Goal: Transaction & Acquisition: Purchase product/service

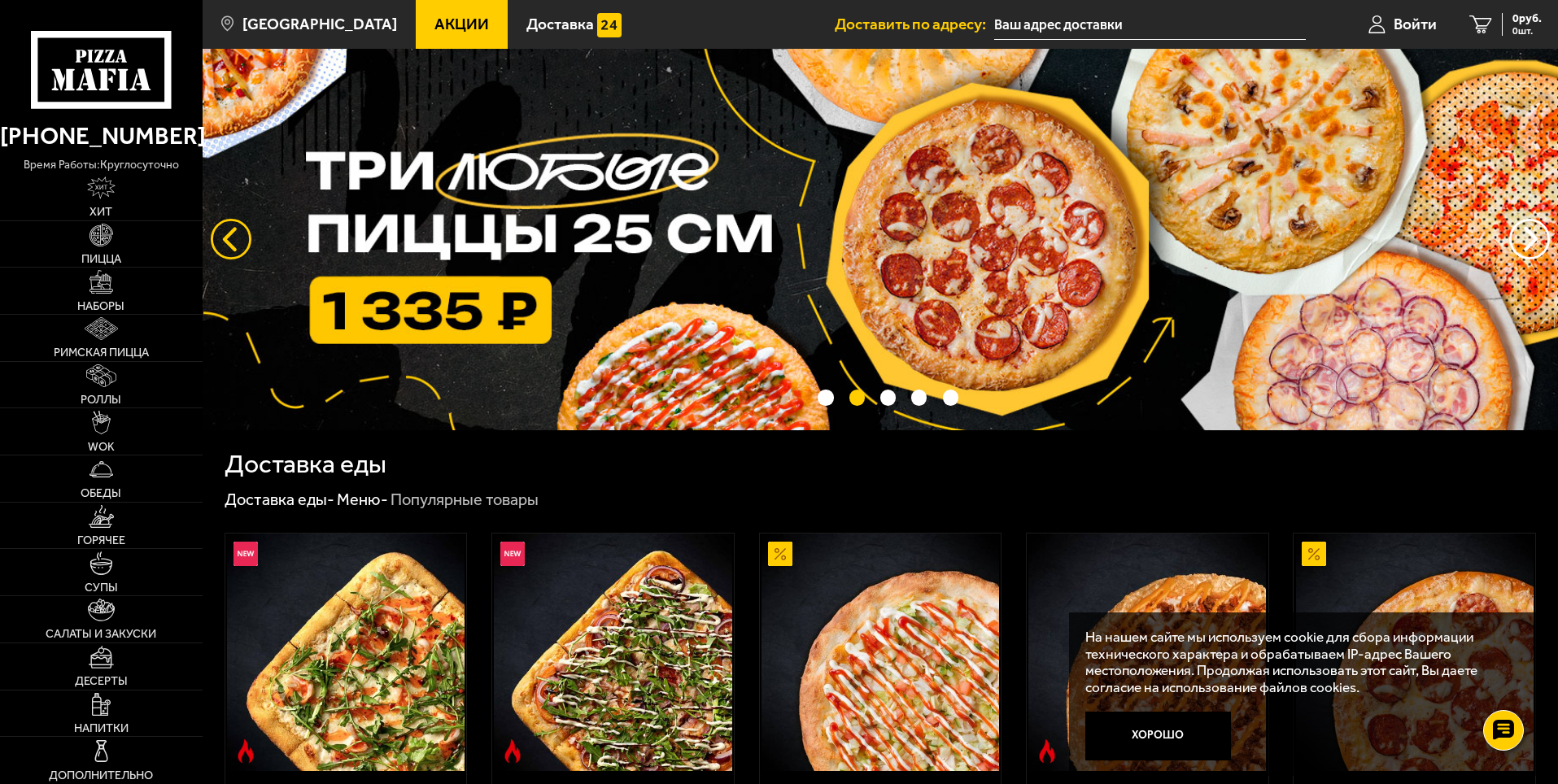
click at [217, 238] on button "следующий" at bounding box center [231, 239] width 41 height 41
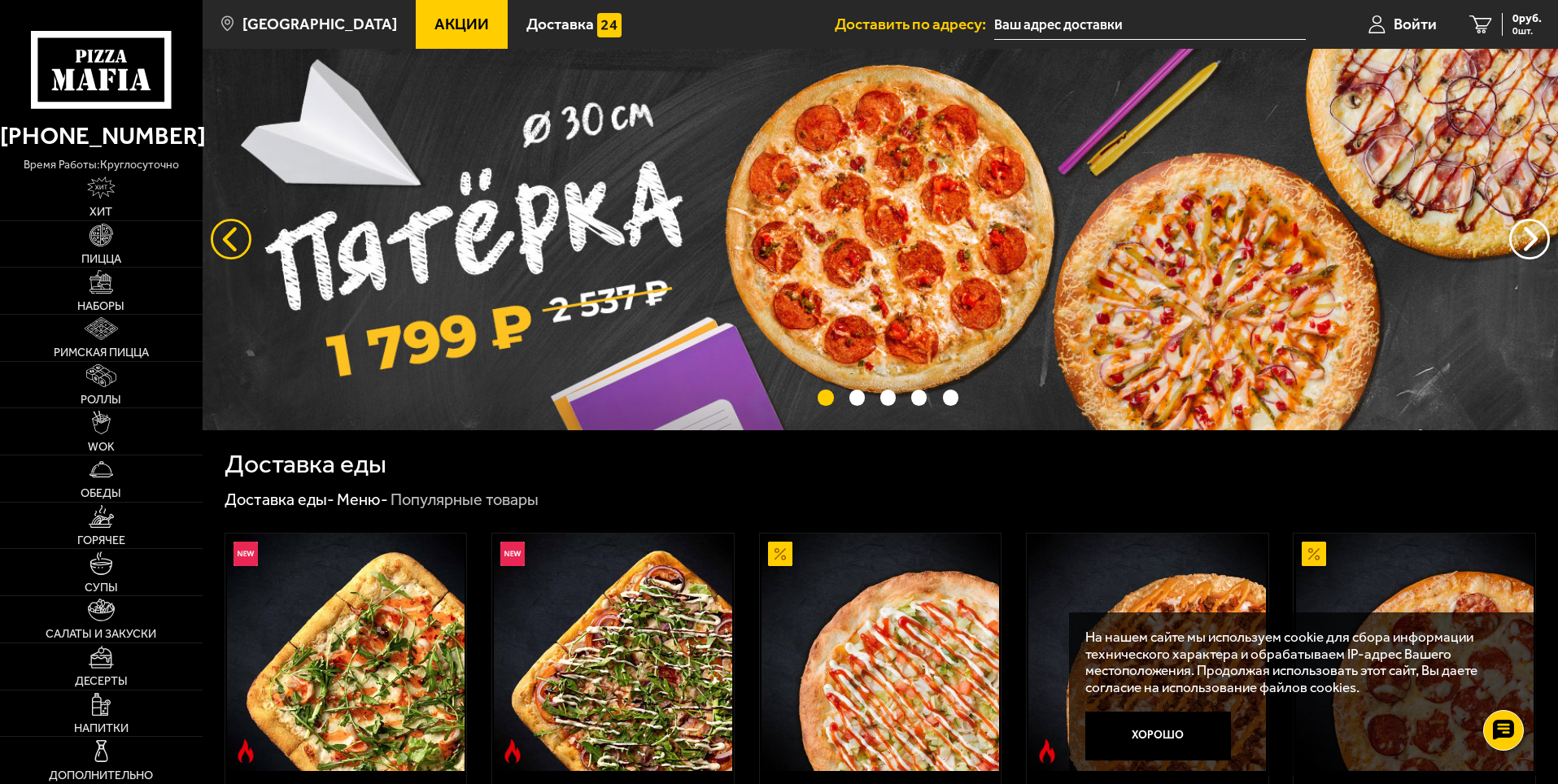
click at [217, 238] on button "следующий" at bounding box center [231, 239] width 41 height 41
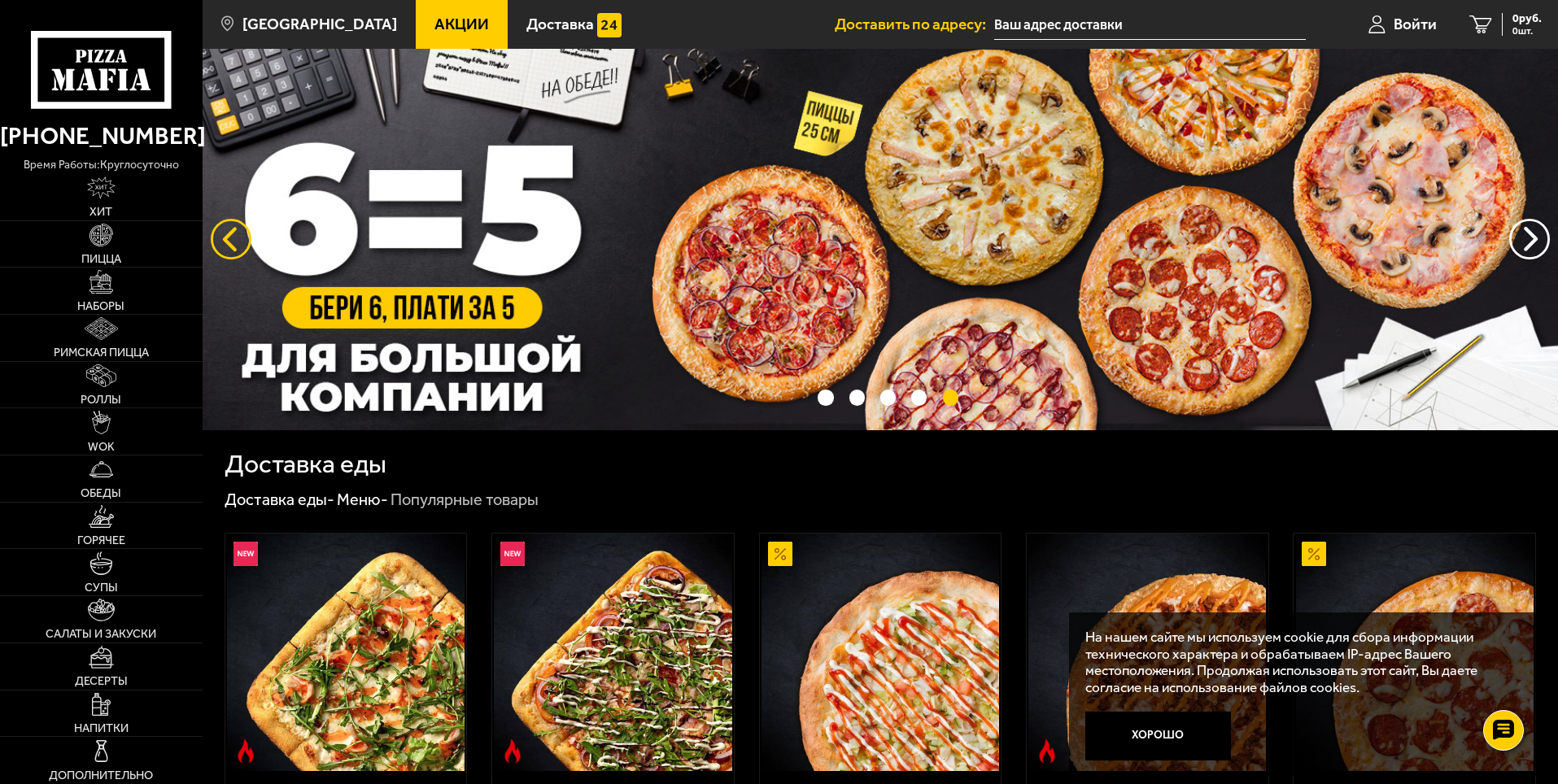
click at [217, 238] on button "следующий" at bounding box center [231, 239] width 41 height 41
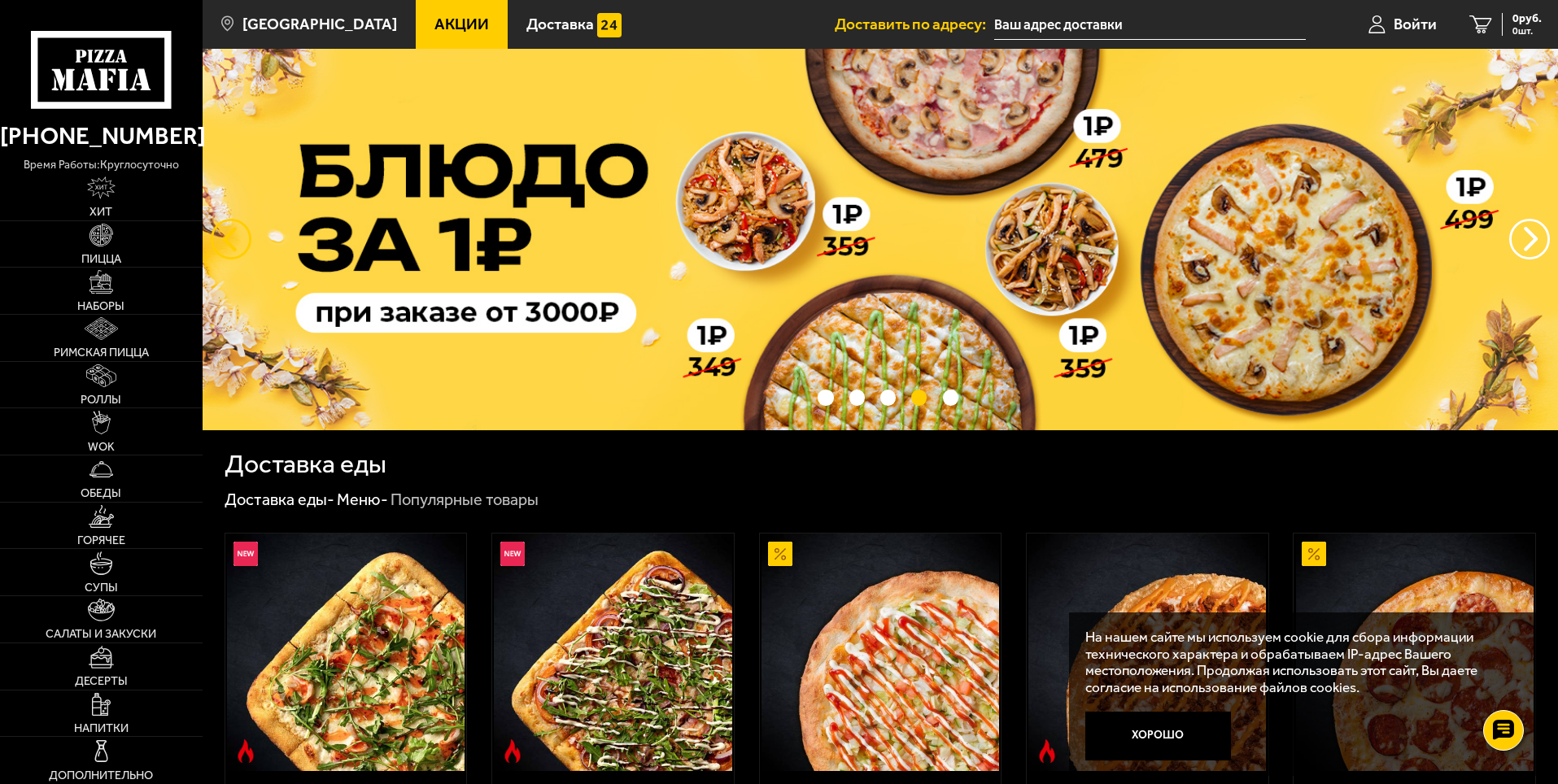
click at [217, 238] on button "следующий" at bounding box center [231, 239] width 41 height 41
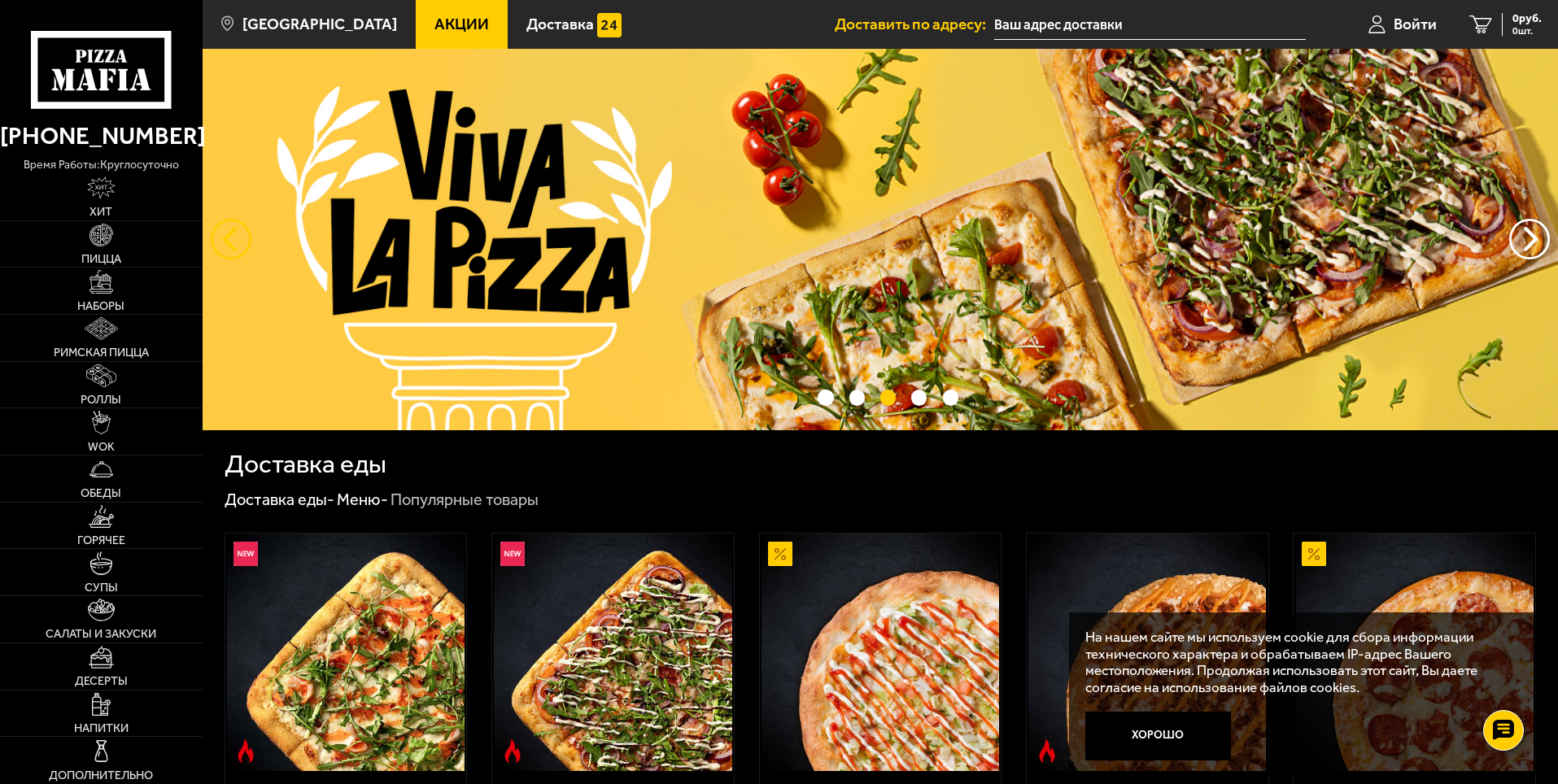
click at [217, 238] on button "следующий" at bounding box center [231, 239] width 41 height 41
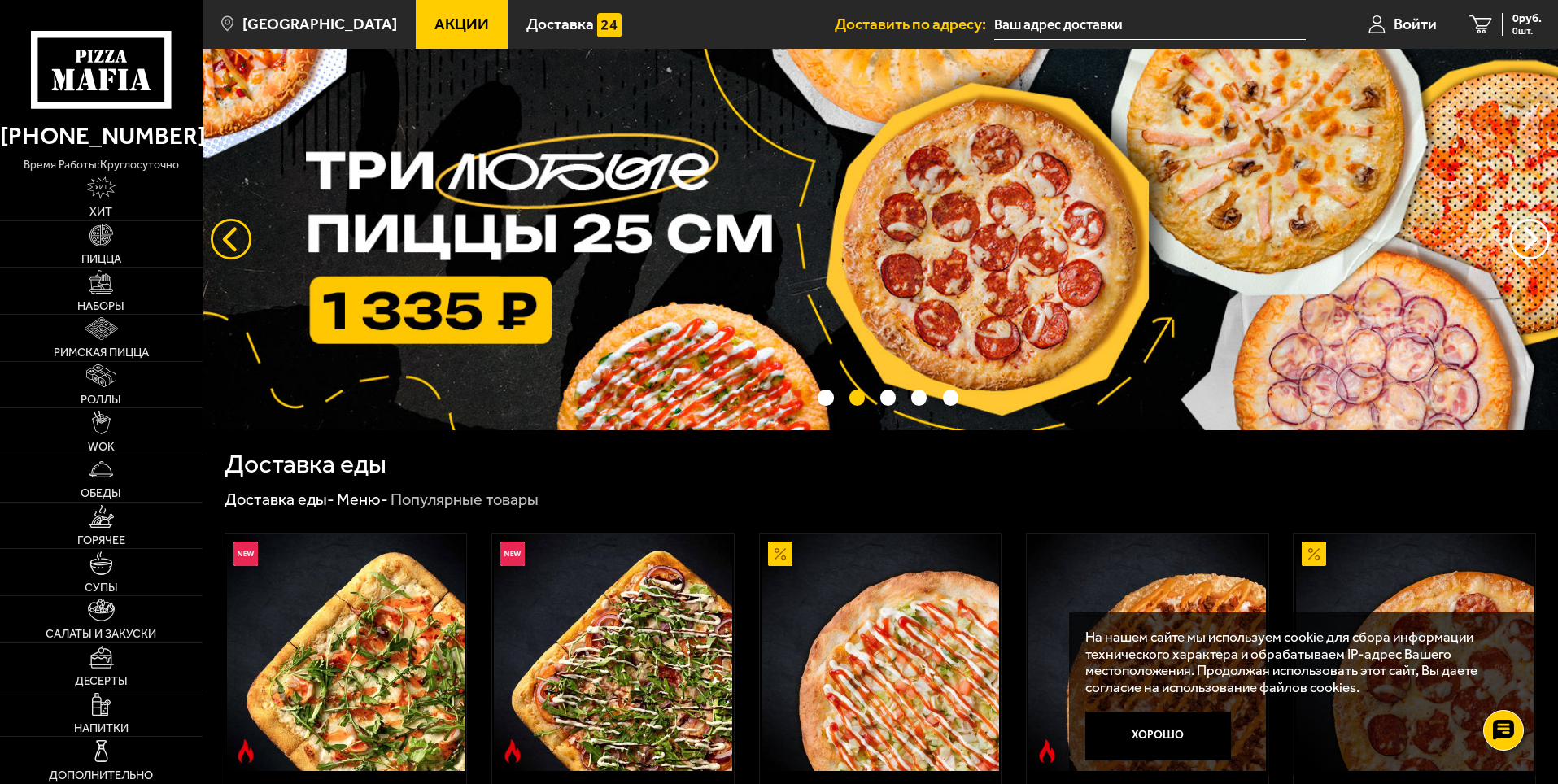
click at [217, 238] on button "следующий" at bounding box center [231, 239] width 41 height 41
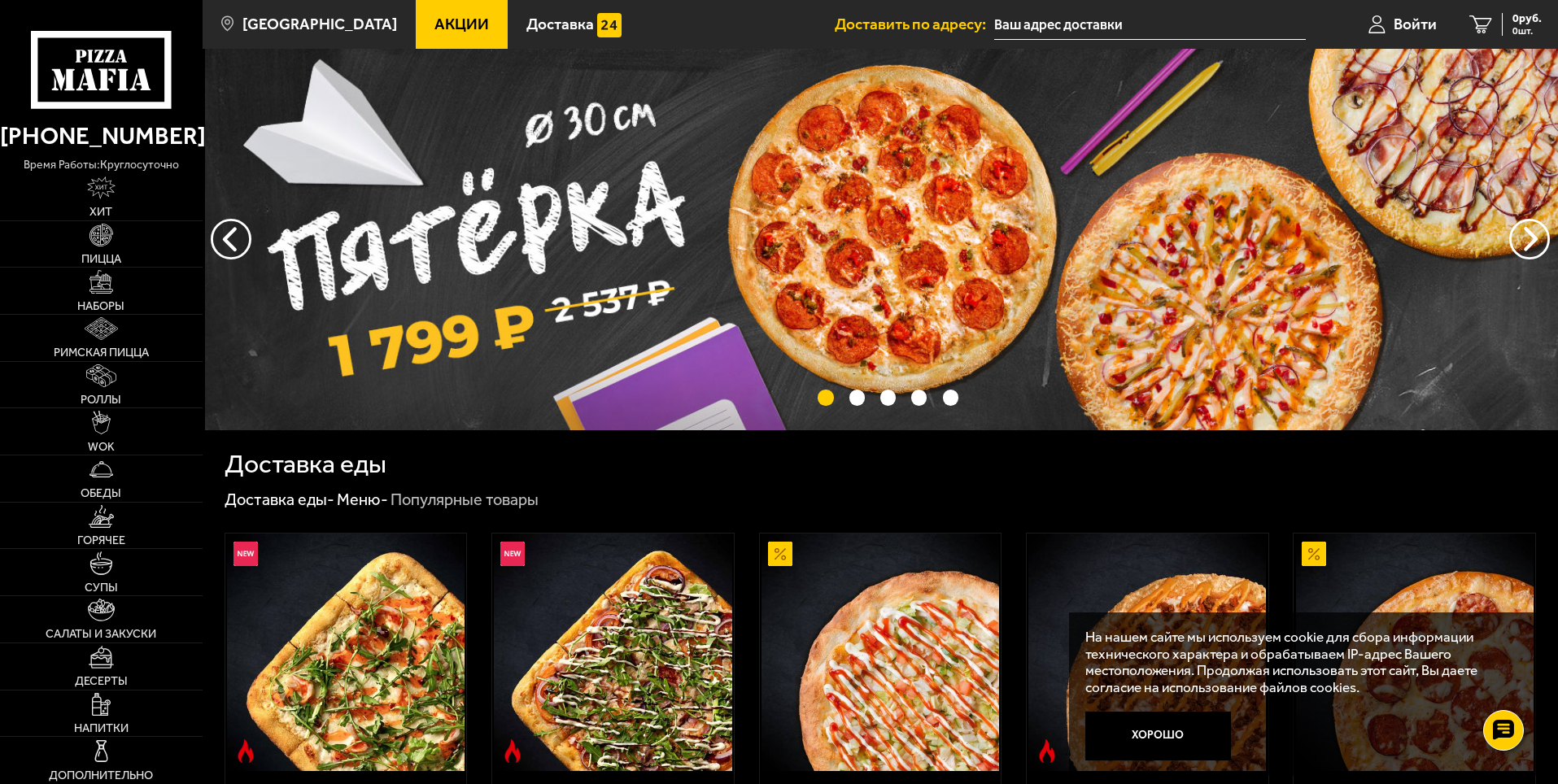
click at [469, 230] on img at bounding box center [882, 239] width 1356 height 382
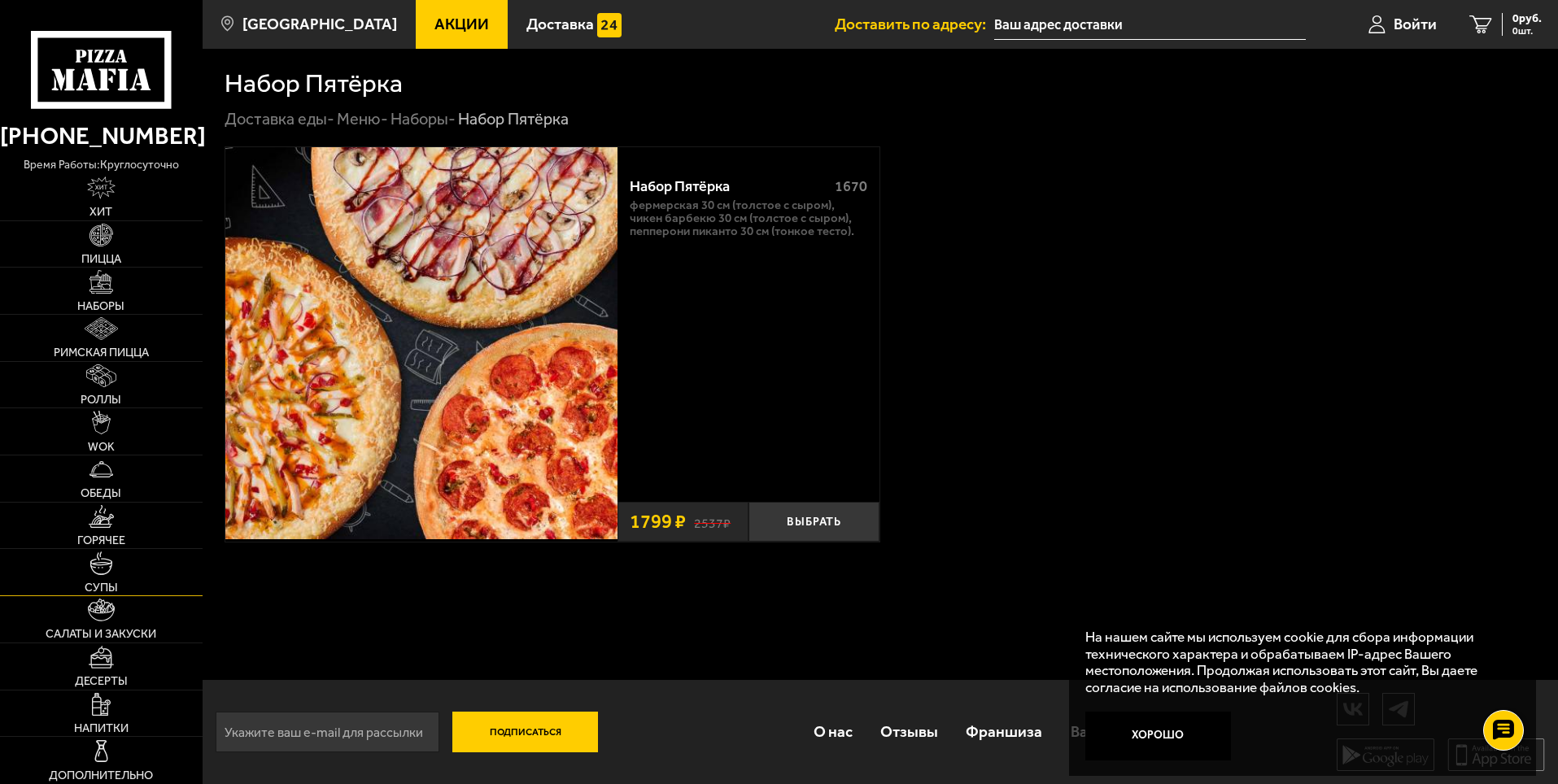
scroll to position [1, 0]
click at [441, 24] on span "Акции" at bounding box center [462, 24] width 55 height 15
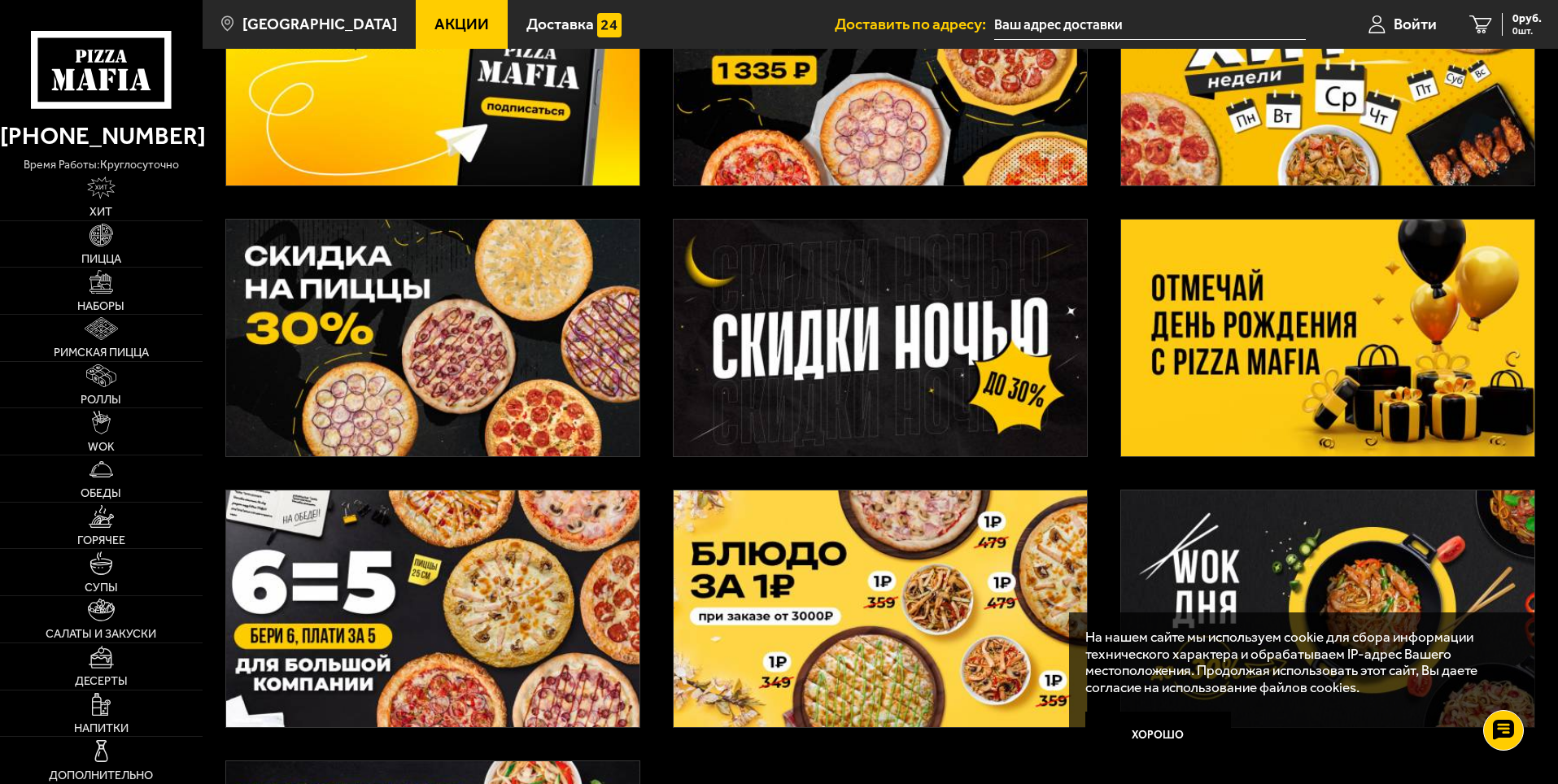
scroll to position [244, 0]
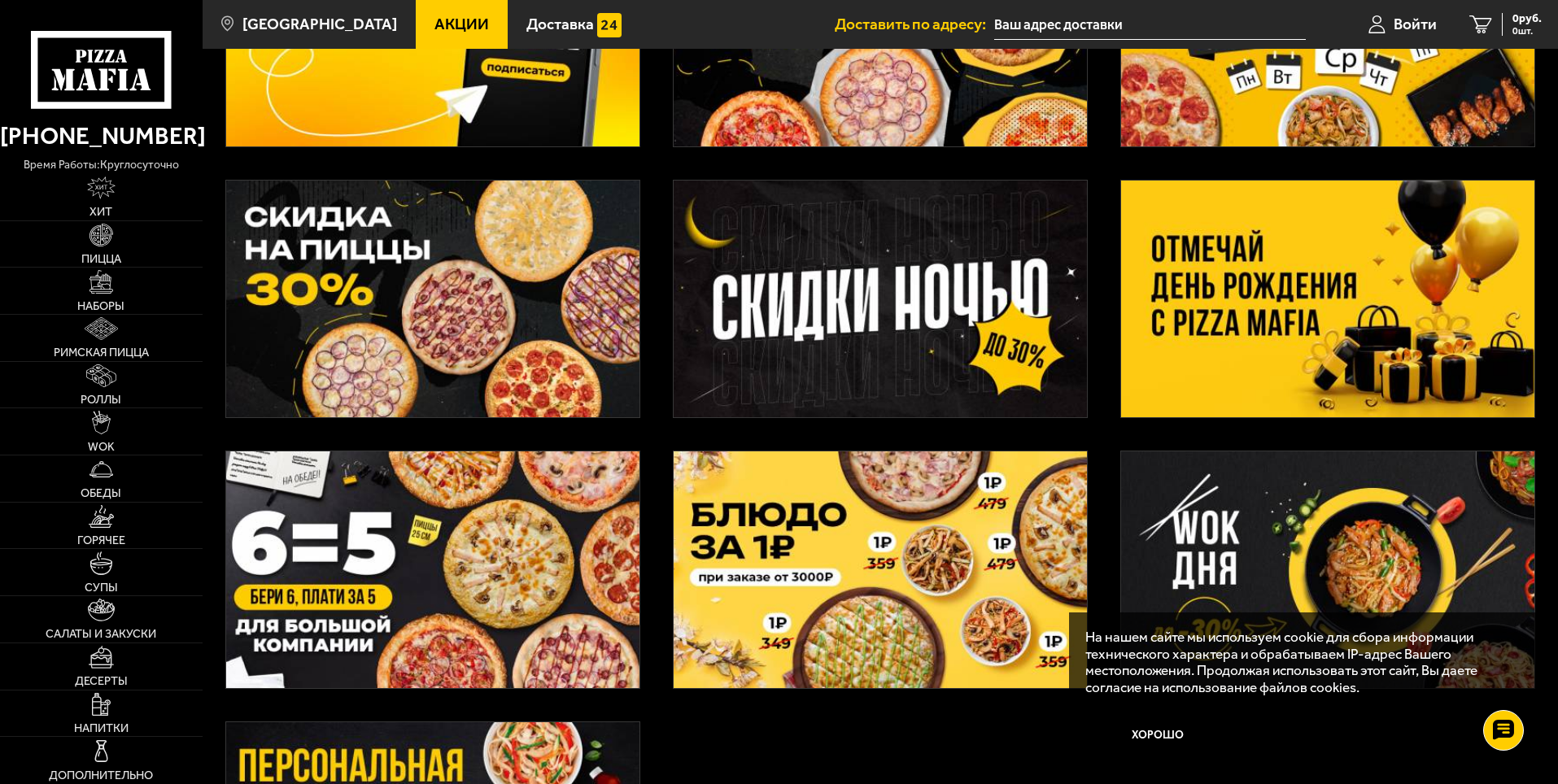
click at [954, 256] on img at bounding box center [880, 298] width 413 height 237
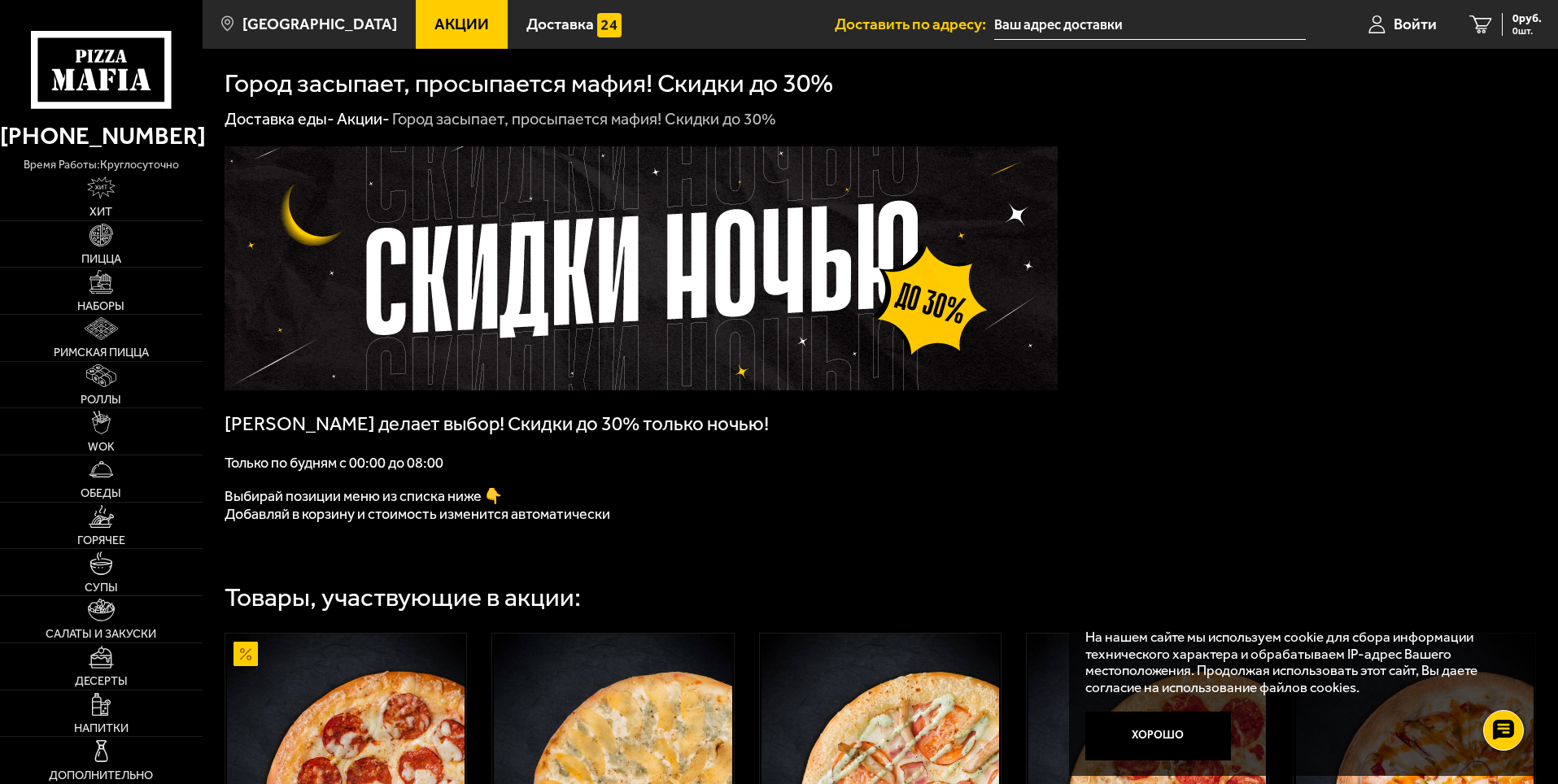
click at [463, 30] on link "Акции" at bounding box center [462, 24] width 92 height 49
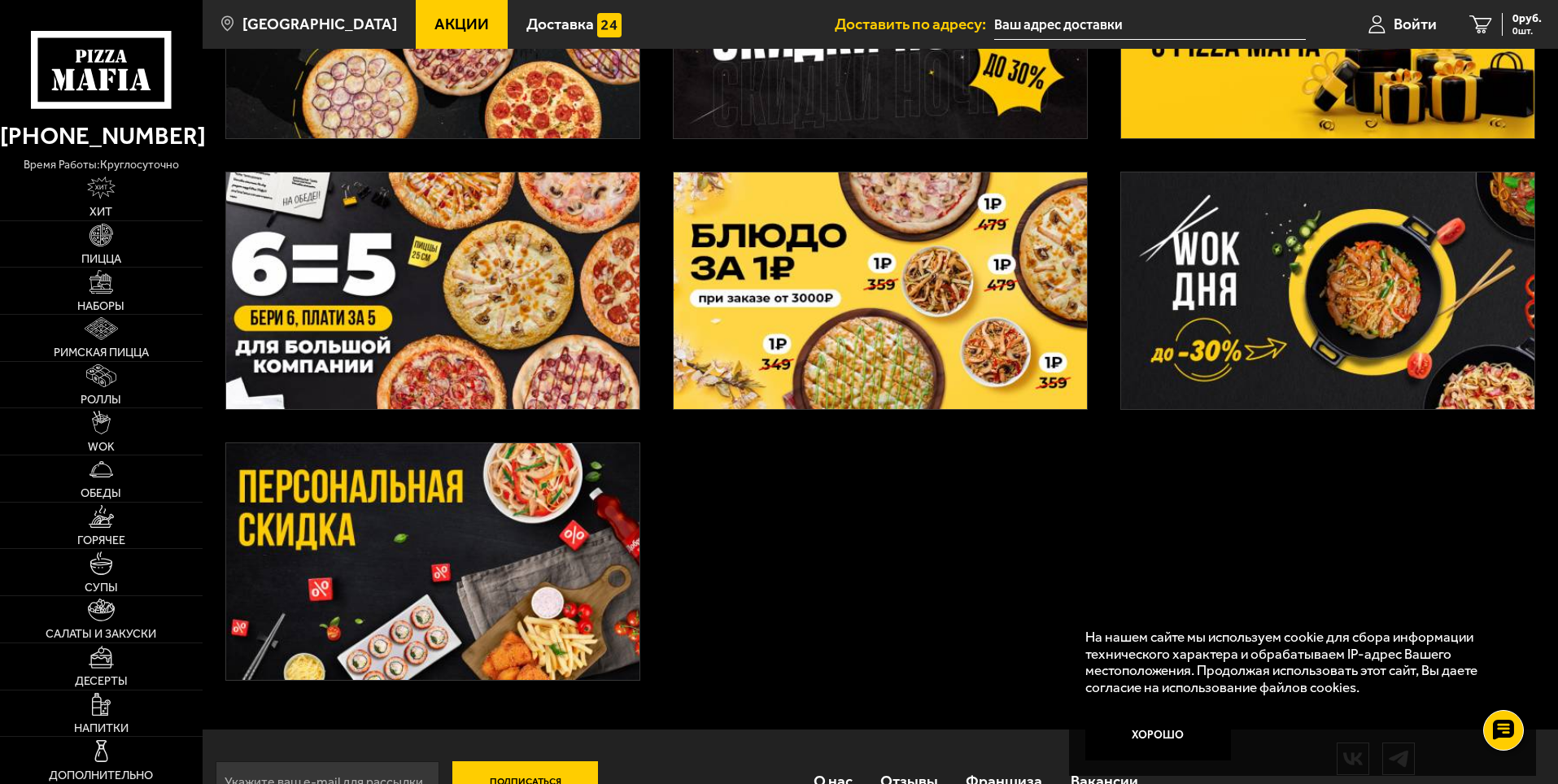
scroll to position [570, 0]
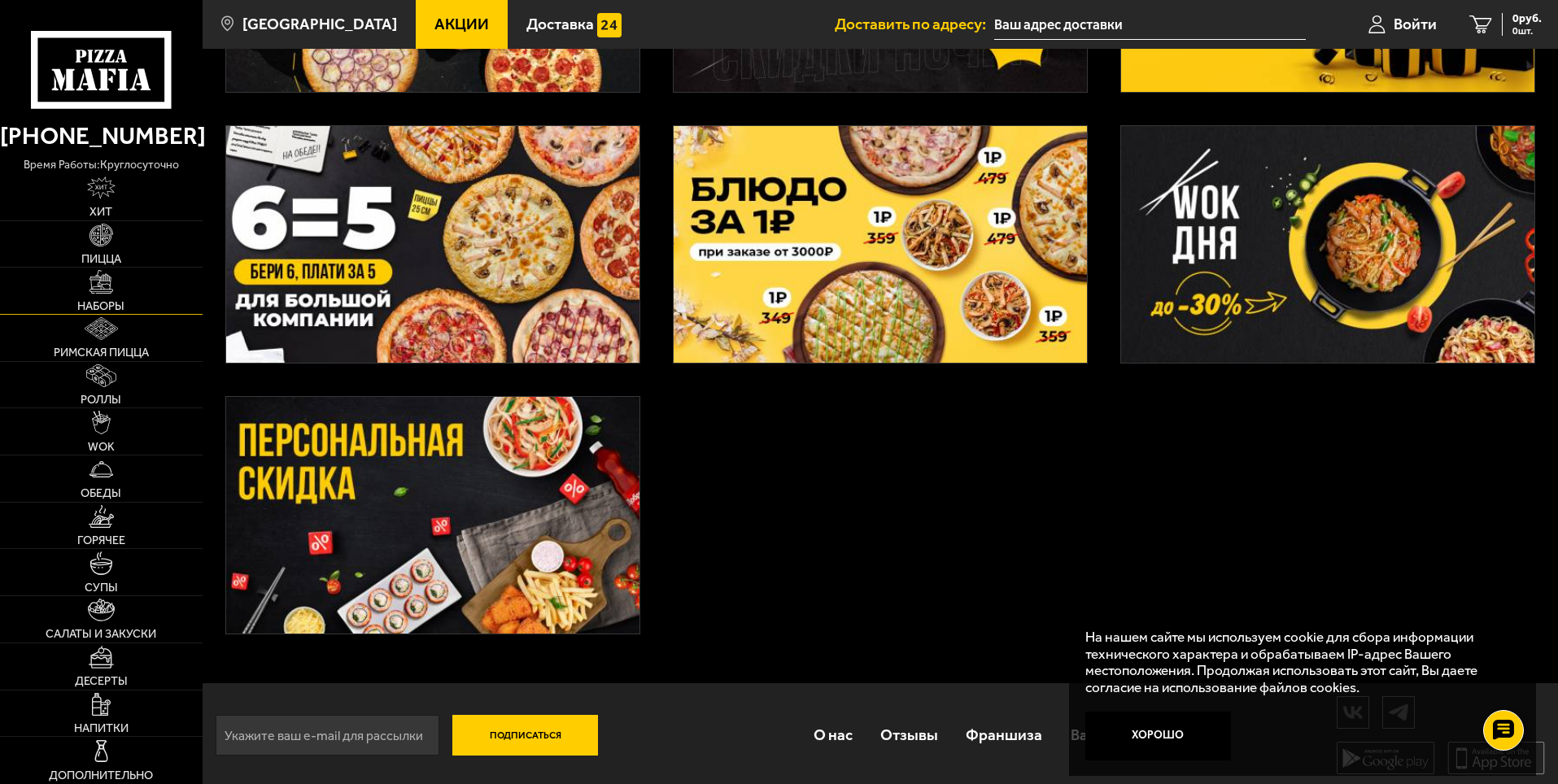
click at [108, 289] on img at bounding box center [101, 281] width 23 height 23
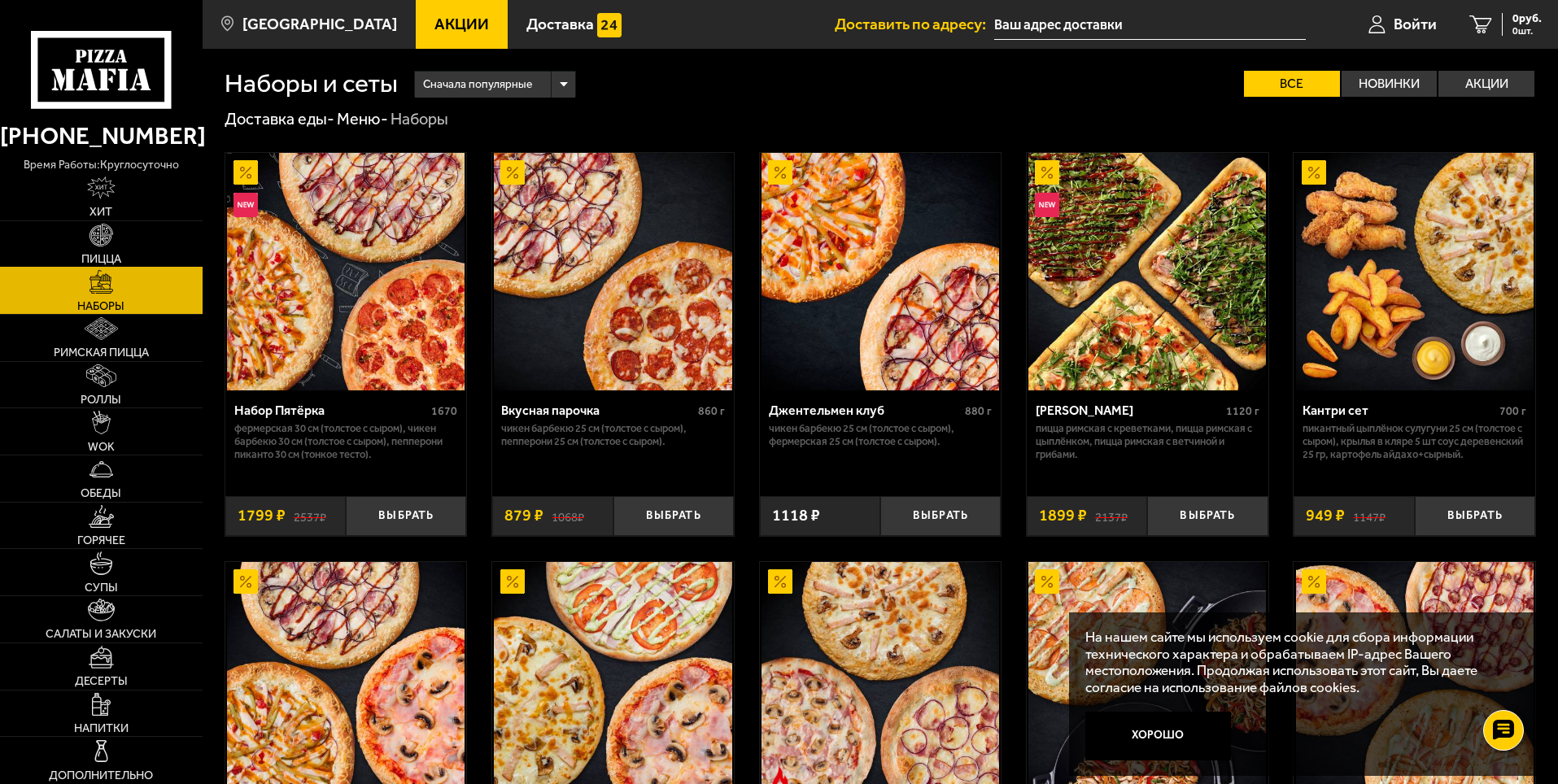
click at [97, 240] on img at bounding box center [101, 235] width 23 height 23
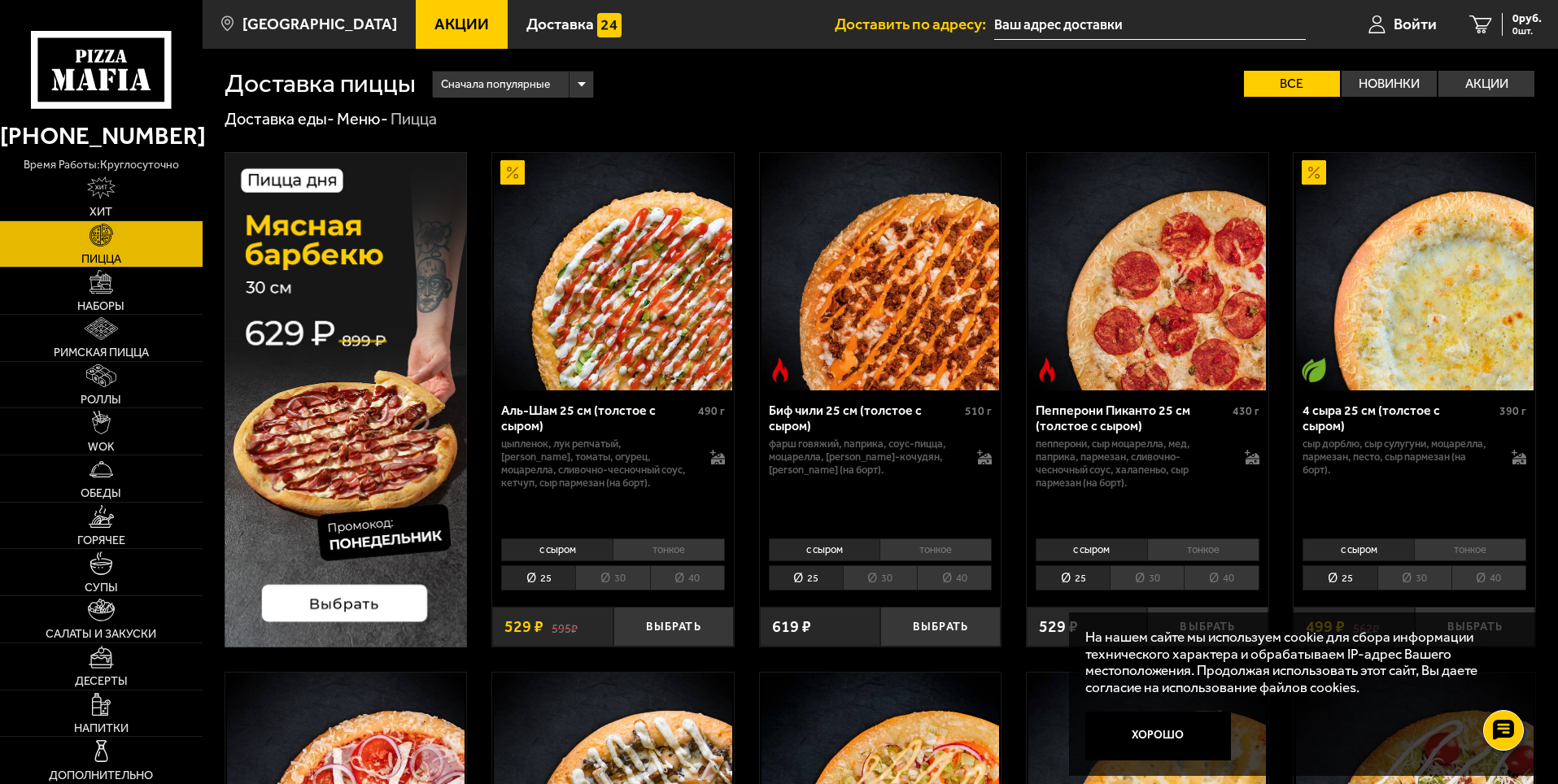
click at [624, 584] on li "30" at bounding box center [612, 578] width 74 height 26
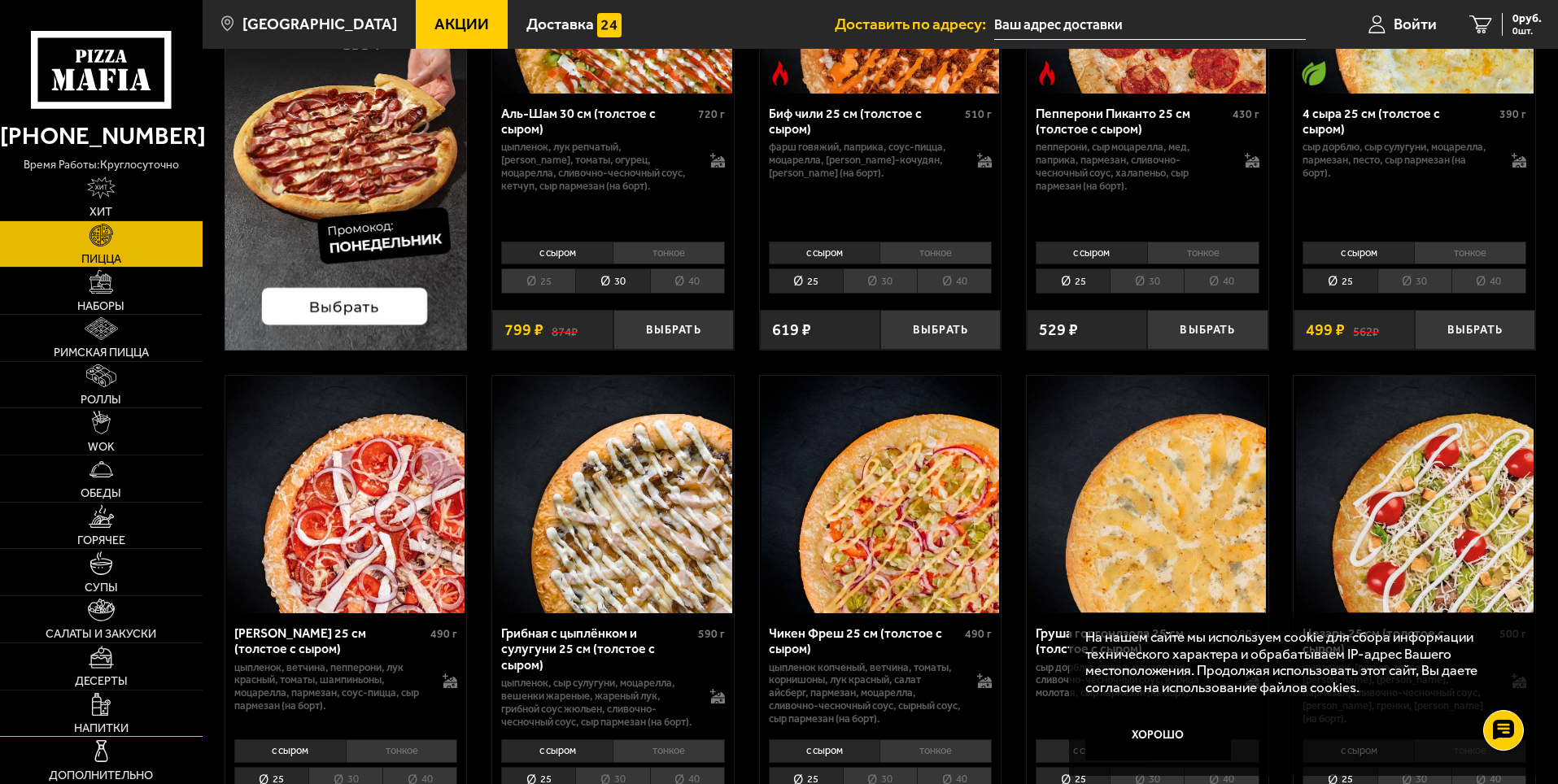
scroll to position [325, 0]
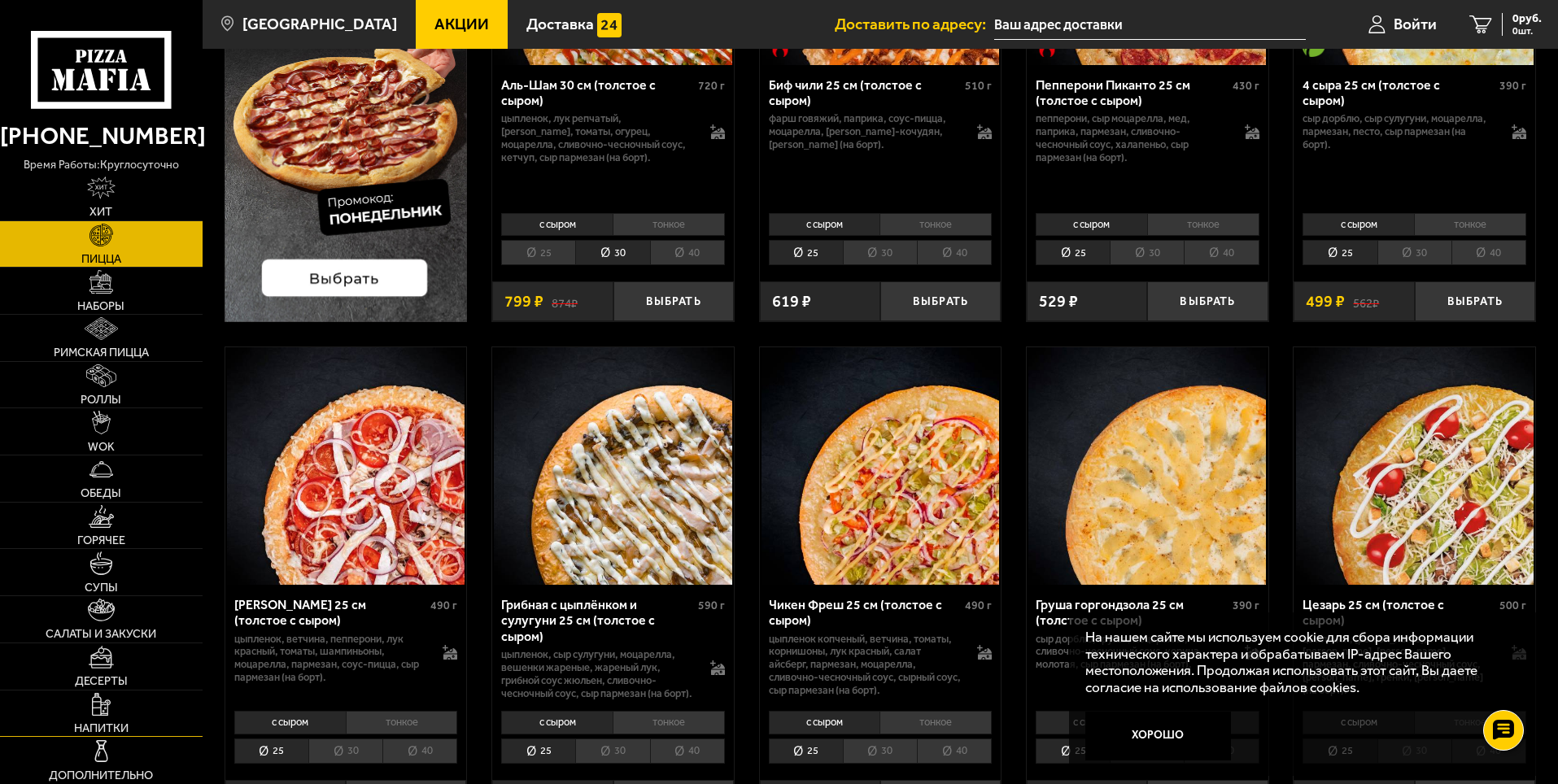
click at [108, 715] on img at bounding box center [101, 704] width 18 height 23
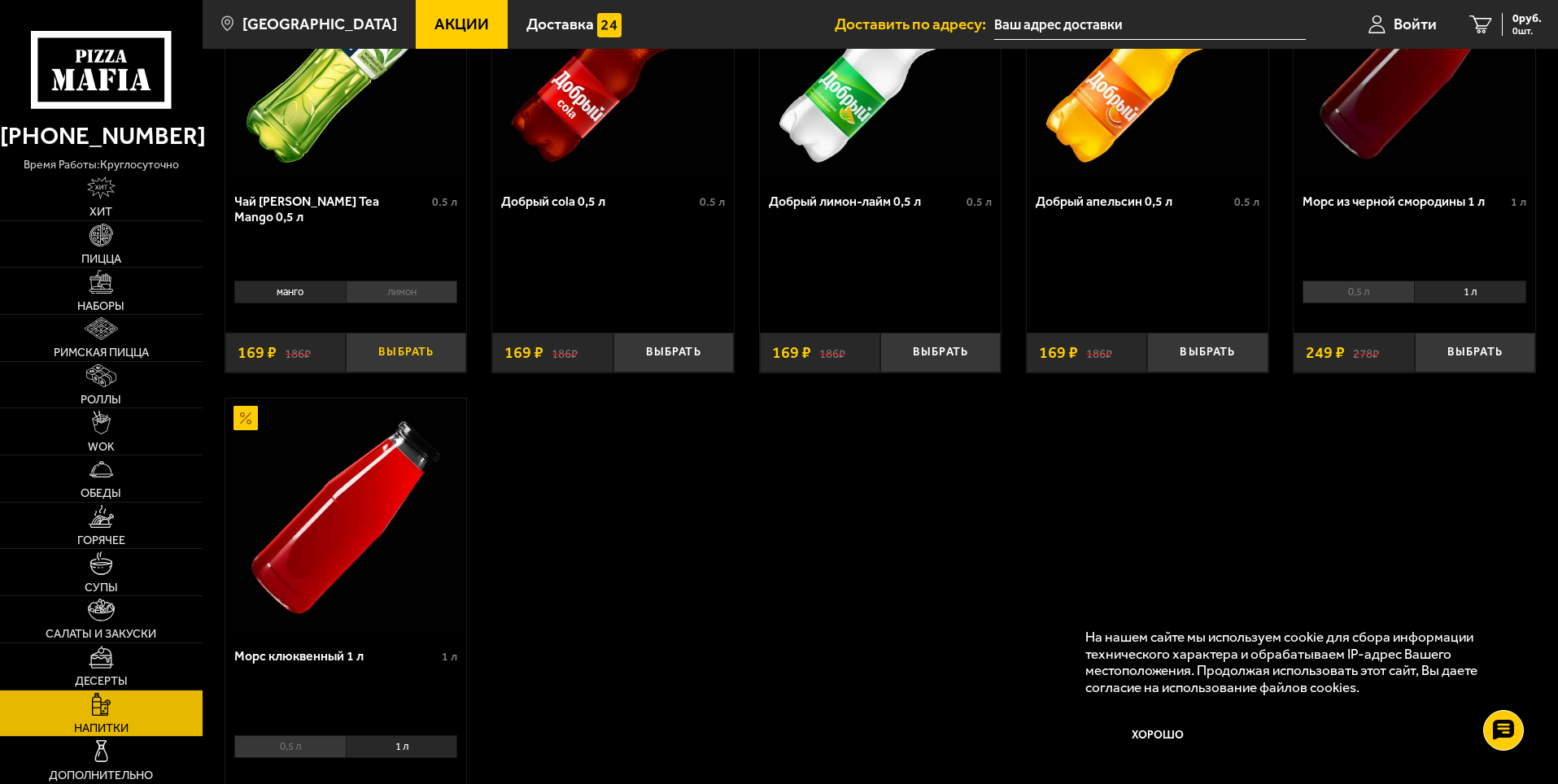
scroll to position [170, 0]
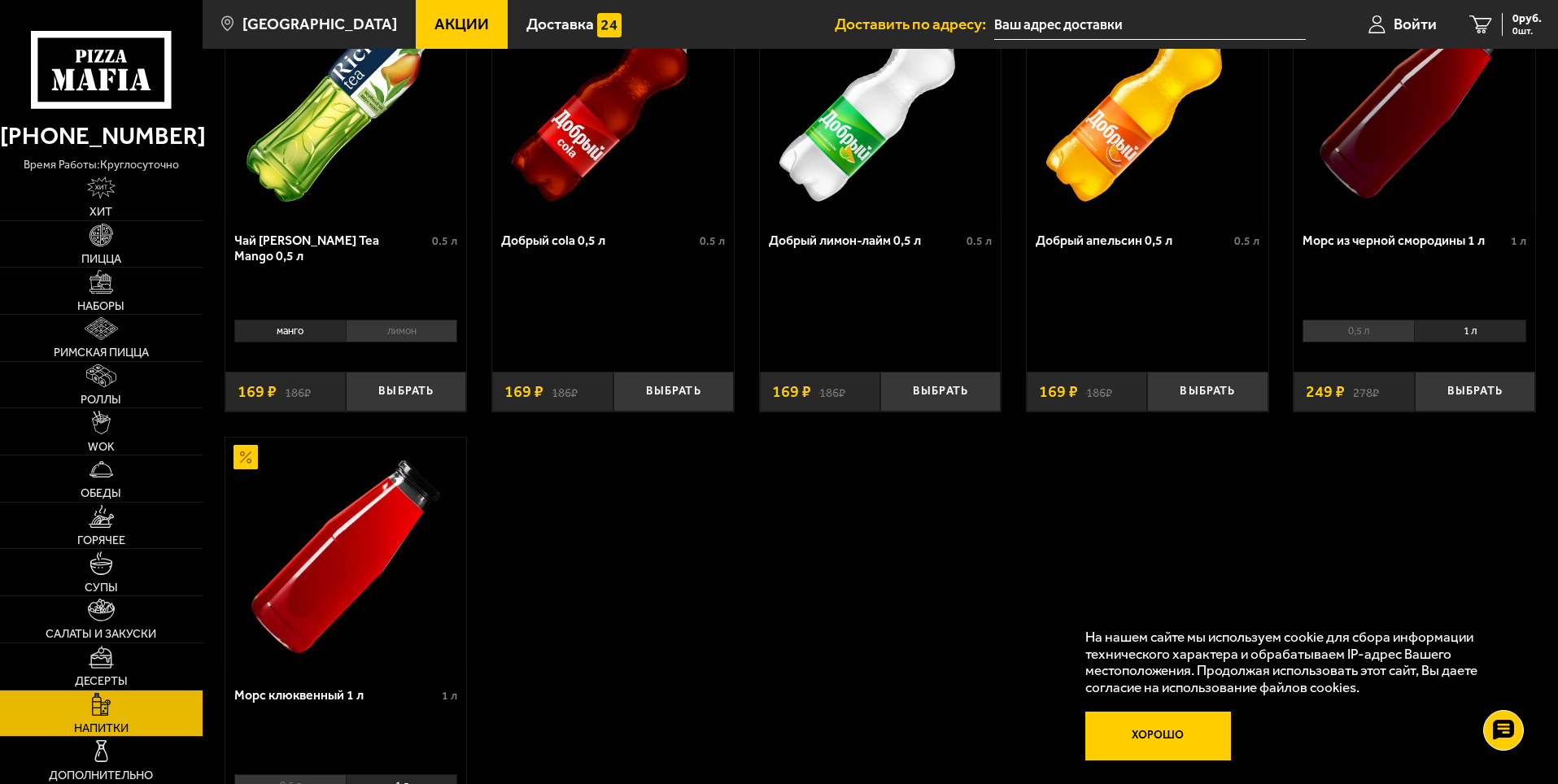
click at [1151, 733] on button "Хорошо" at bounding box center [1157, 735] width 146 height 49
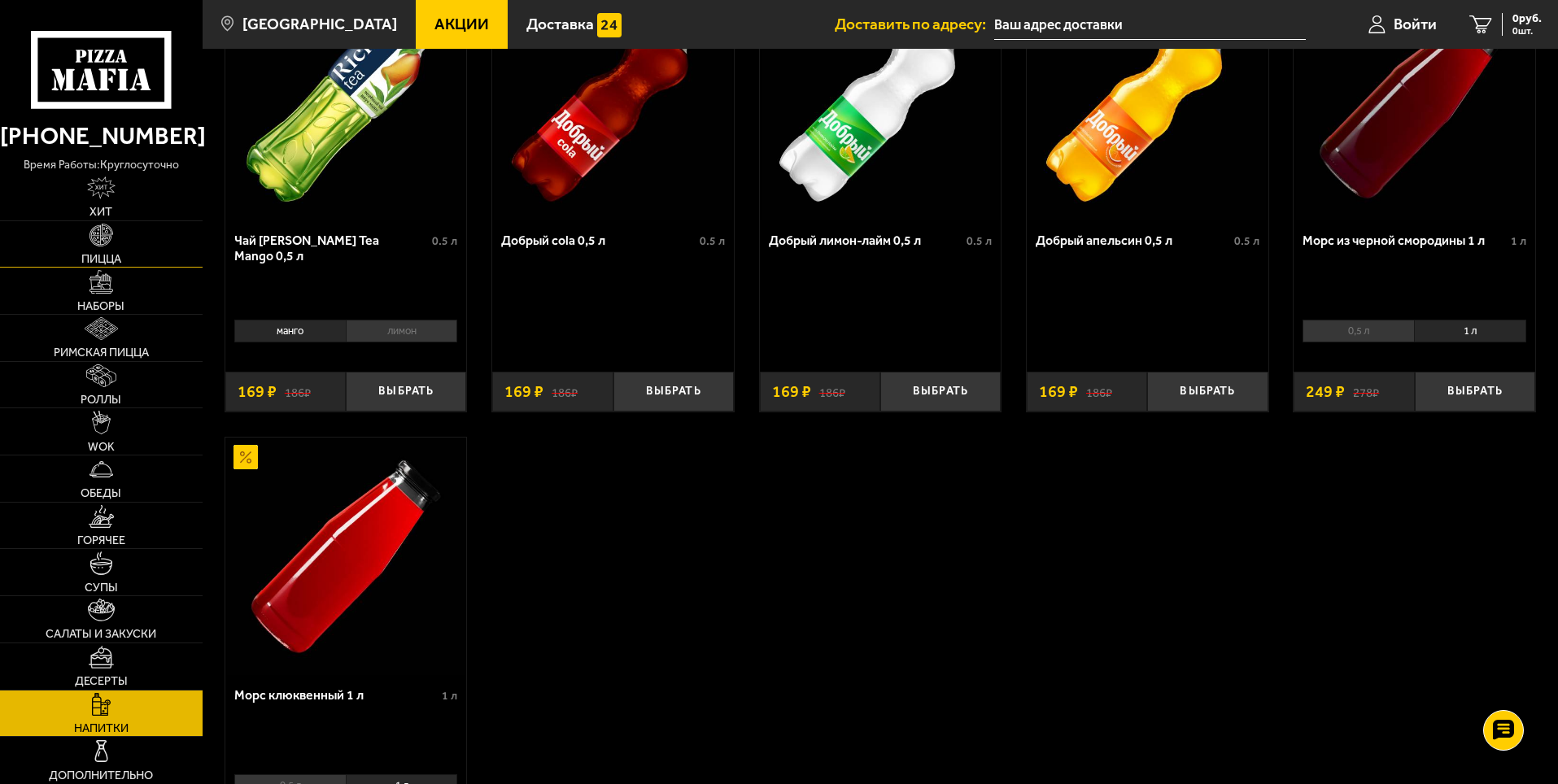
click at [110, 260] on span "Пицца" at bounding box center [101, 258] width 40 height 11
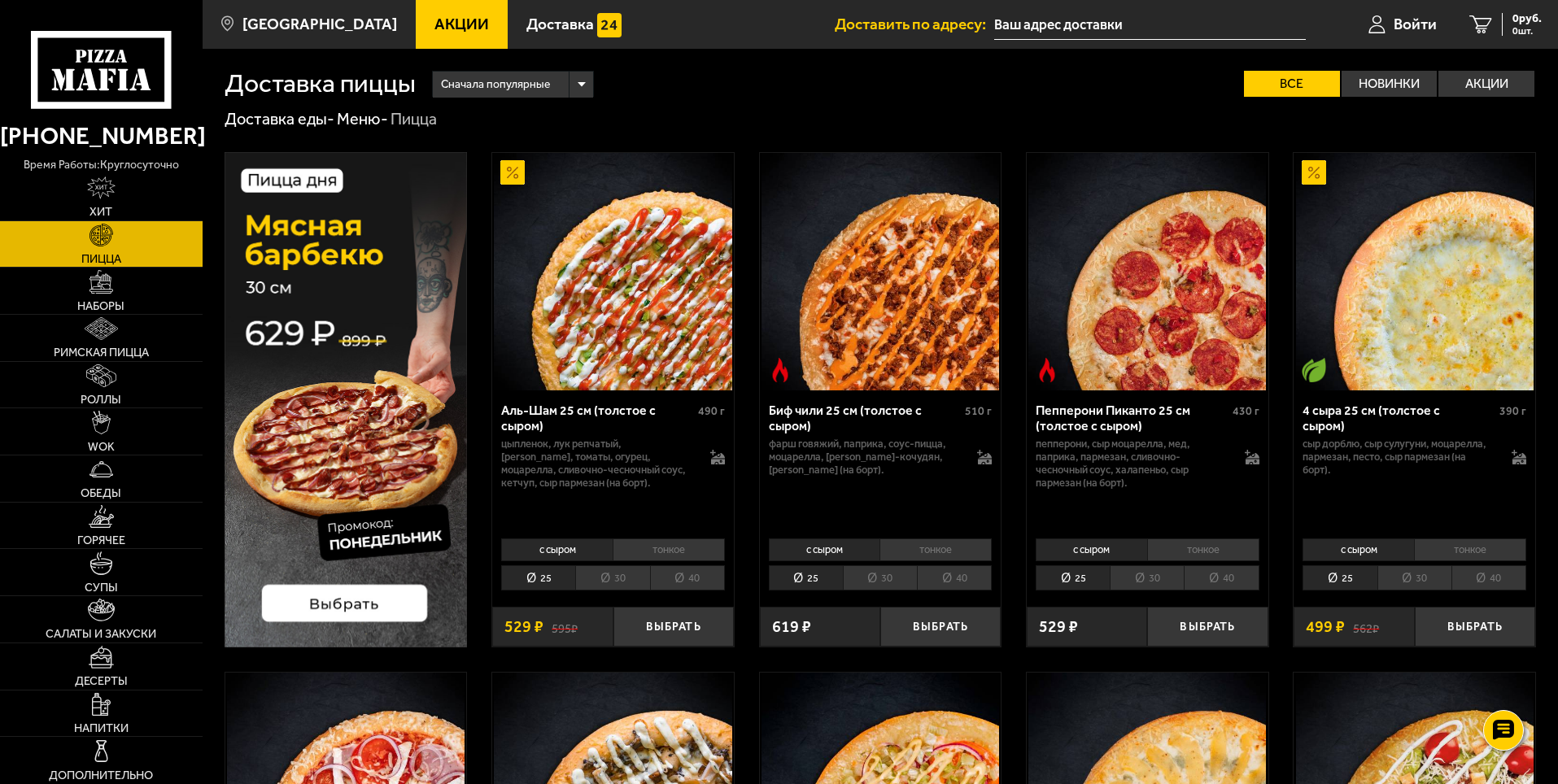
click at [665, 549] on li "тонкое" at bounding box center [668, 549] width 112 height 23
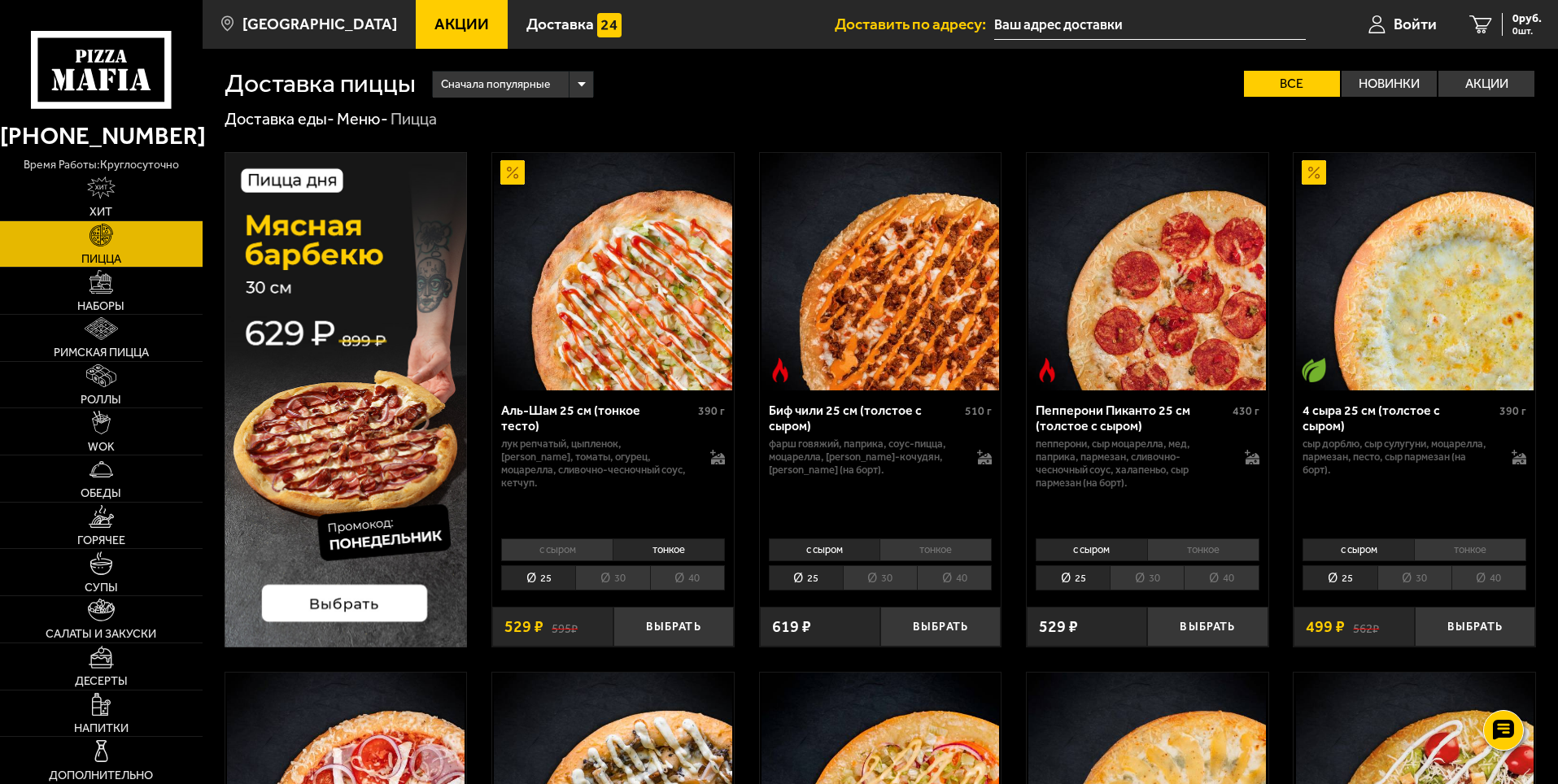
click at [608, 583] on li "30" at bounding box center [612, 578] width 74 height 26
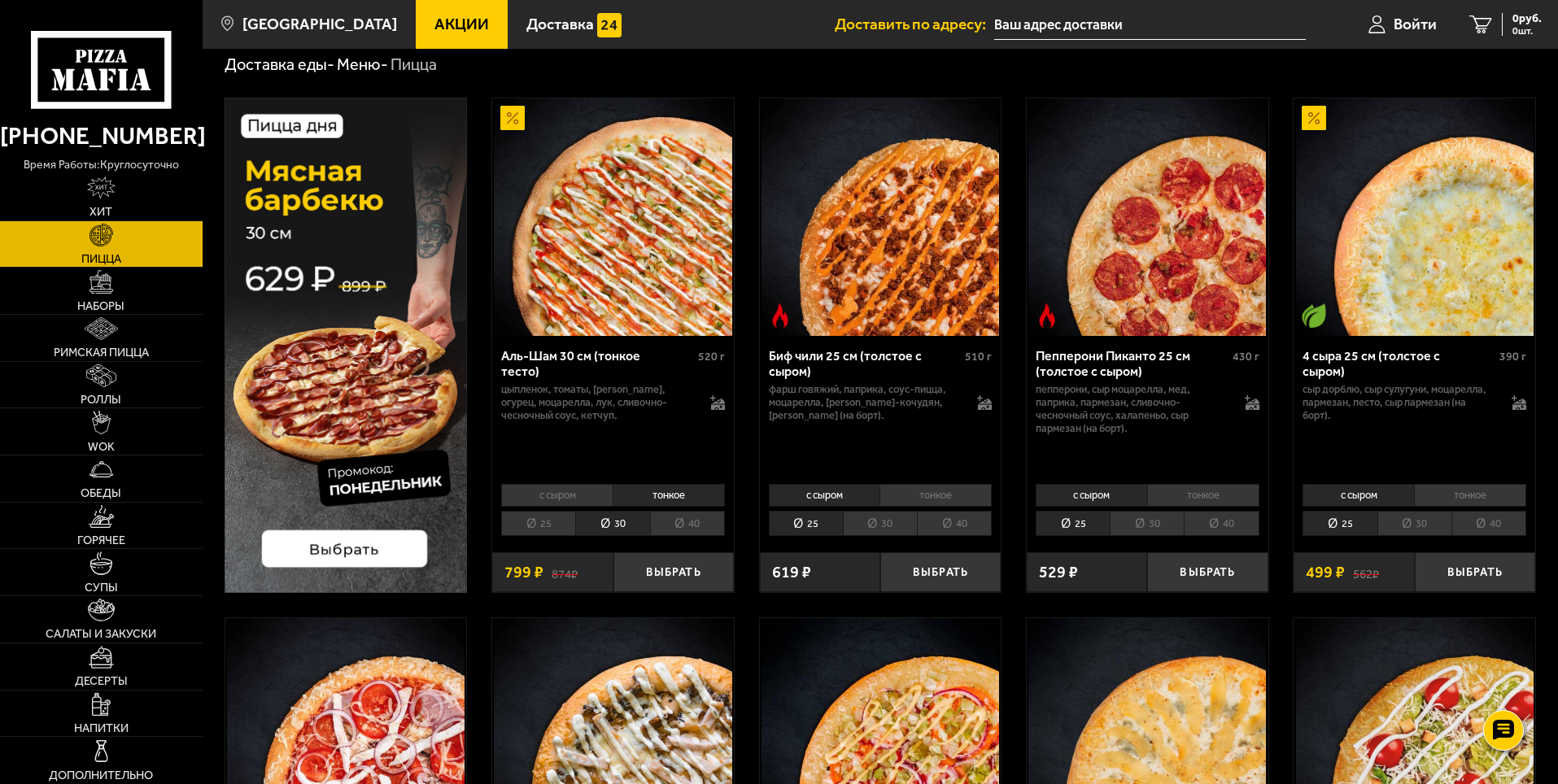
scroll to position [81, 0]
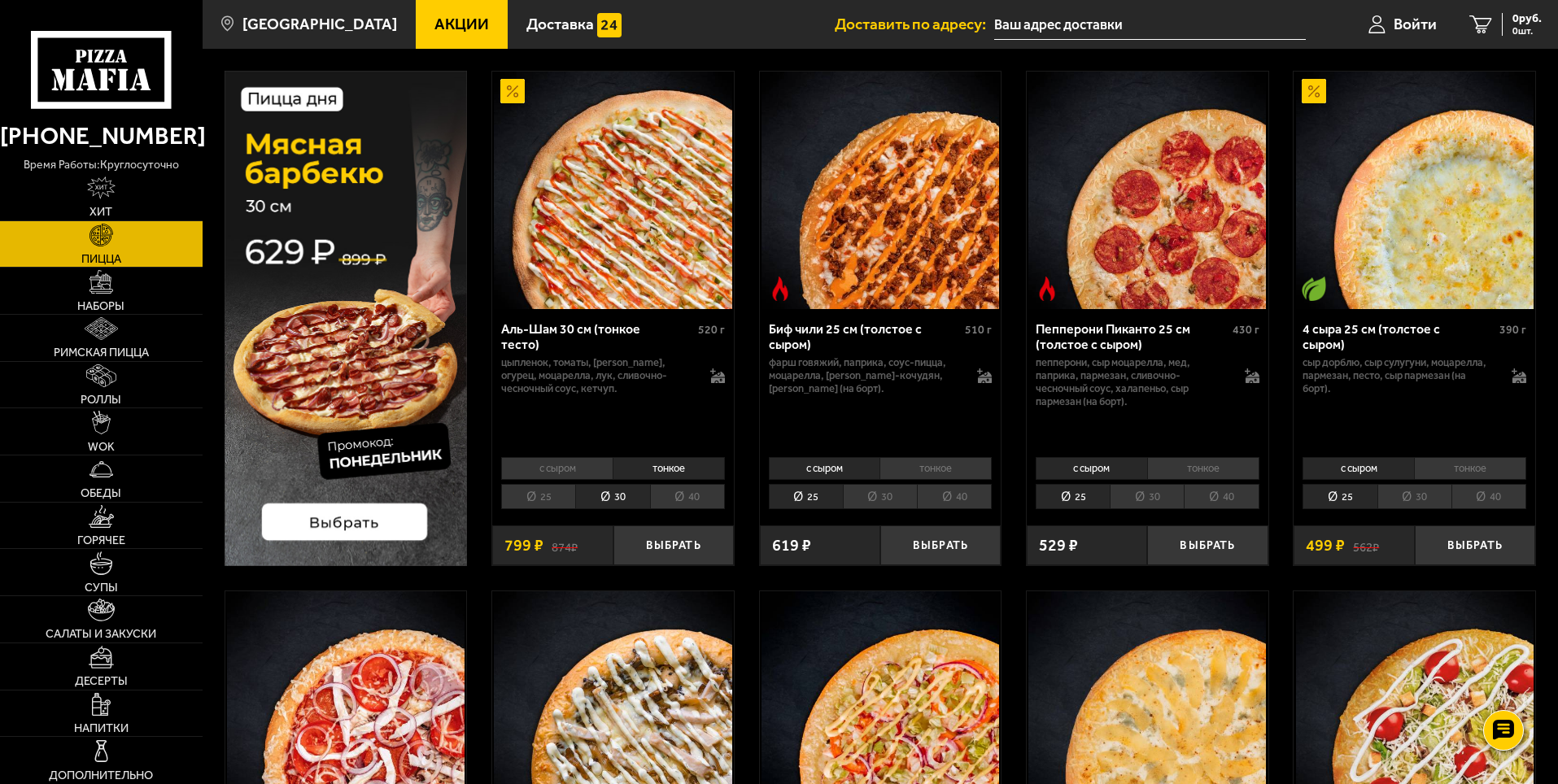
click at [618, 383] on div "Аль-Шам 30 см (тонкое тесто) 520 г цыпленок, томаты, салат айсберг, огурец, моц…" at bounding box center [612, 380] width 242 height 143
click at [617, 332] on div "Аль-Шам 30 см (тонкое тесто)" at bounding box center [598, 336] width 193 height 31
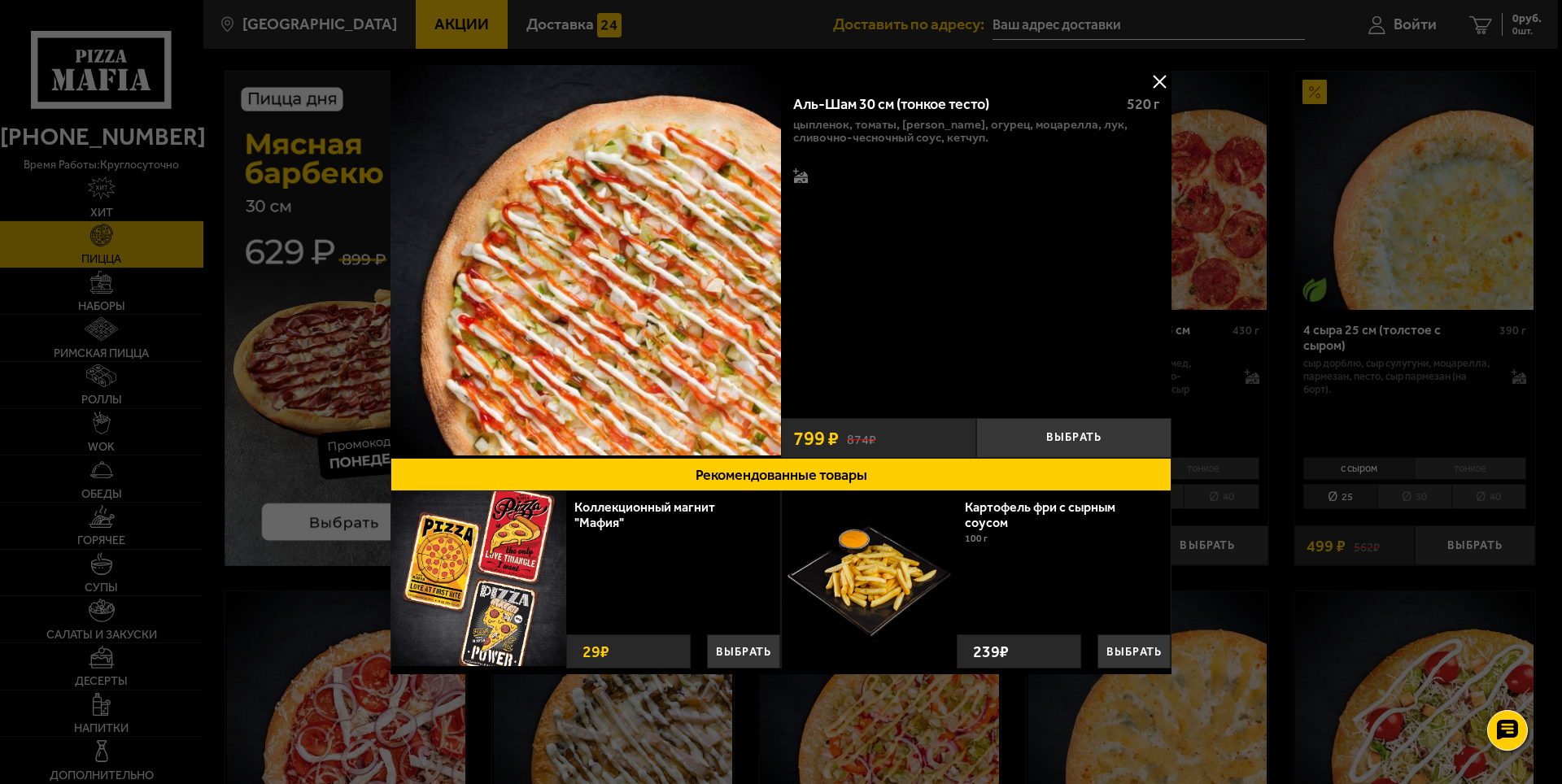
click at [692, 307] on img at bounding box center [585, 260] width 390 height 390
click at [1160, 79] on button at bounding box center [1160, 81] width 25 height 25
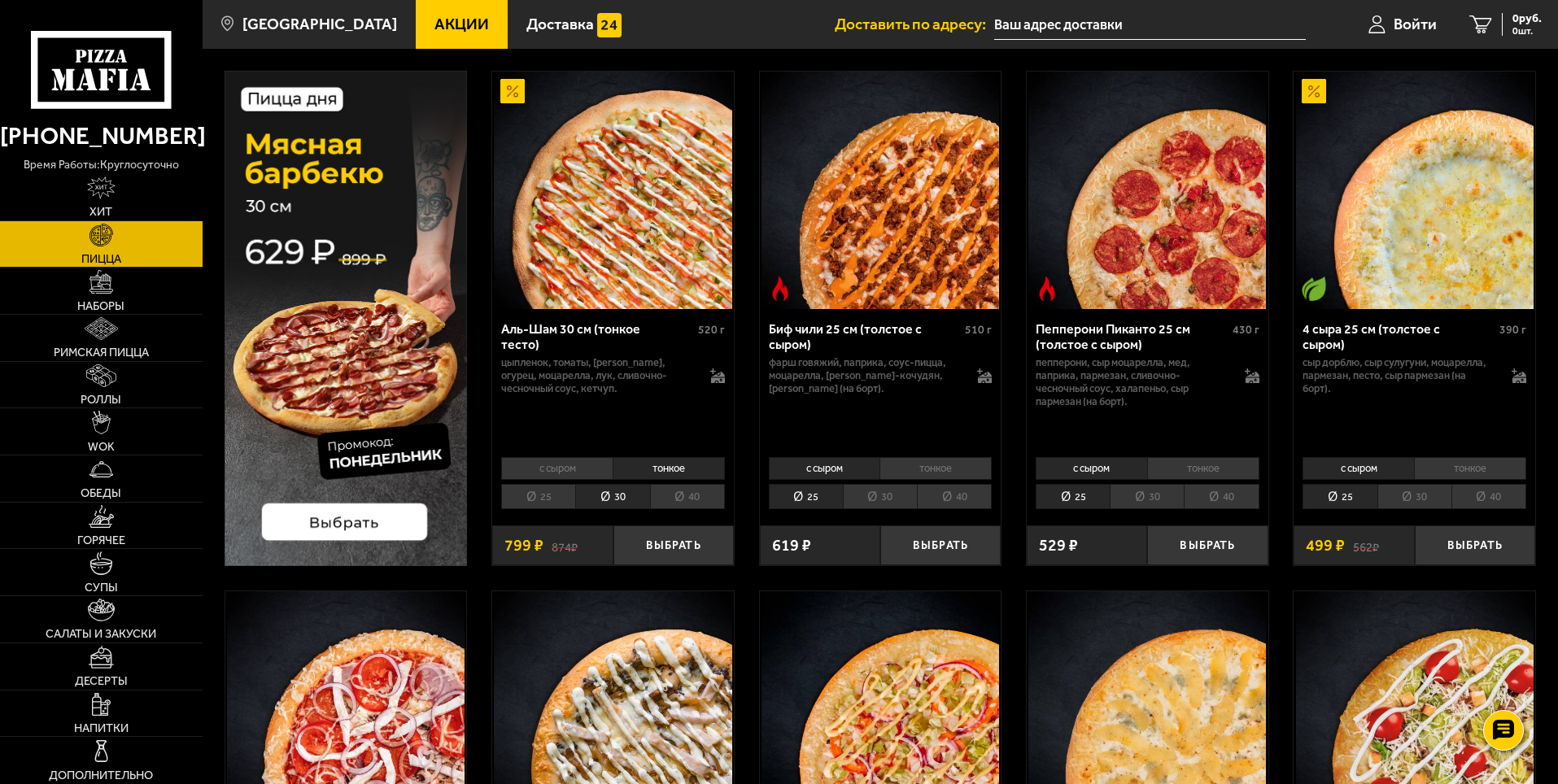
click at [690, 509] on li "40" at bounding box center [688, 497] width 75 height 26
click at [577, 466] on li "с сыром" at bounding box center [557, 468] width 111 height 23
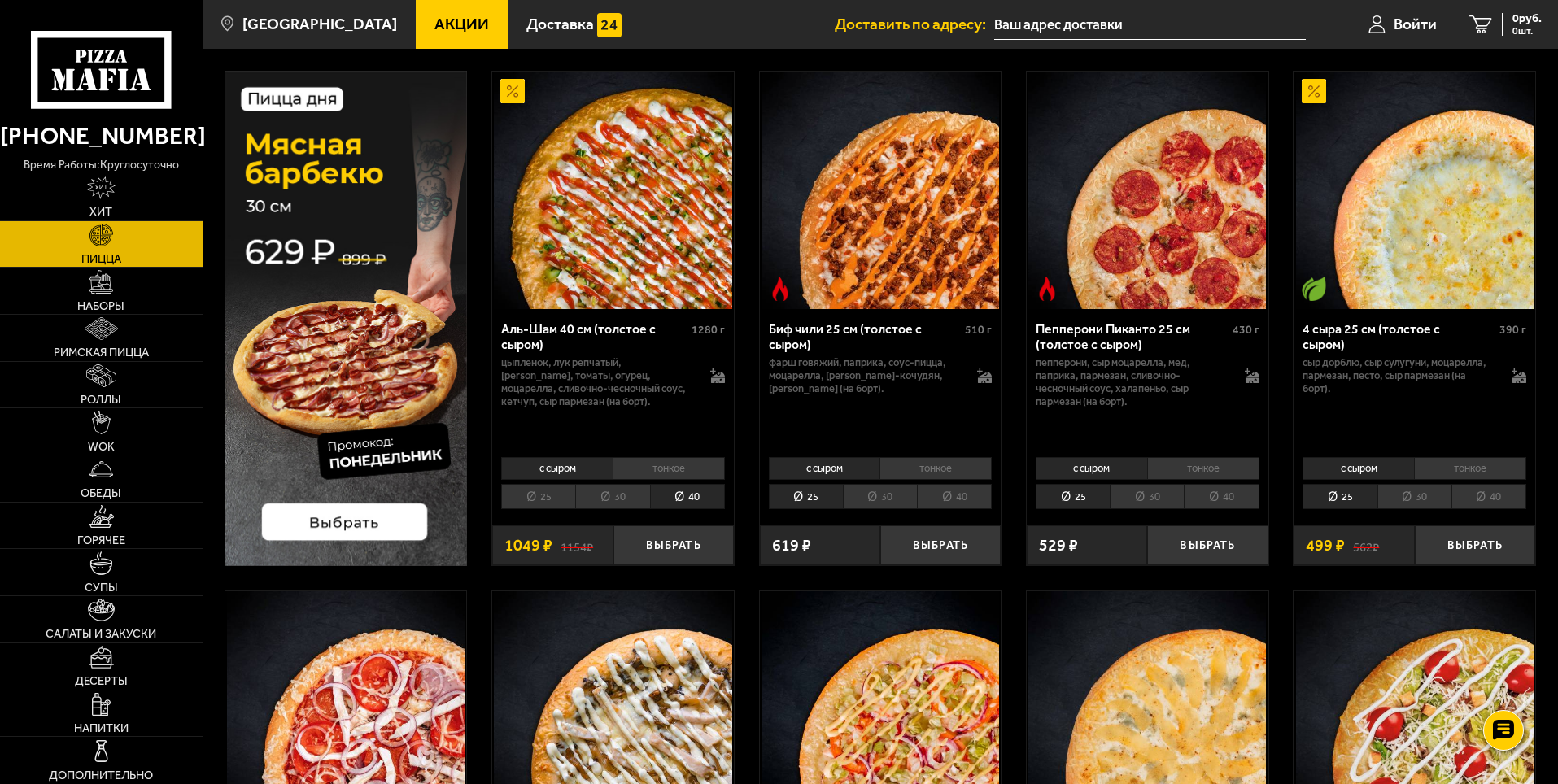
click at [658, 468] on li "тонкое" at bounding box center [668, 468] width 112 height 23
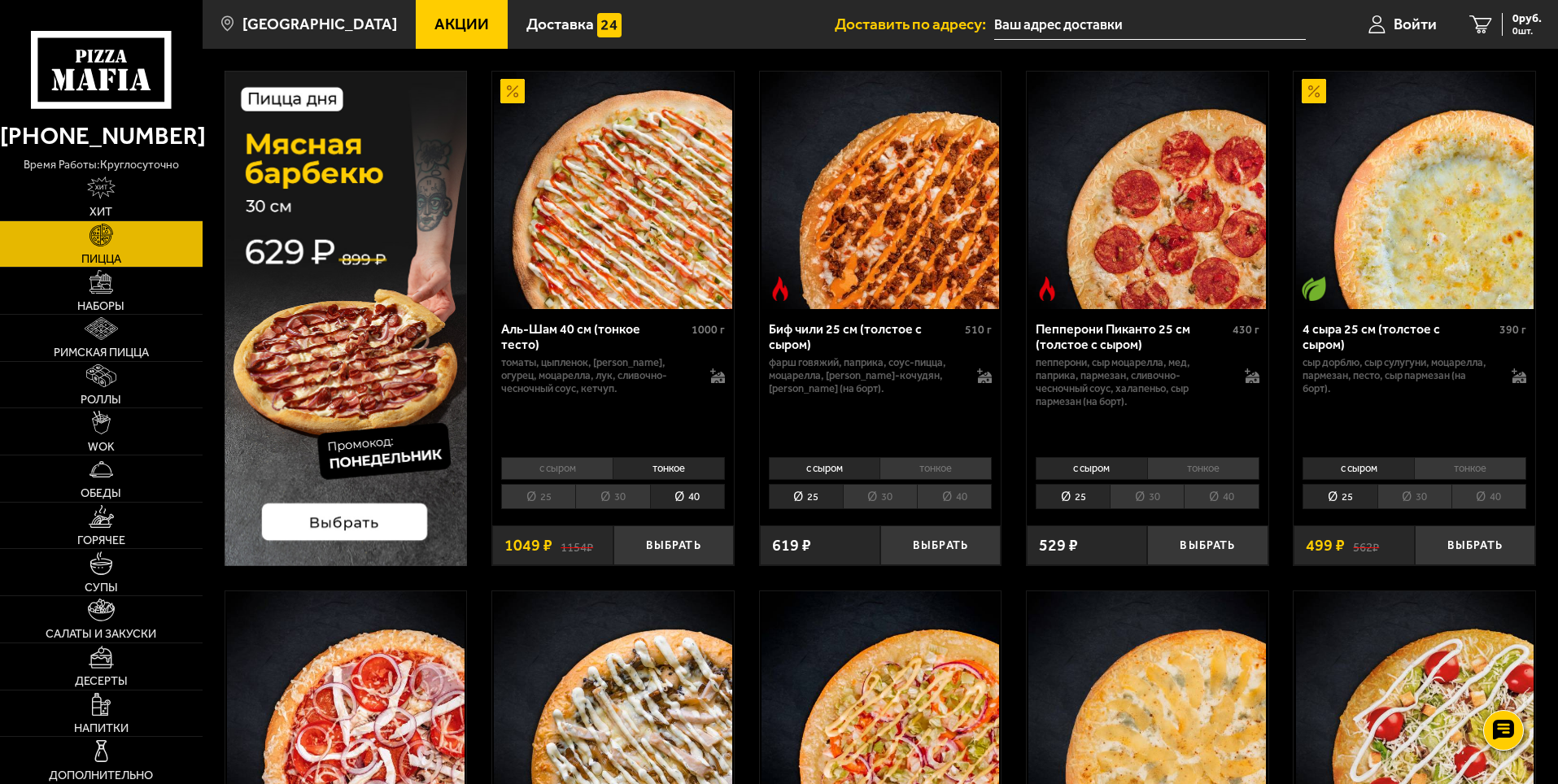
click at [952, 466] on li "тонкое" at bounding box center [934, 468] width 112 height 23
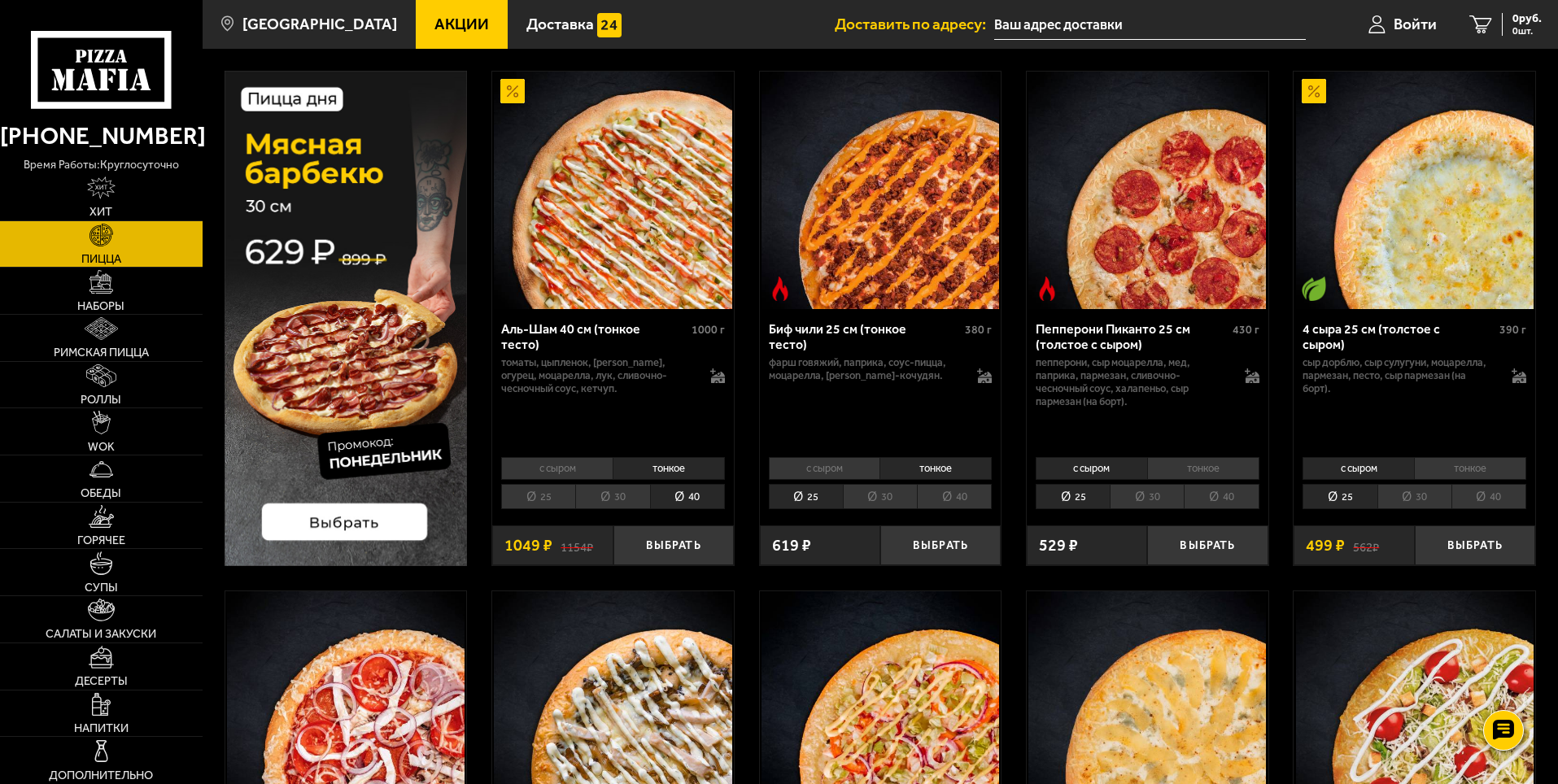
click at [852, 460] on li "с сыром" at bounding box center [824, 468] width 111 height 23
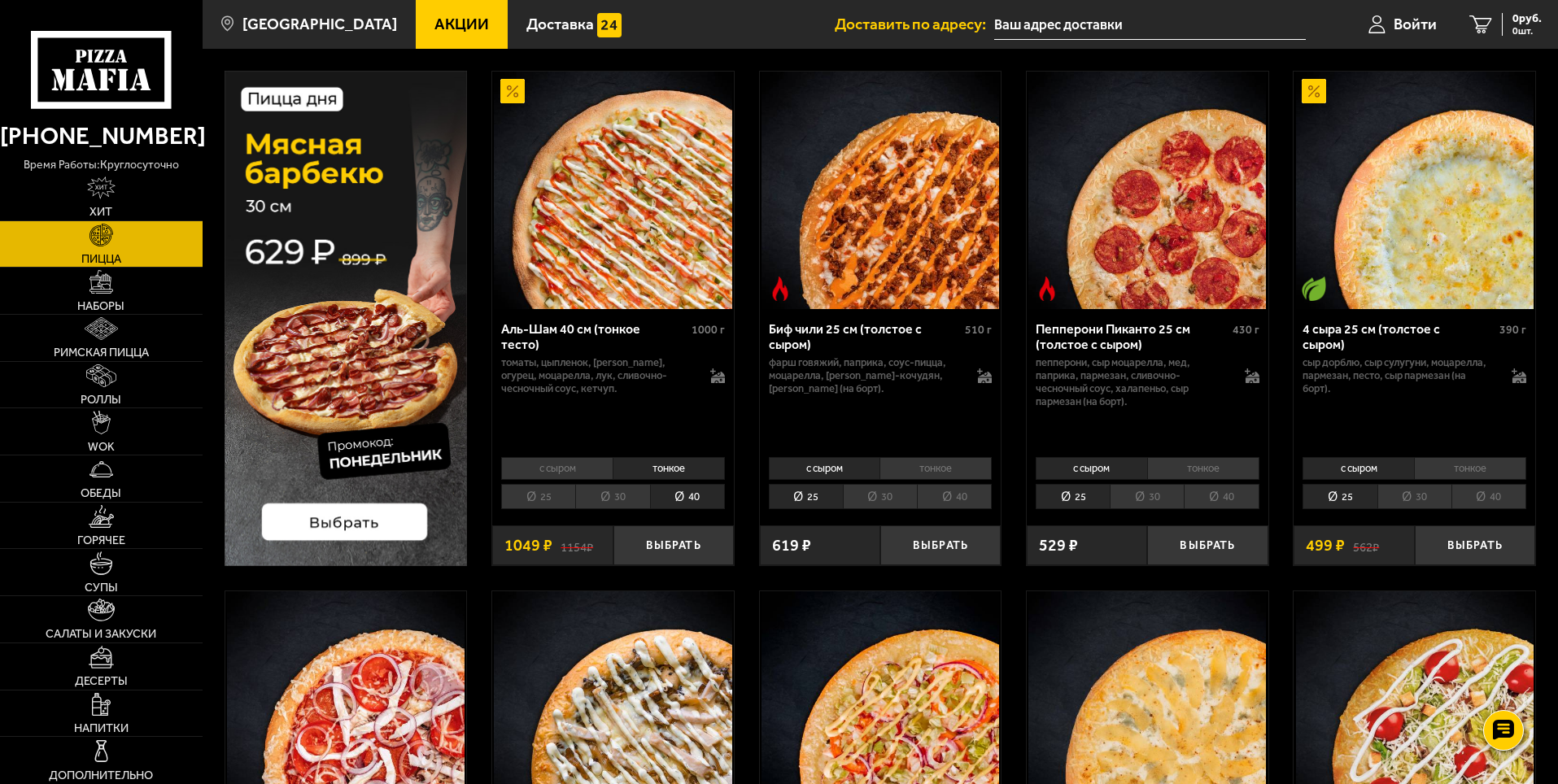
click at [941, 491] on li "40" at bounding box center [954, 497] width 75 height 26
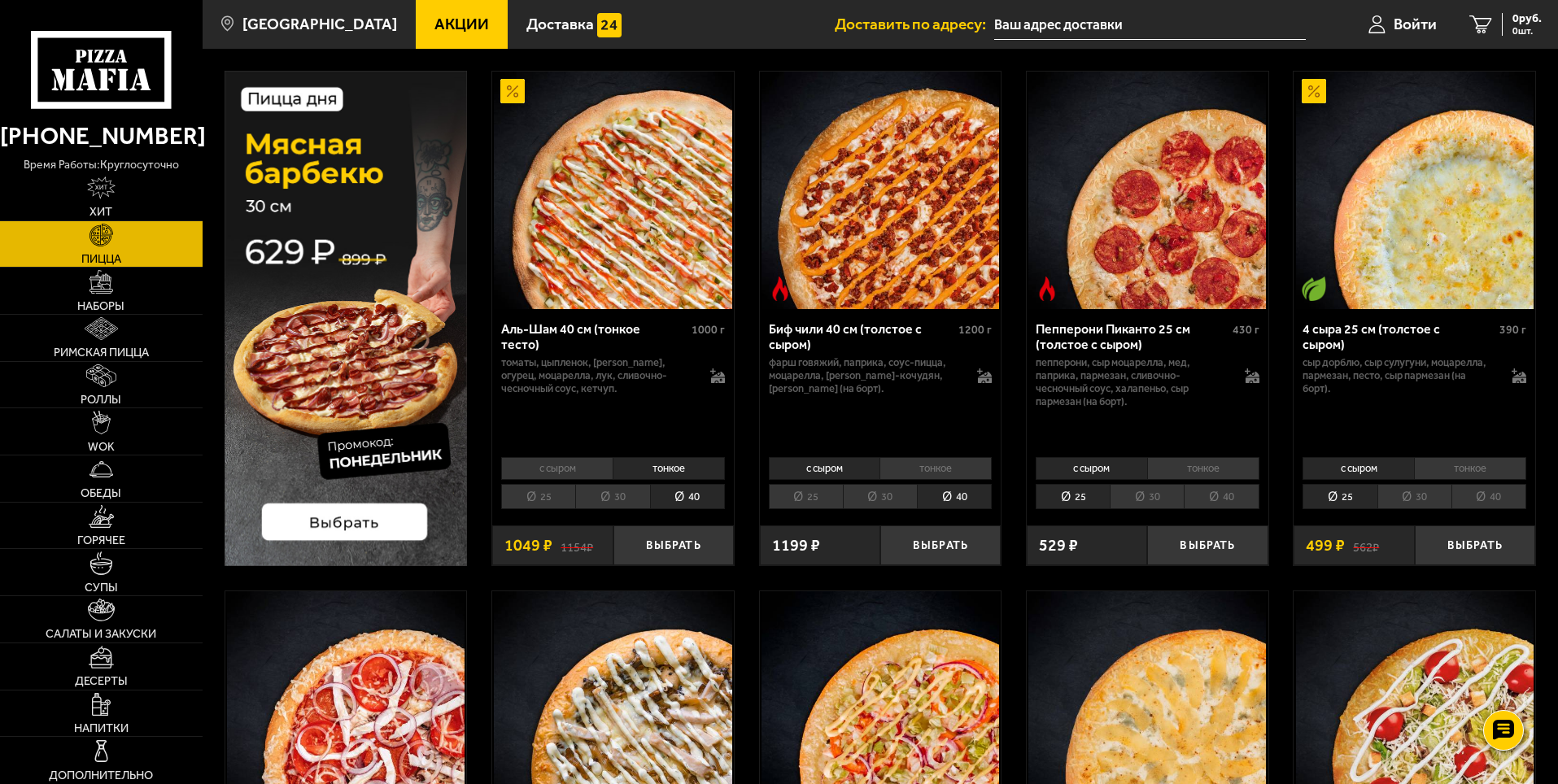
click at [1205, 494] on li "40" at bounding box center [1221, 497] width 75 height 26
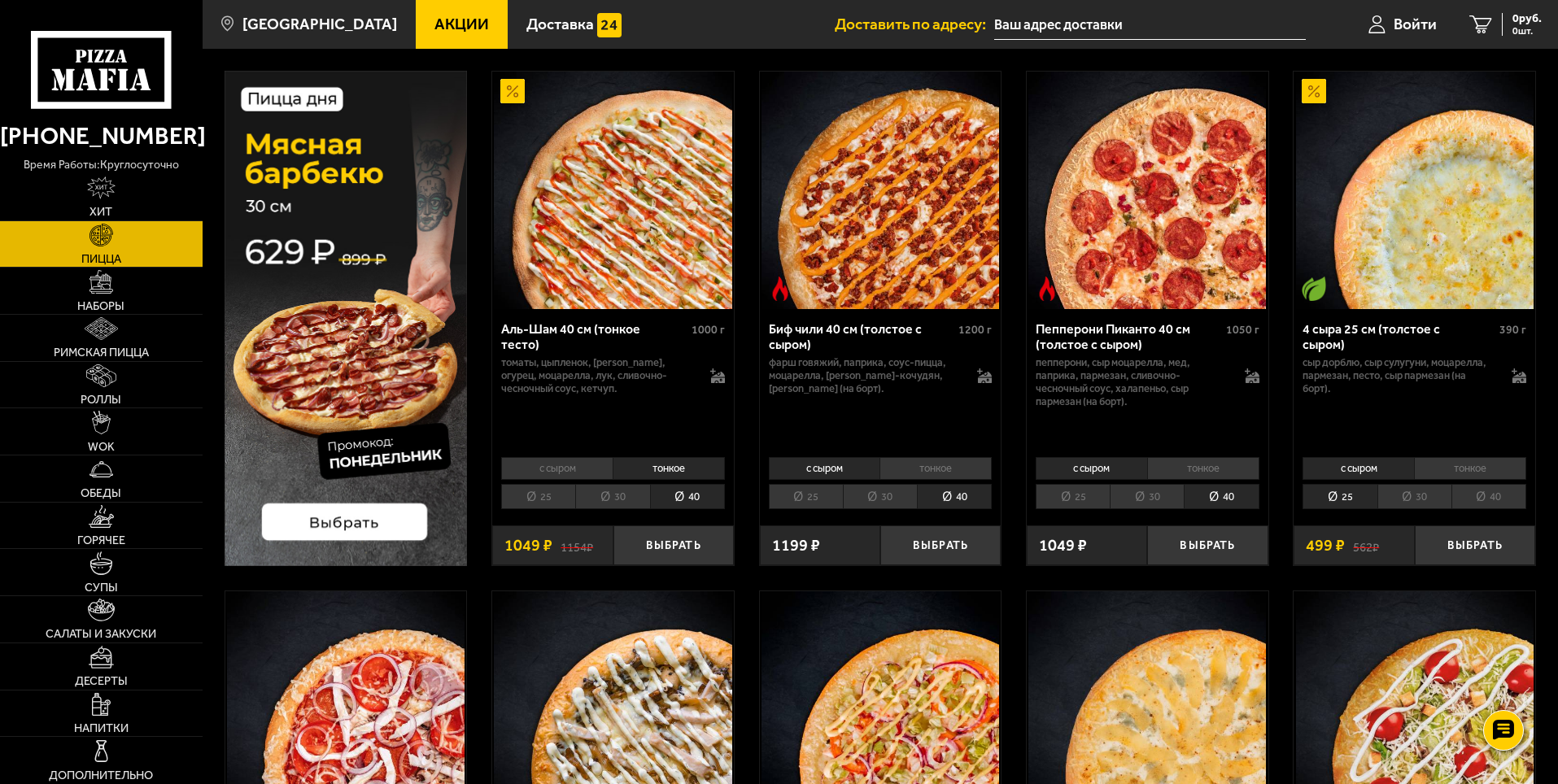
click at [1481, 501] on li "40" at bounding box center [1489, 497] width 75 height 26
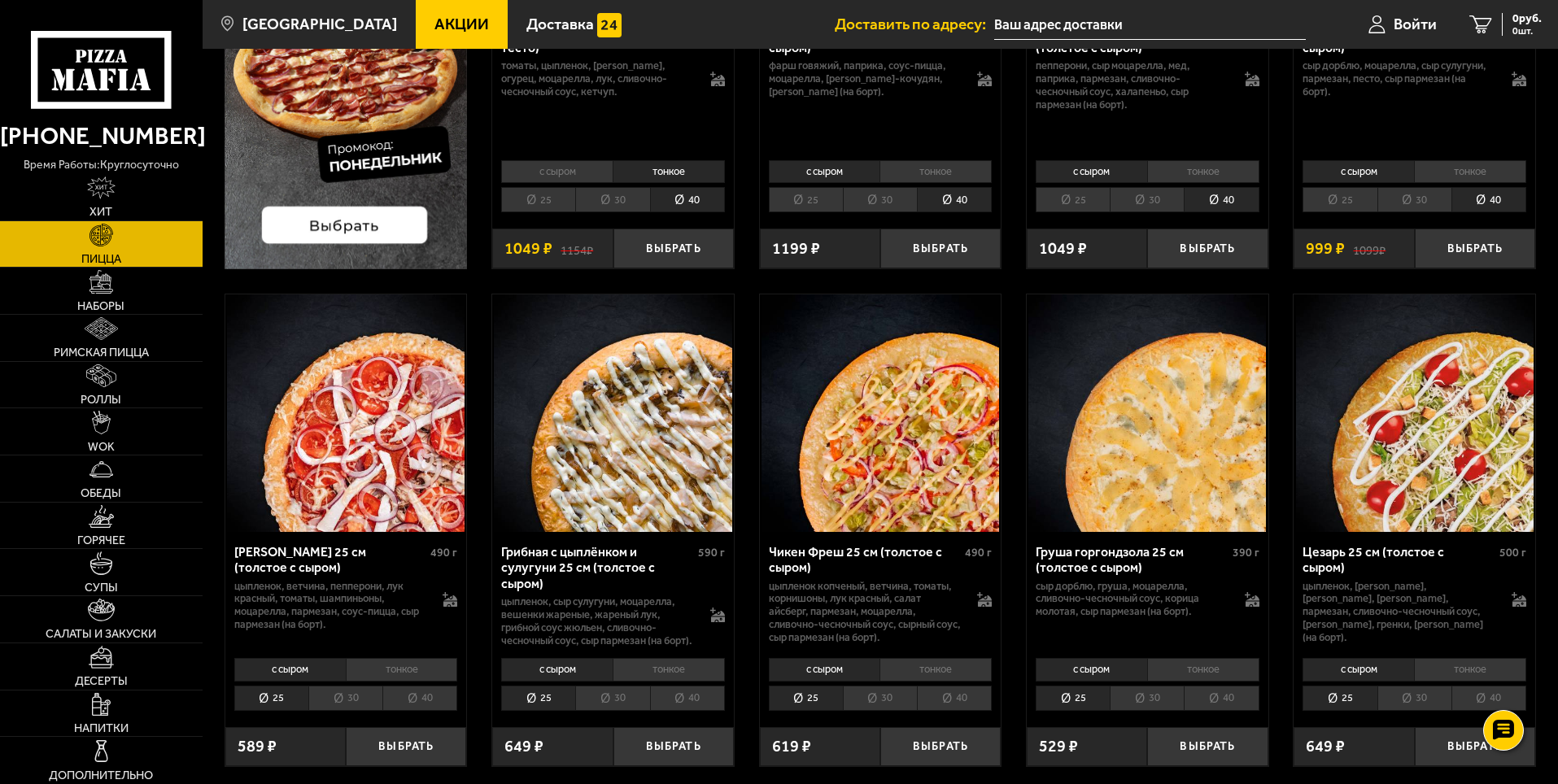
scroll to position [407, 0]
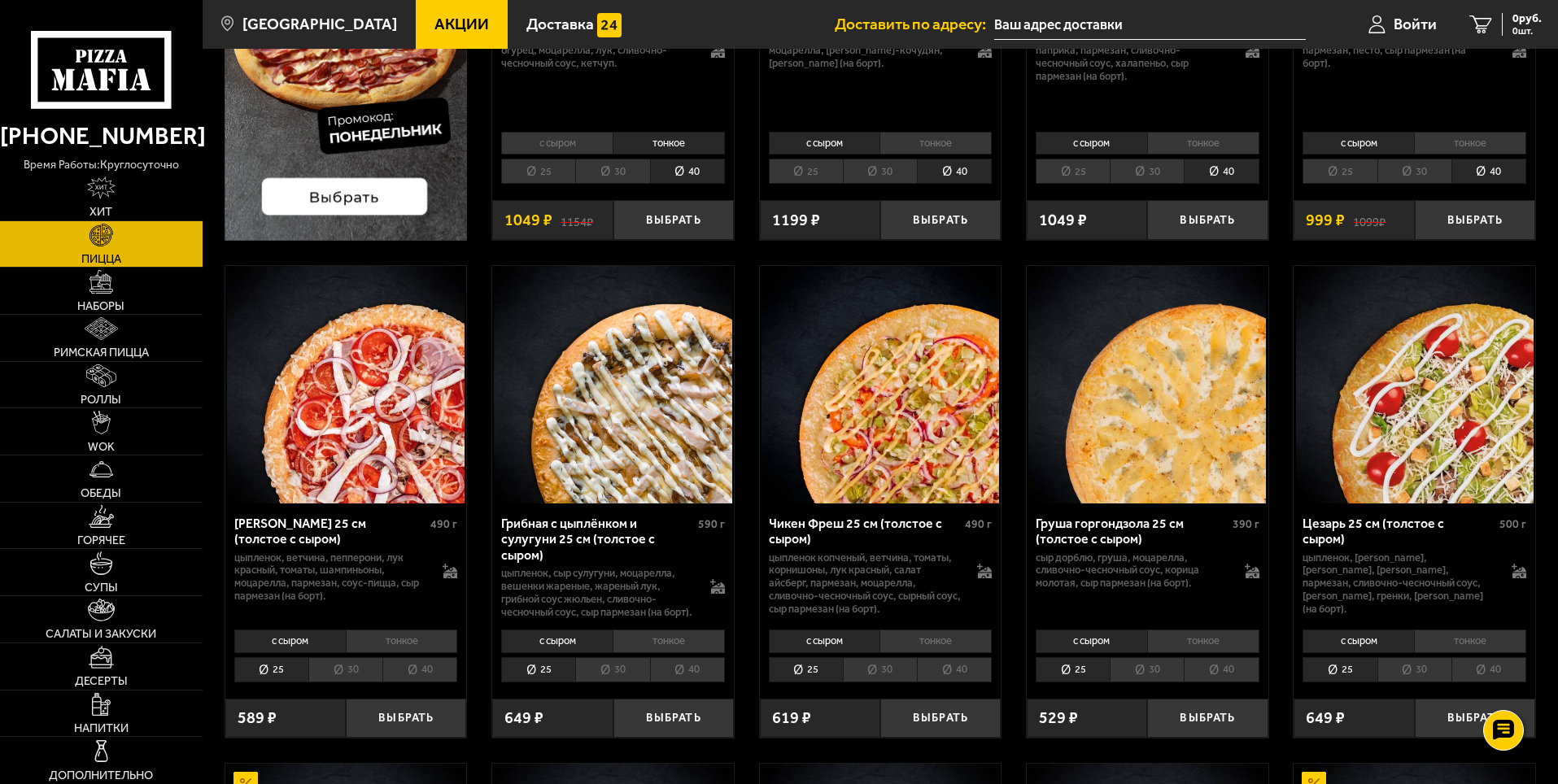
click at [406, 652] on li "тонкое" at bounding box center [401, 641] width 112 height 23
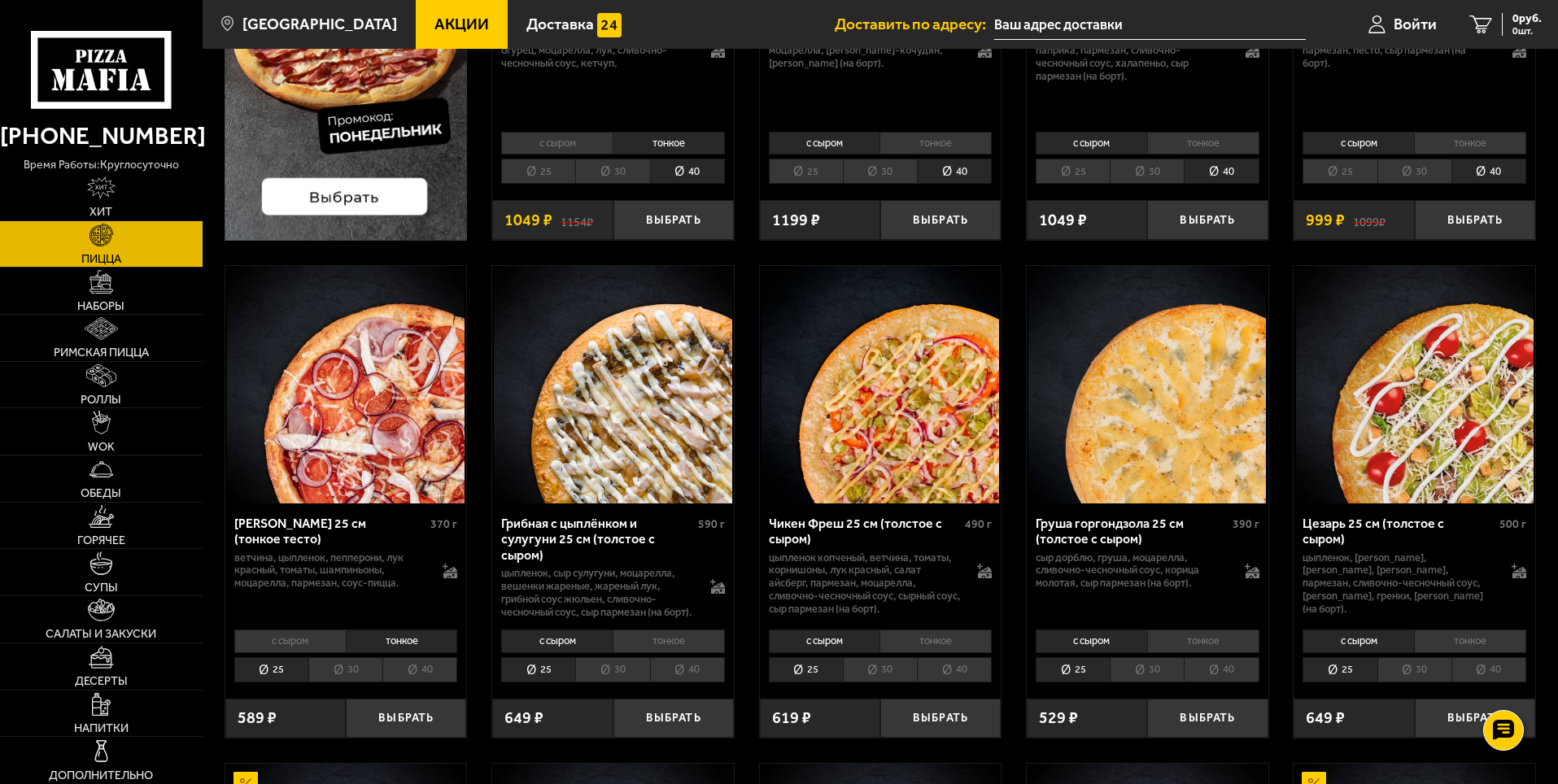
click at [338, 652] on li "с сыром" at bounding box center [290, 641] width 111 height 23
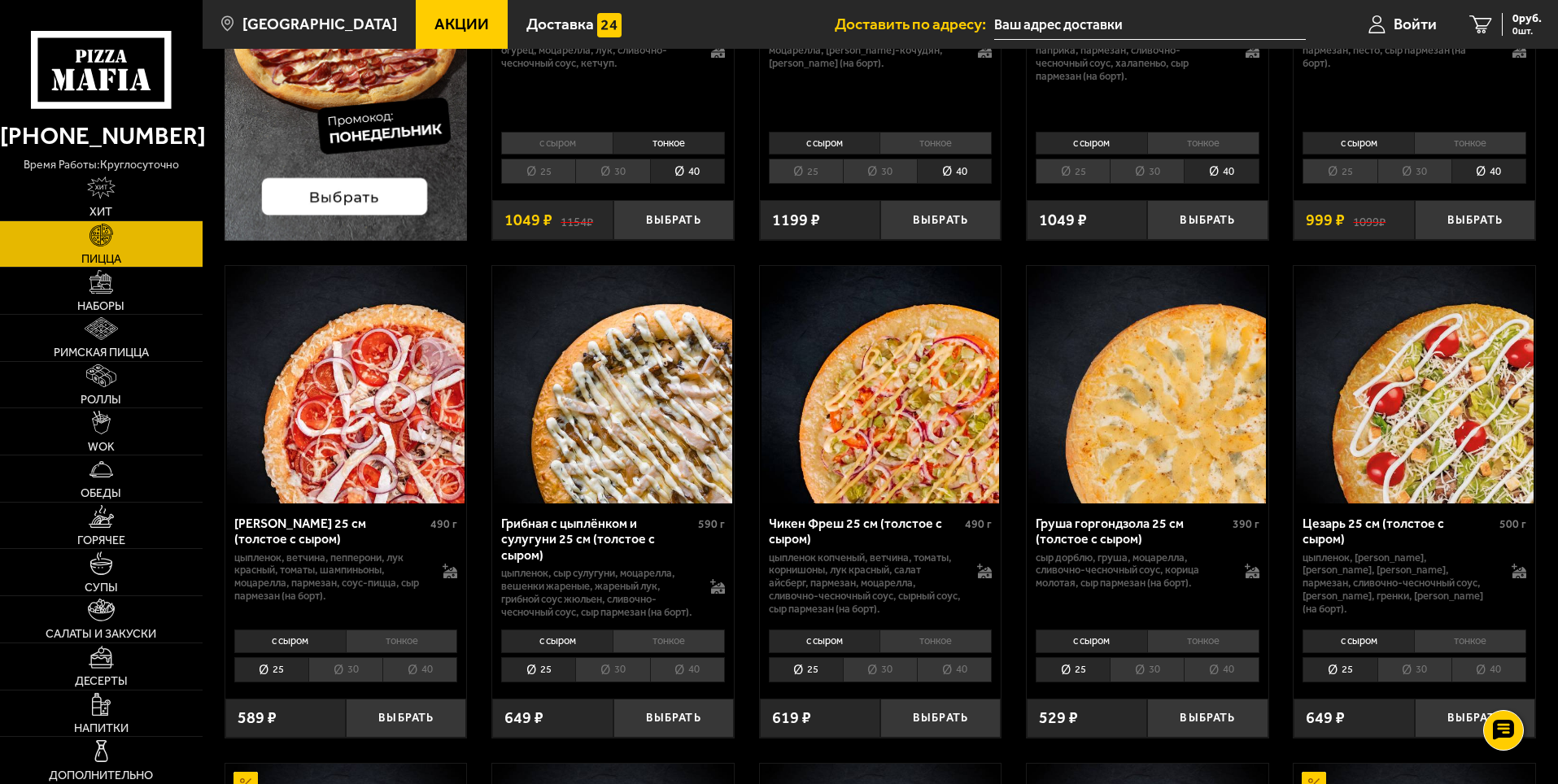
click at [428, 681] on li "40" at bounding box center [420, 670] width 75 height 26
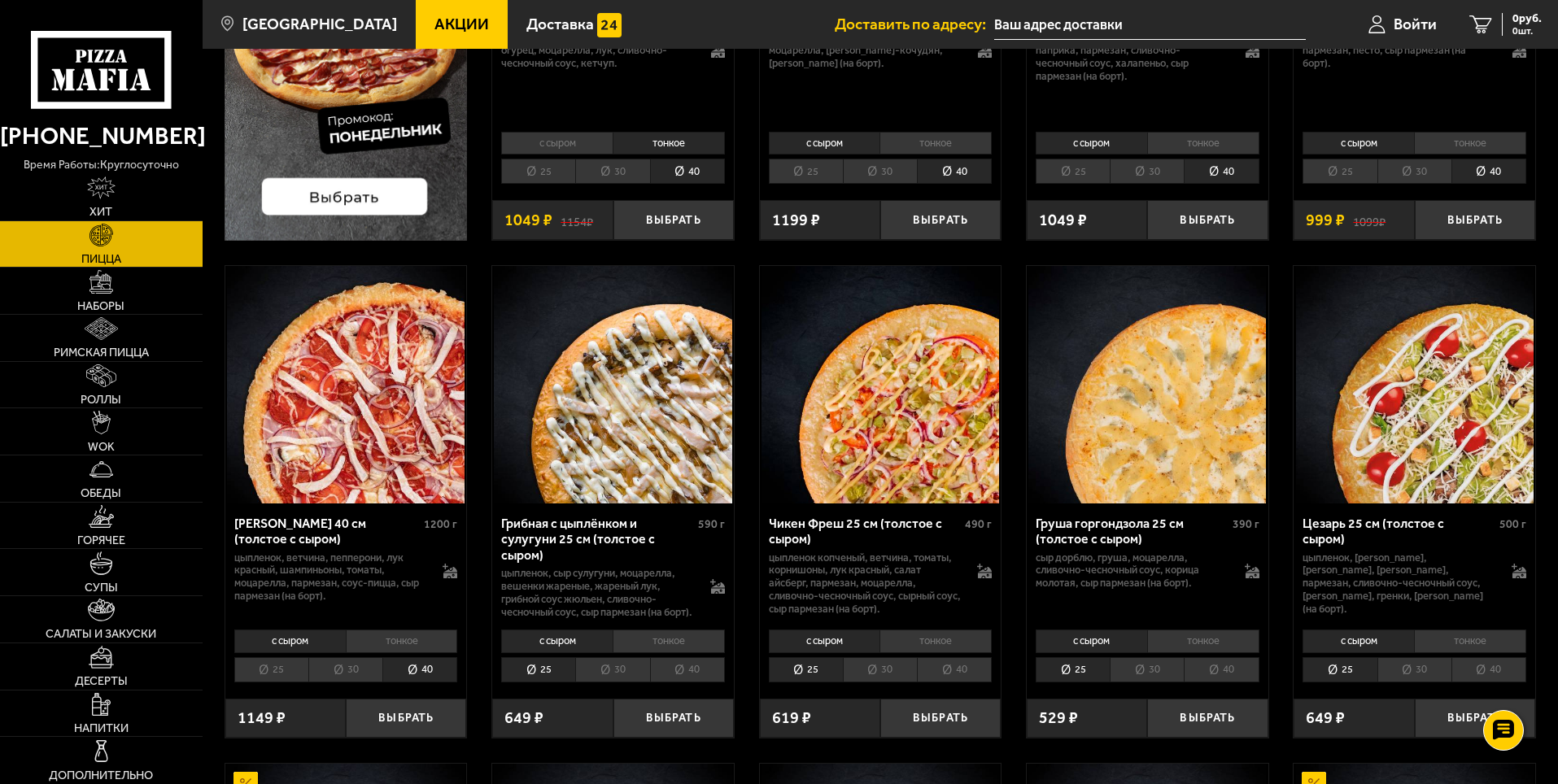
click at [682, 682] on li "40" at bounding box center [688, 670] width 75 height 26
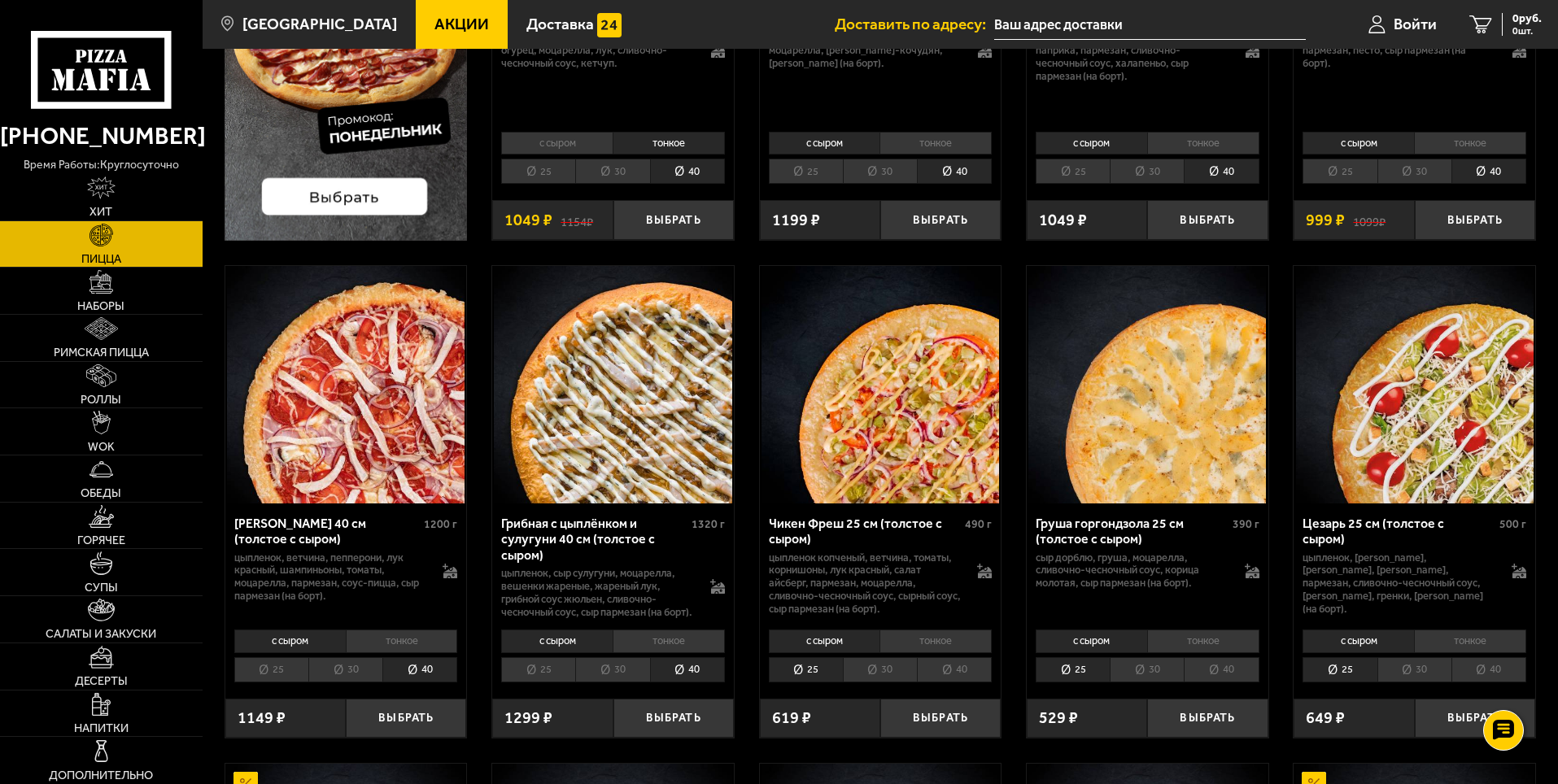
click at [969, 677] on li "40" at bounding box center [954, 670] width 75 height 26
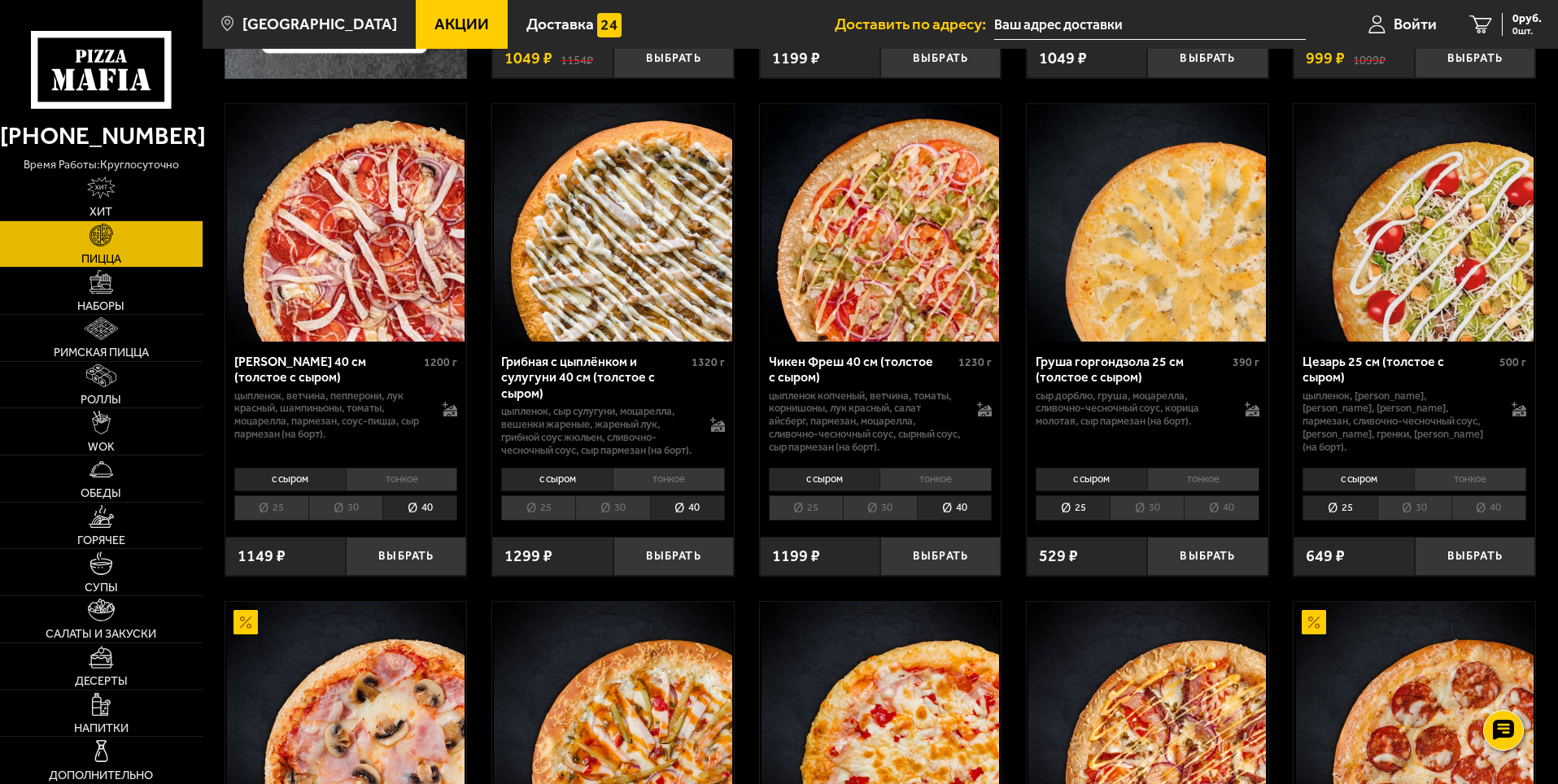
scroll to position [570, 0]
click at [1227, 520] on li "40" at bounding box center [1221, 507] width 75 height 26
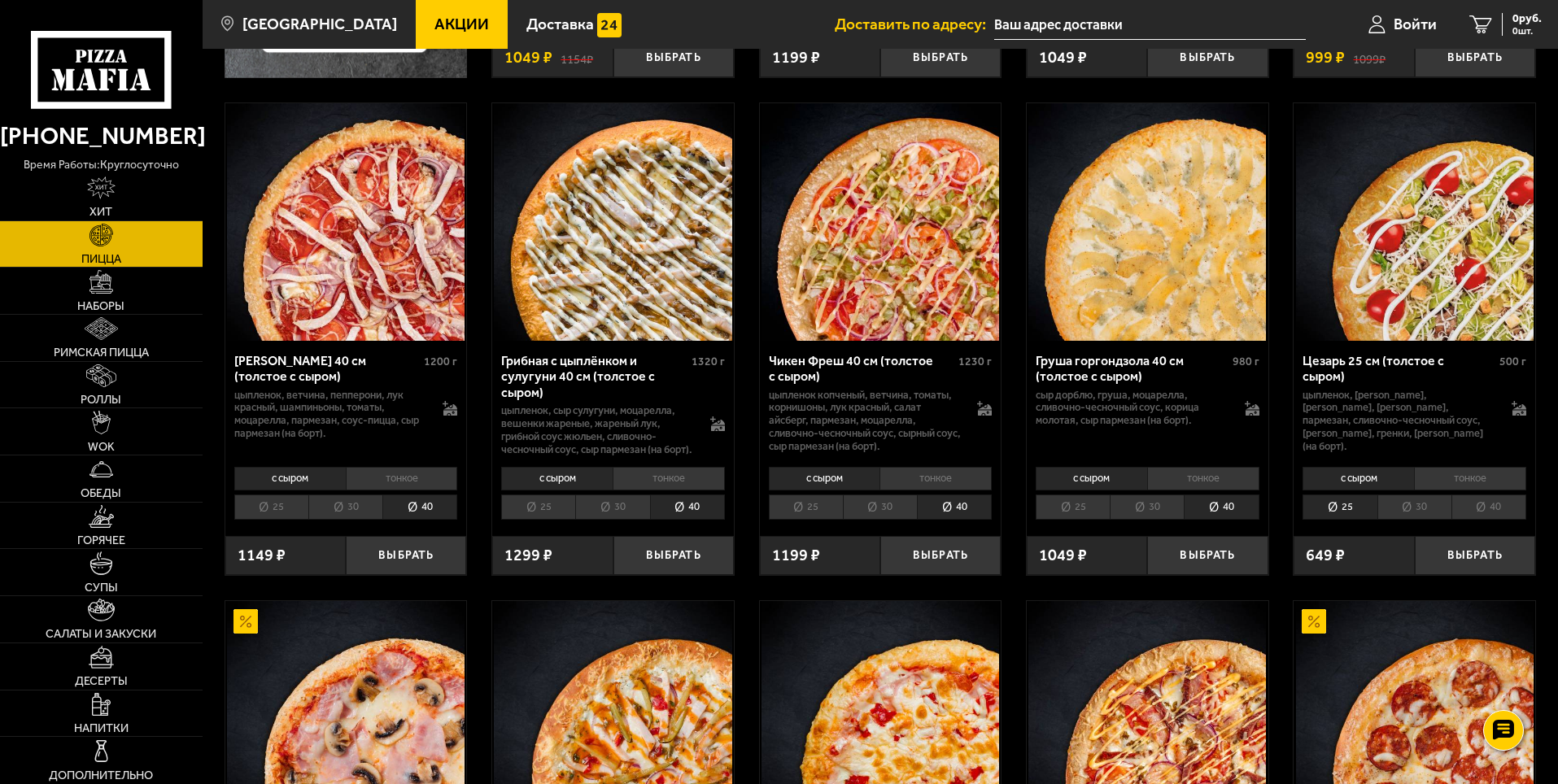
click at [1508, 520] on li "40" at bounding box center [1489, 507] width 75 height 26
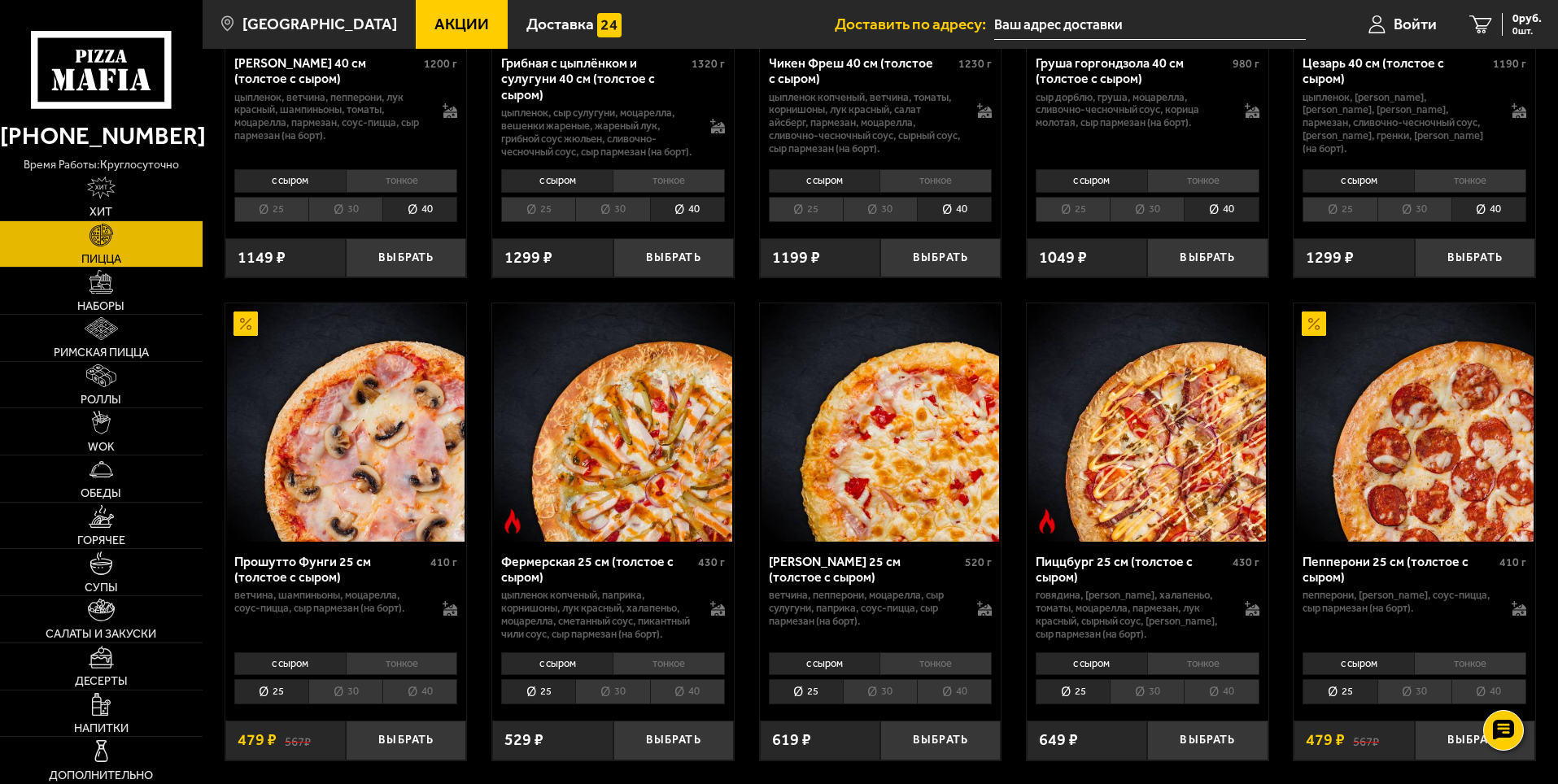
scroll to position [895, 0]
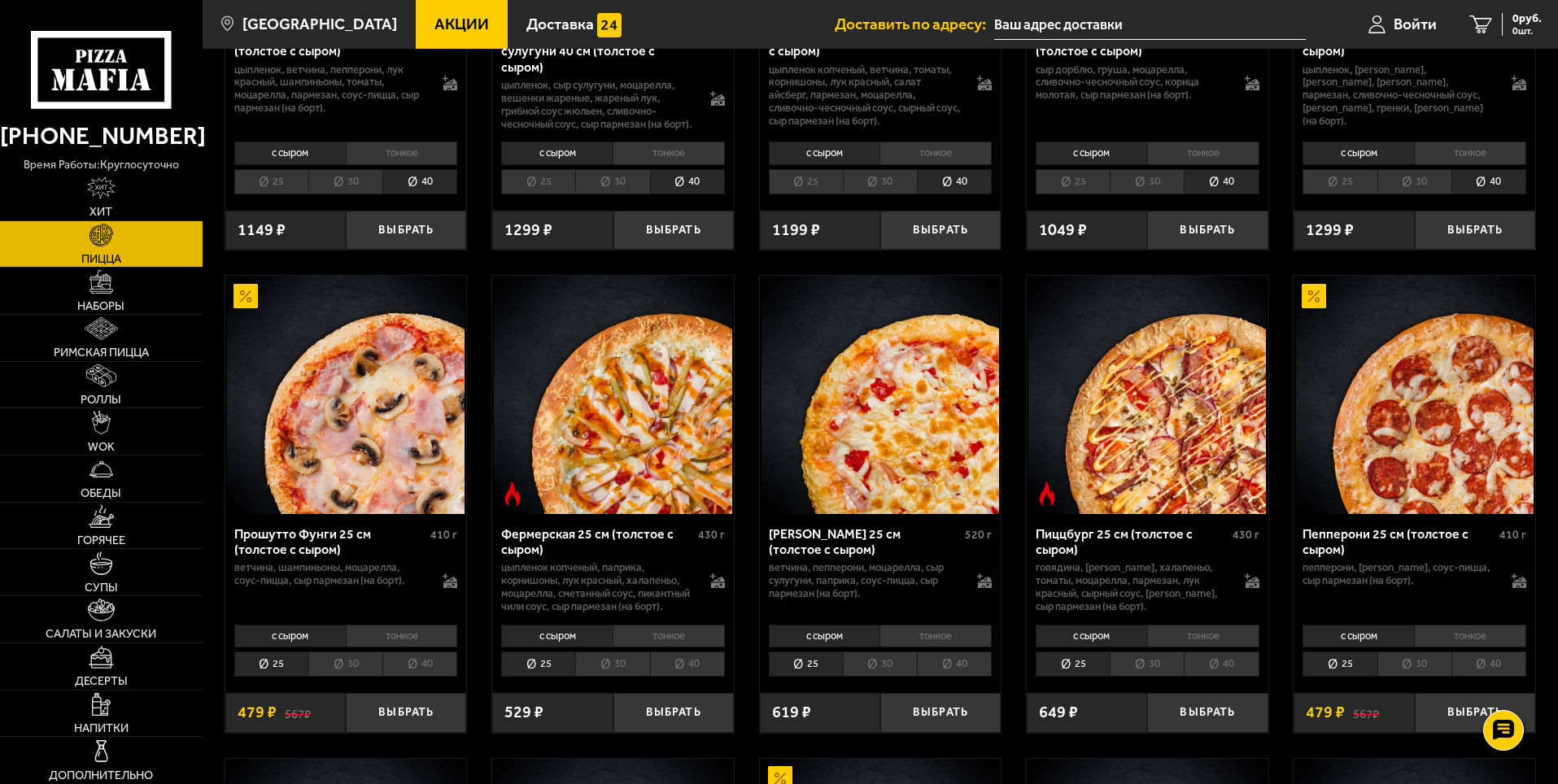
click at [438, 676] on li "40" at bounding box center [420, 664] width 75 height 26
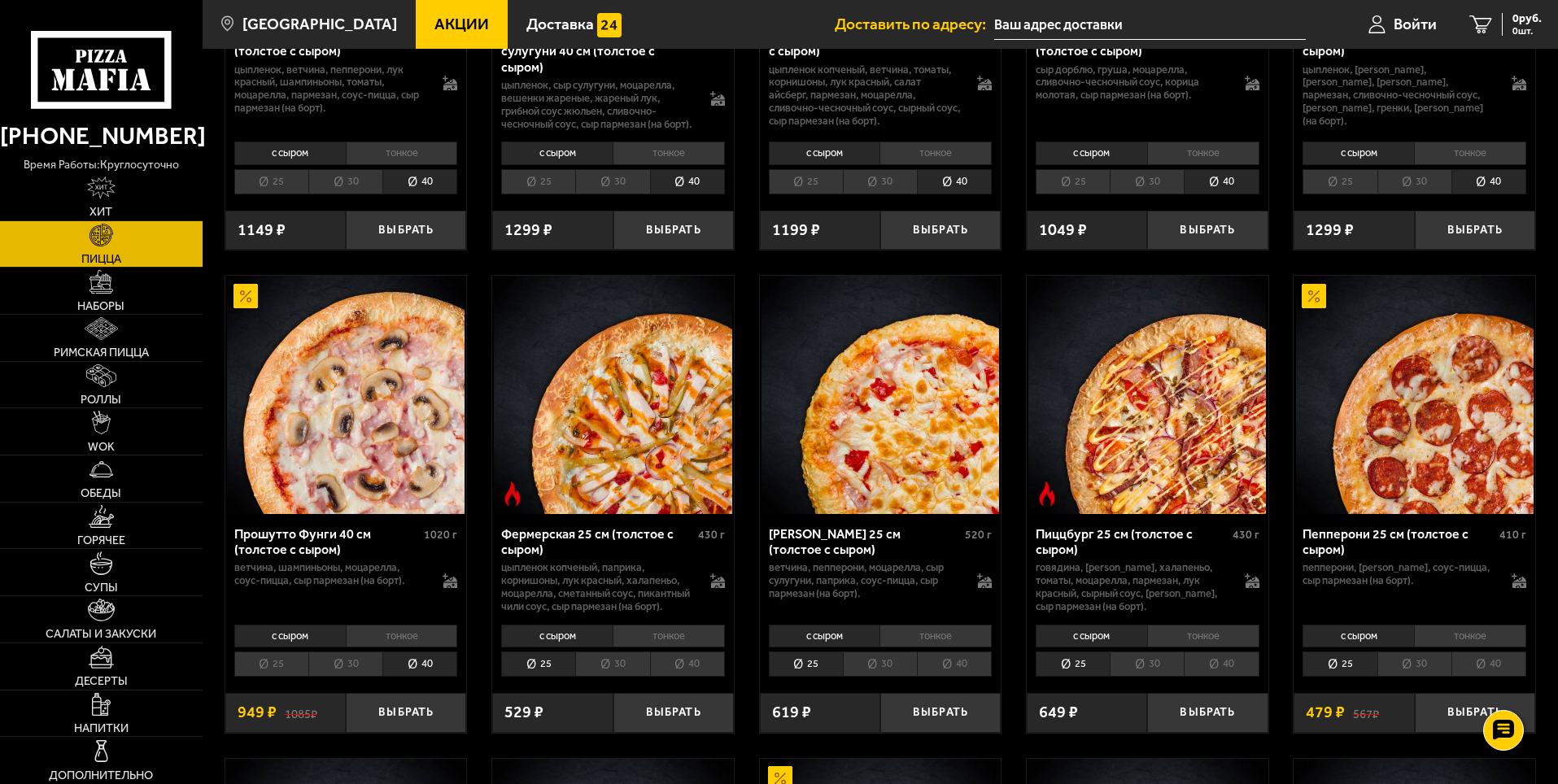
click at [694, 676] on li "40" at bounding box center [688, 664] width 75 height 26
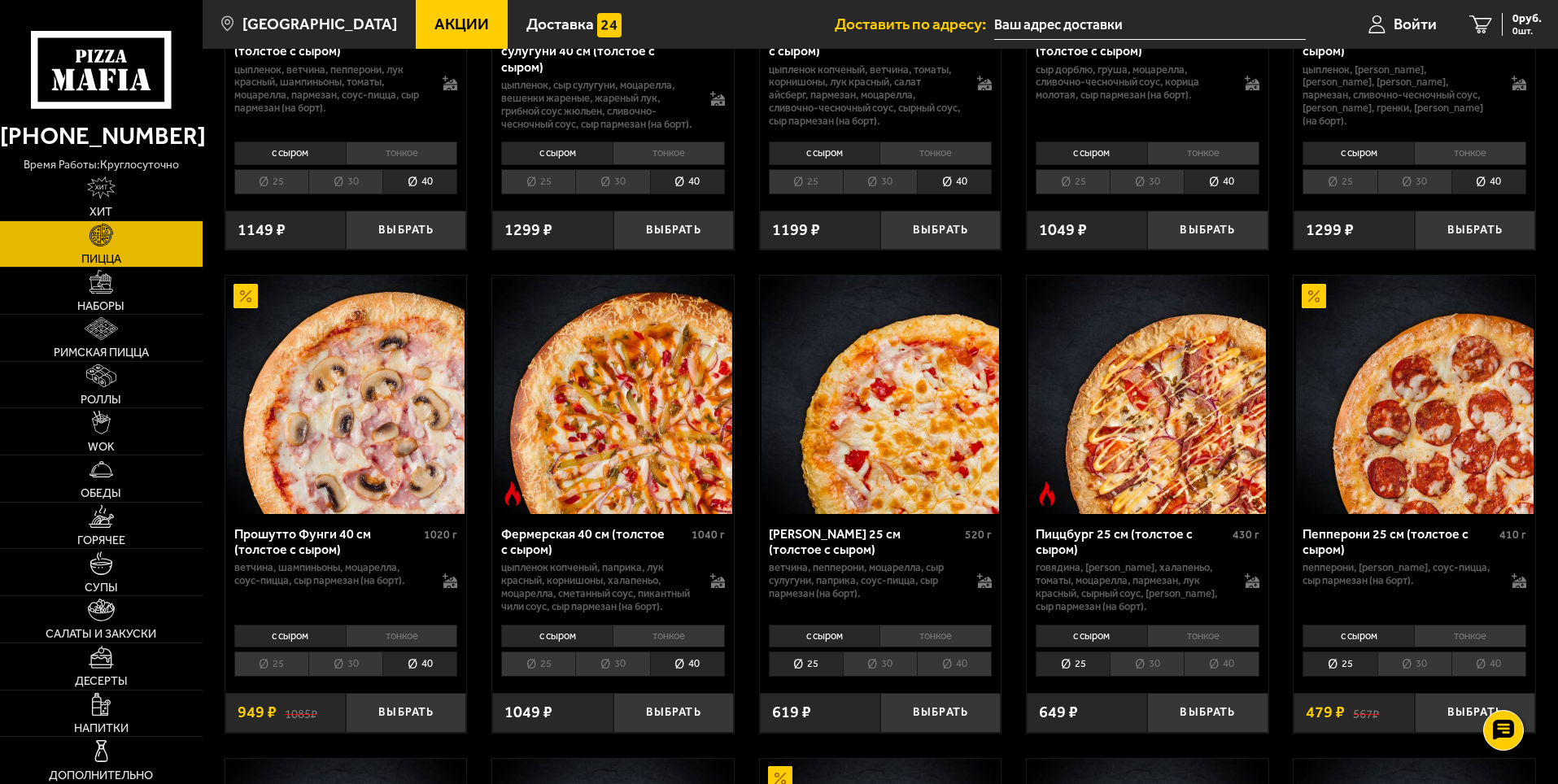
click at [942, 676] on li "40" at bounding box center [954, 664] width 75 height 26
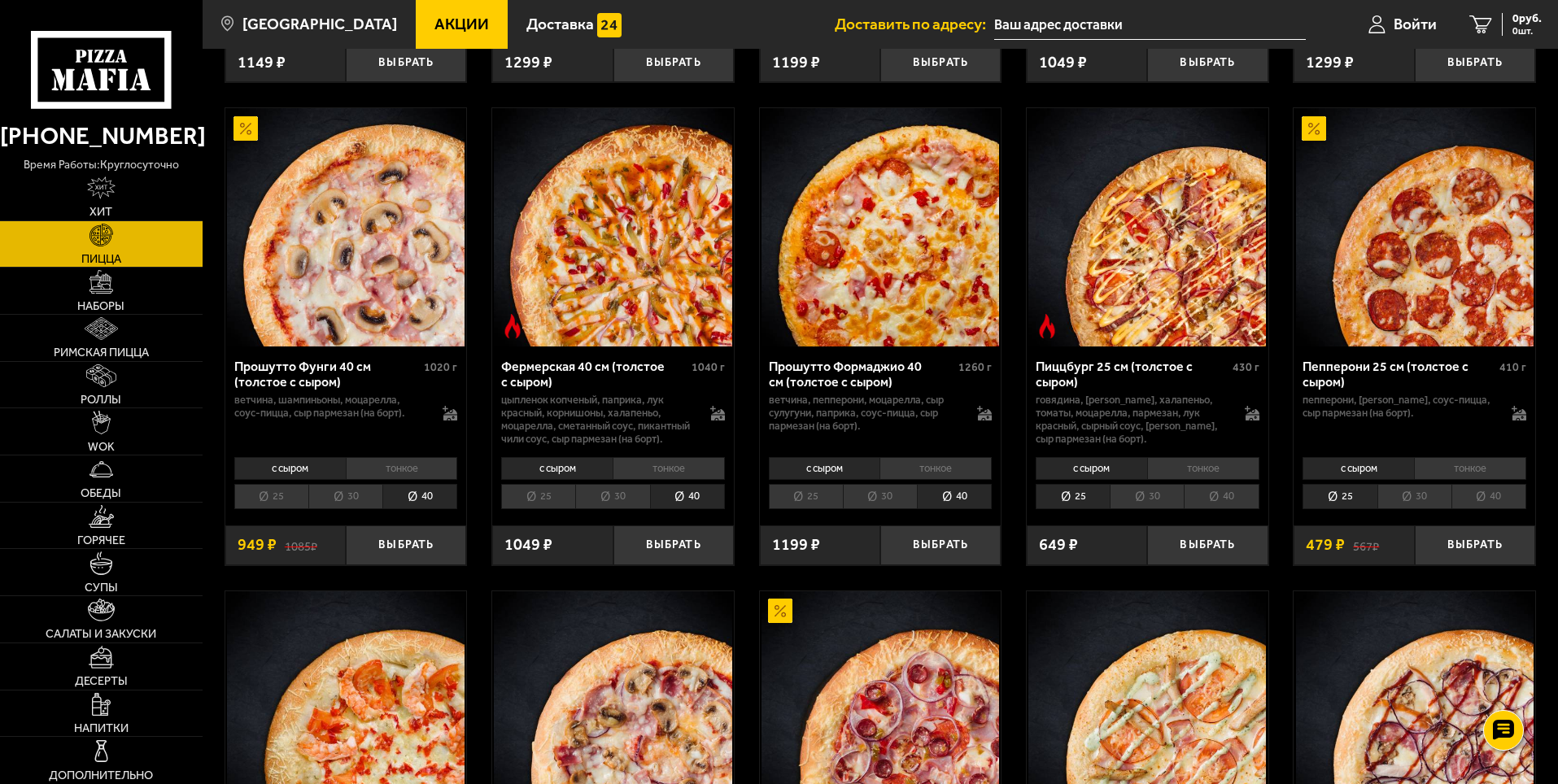
scroll to position [1138, 0]
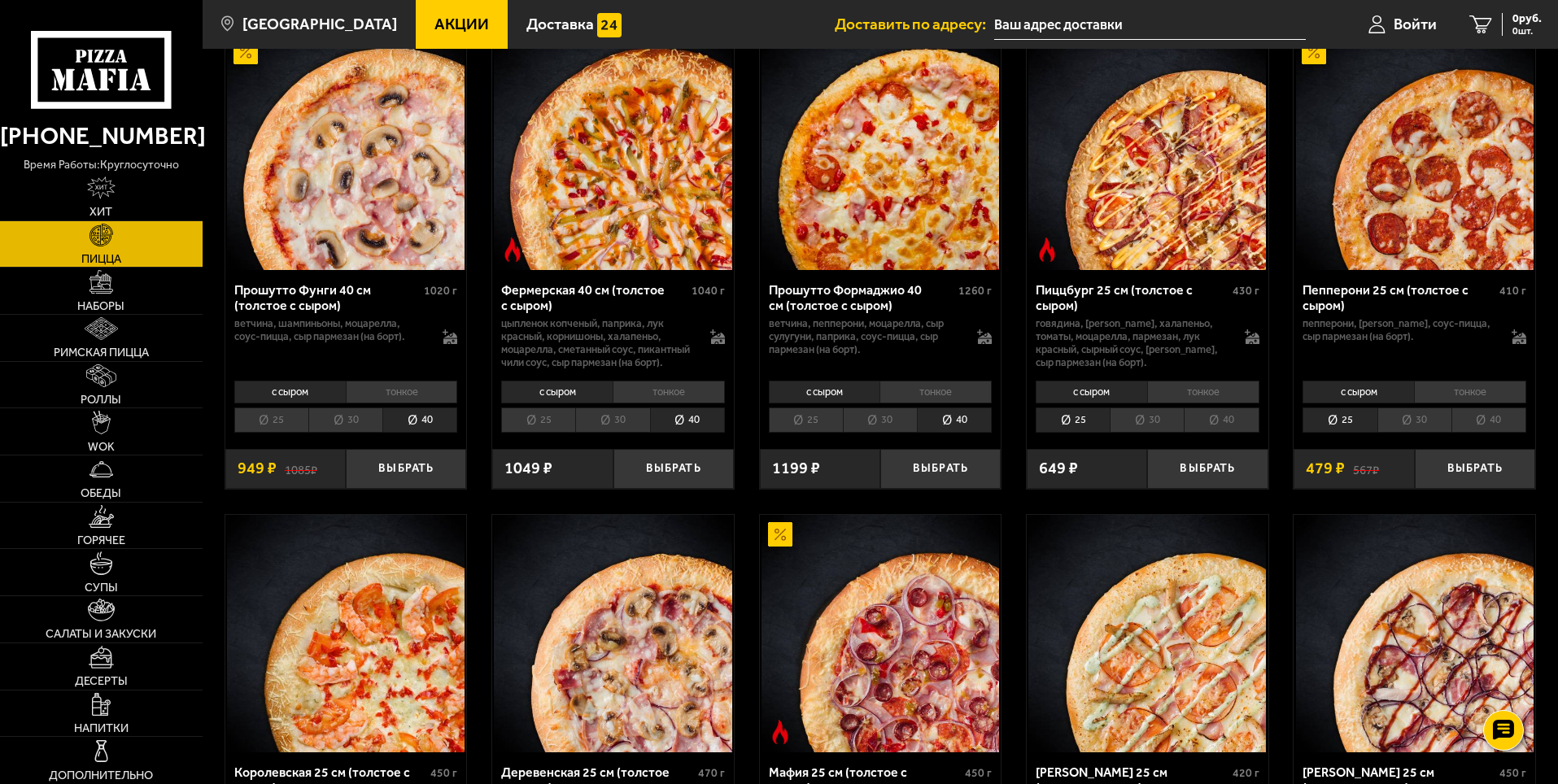
click at [1223, 433] on li "40" at bounding box center [1221, 420] width 75 height 26
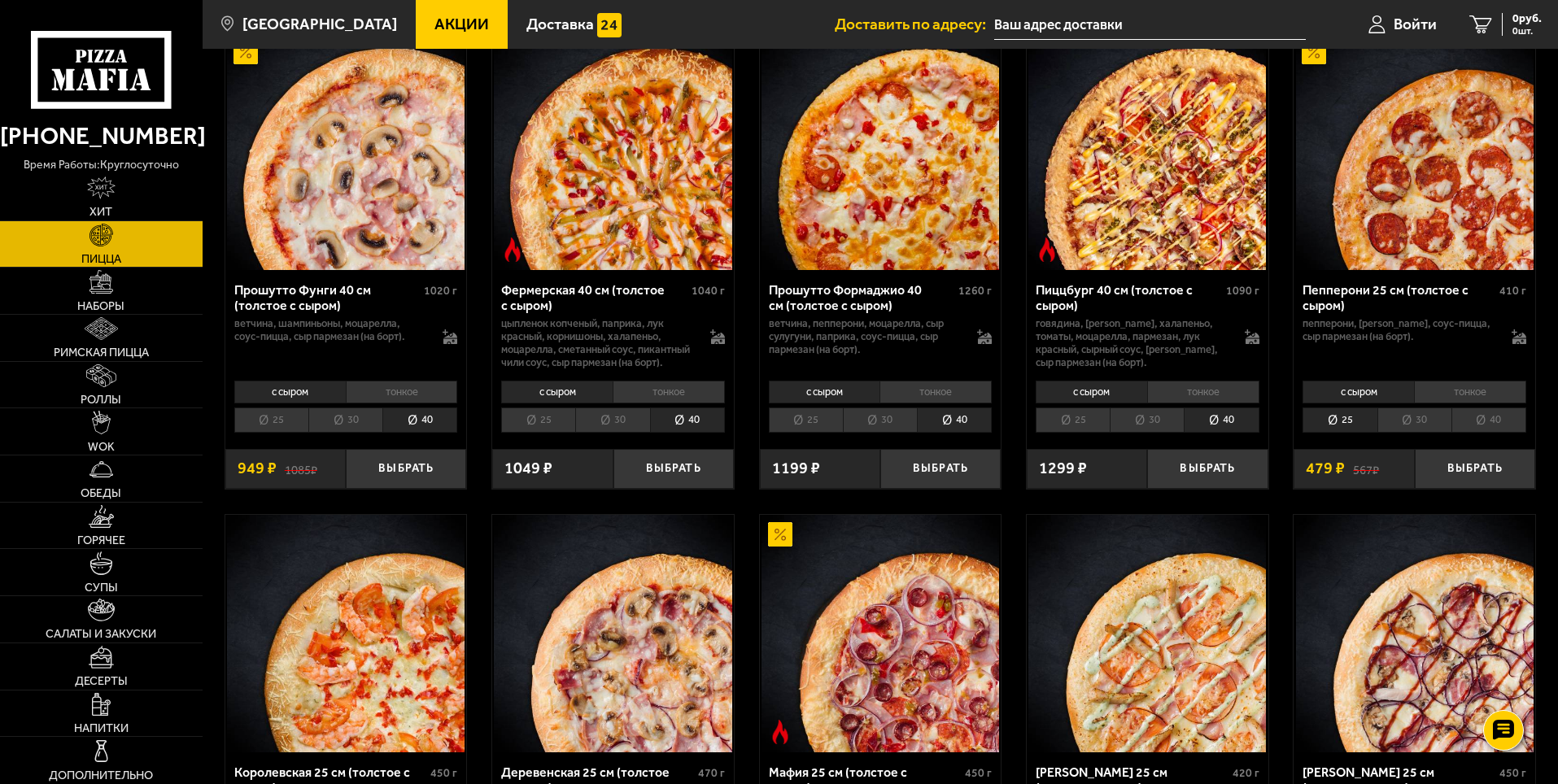
click at [1518, 433] on li "40" at bounding box center [1489, 420] width 75 height 26
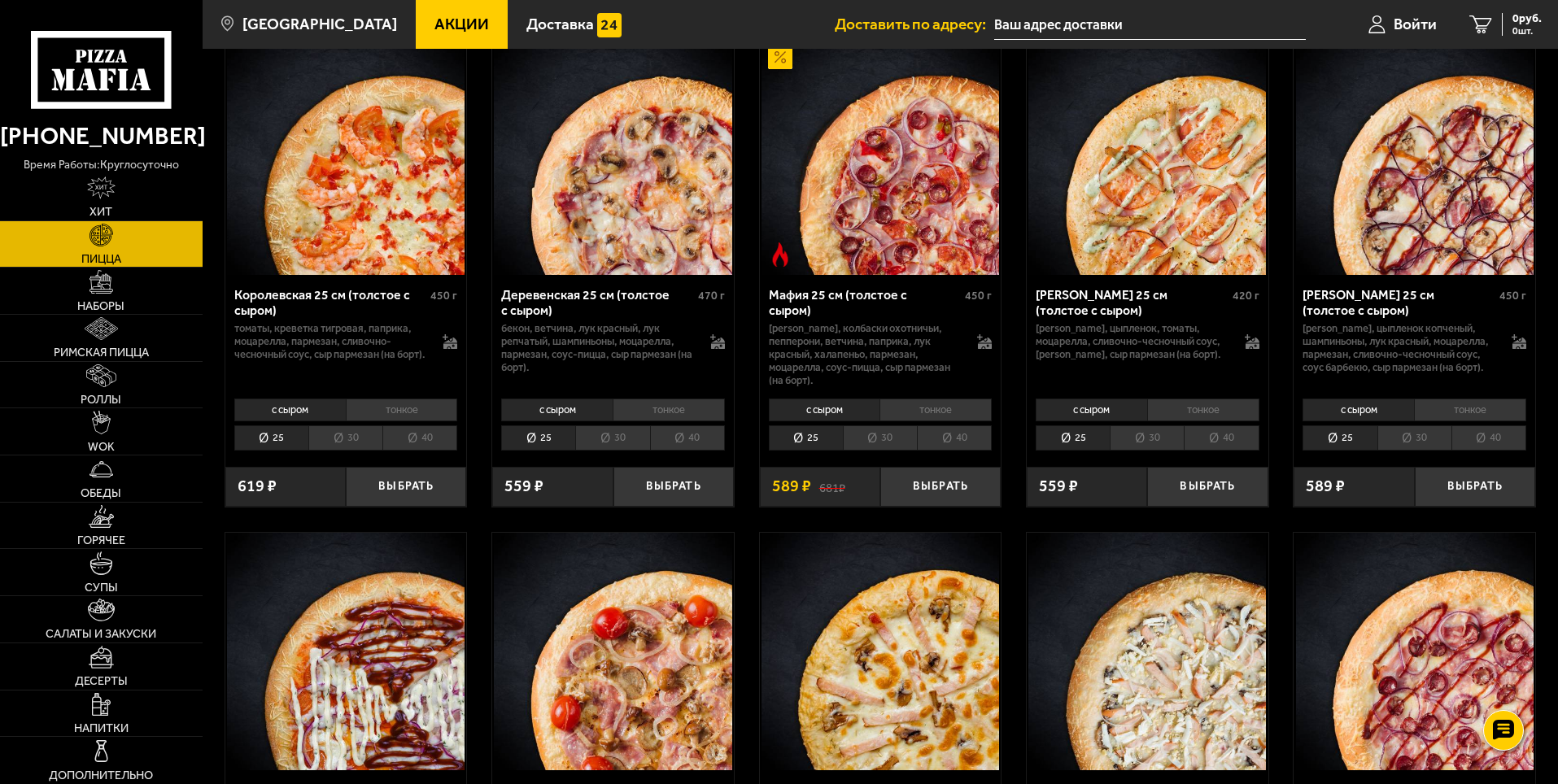
scroll to position [1708, 0]
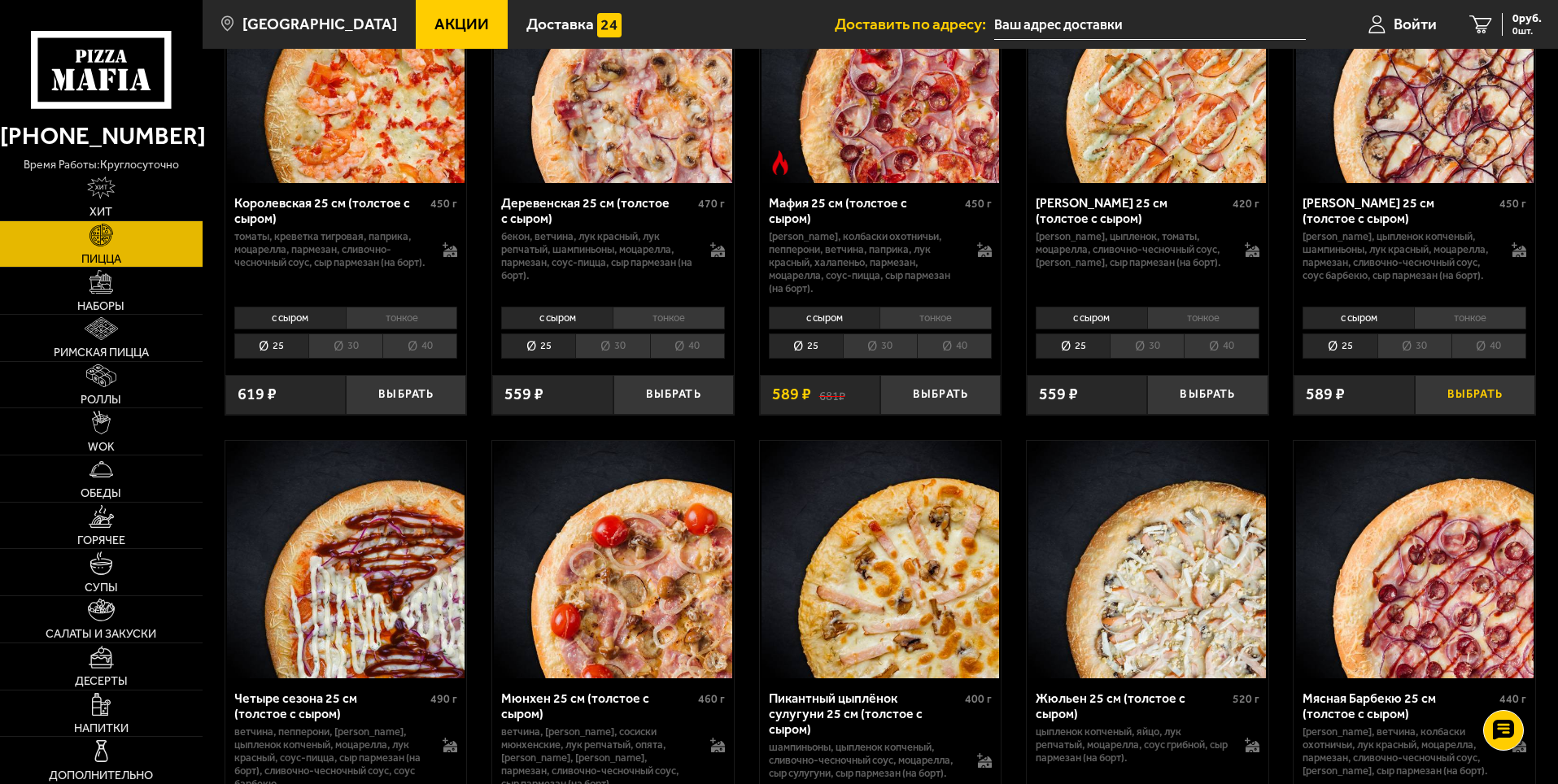
click at [1483, 415] on button "Выбрать" at bounding box center [1474, 395] width 120 height 40
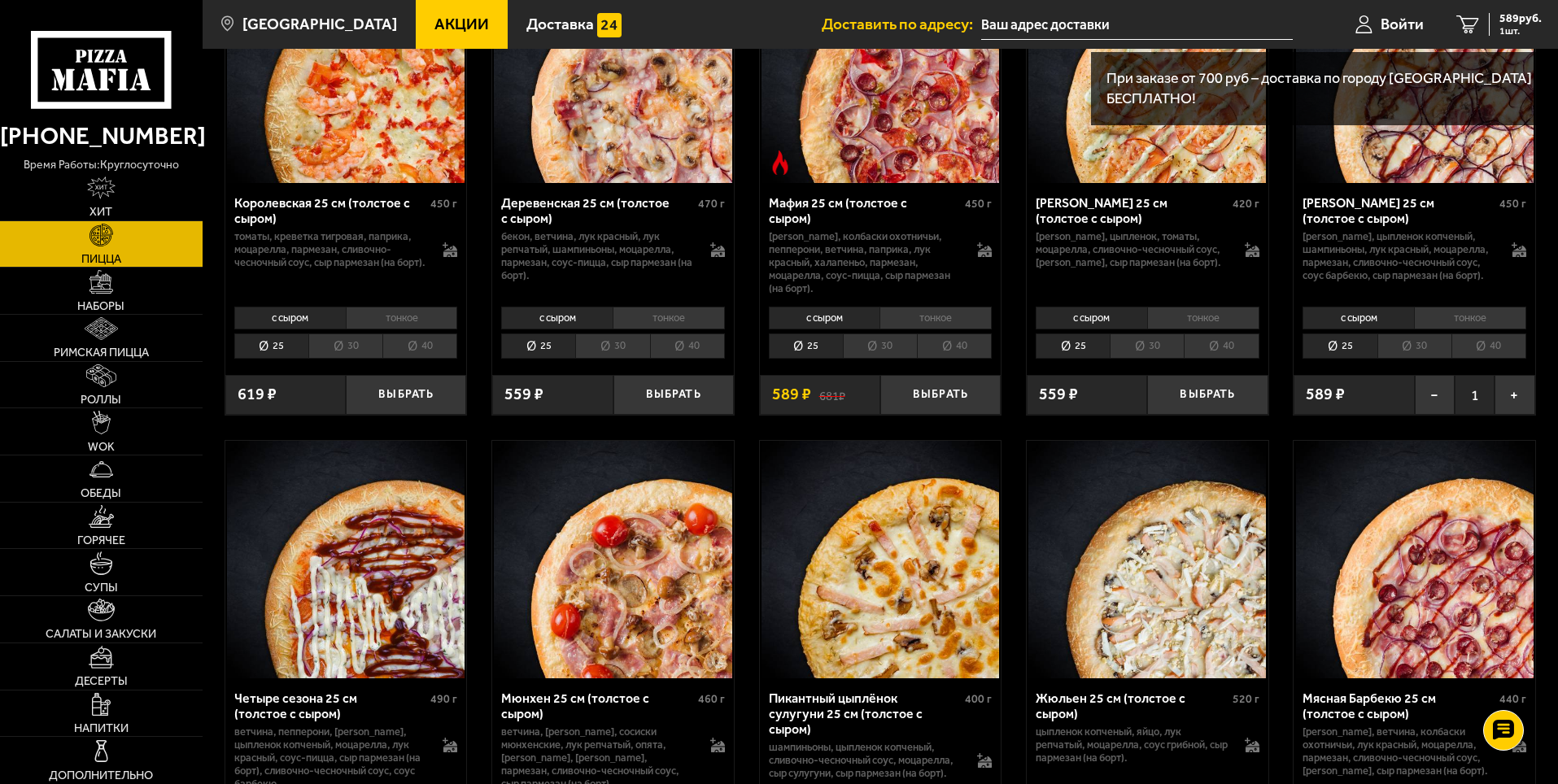
click at [1485, 359] on li "40" at bounding box center [1489, 346] width 75 height 26
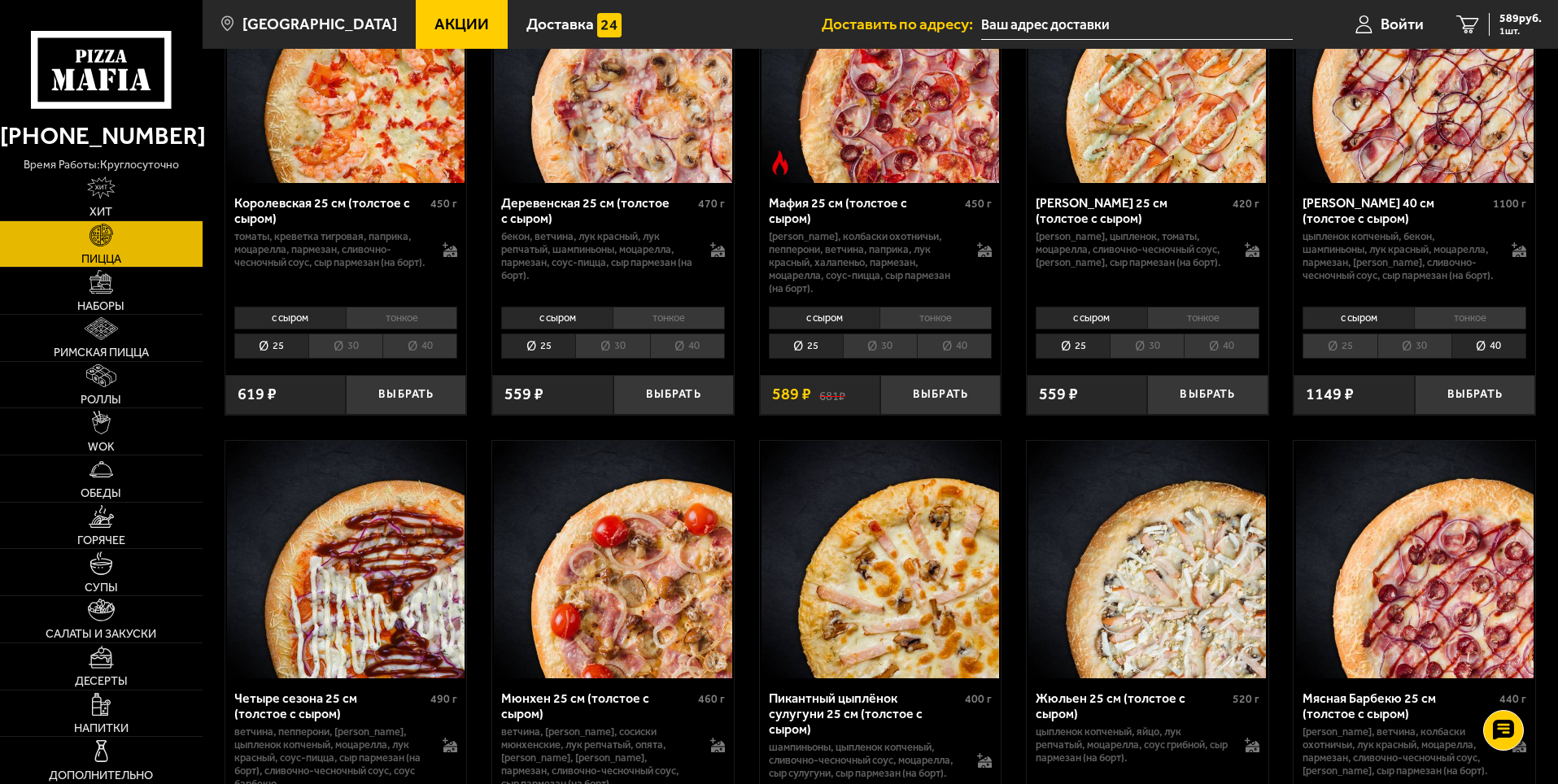
click at [972, 359] on li "40" at bounding box center [954, 346] width 75 height 26
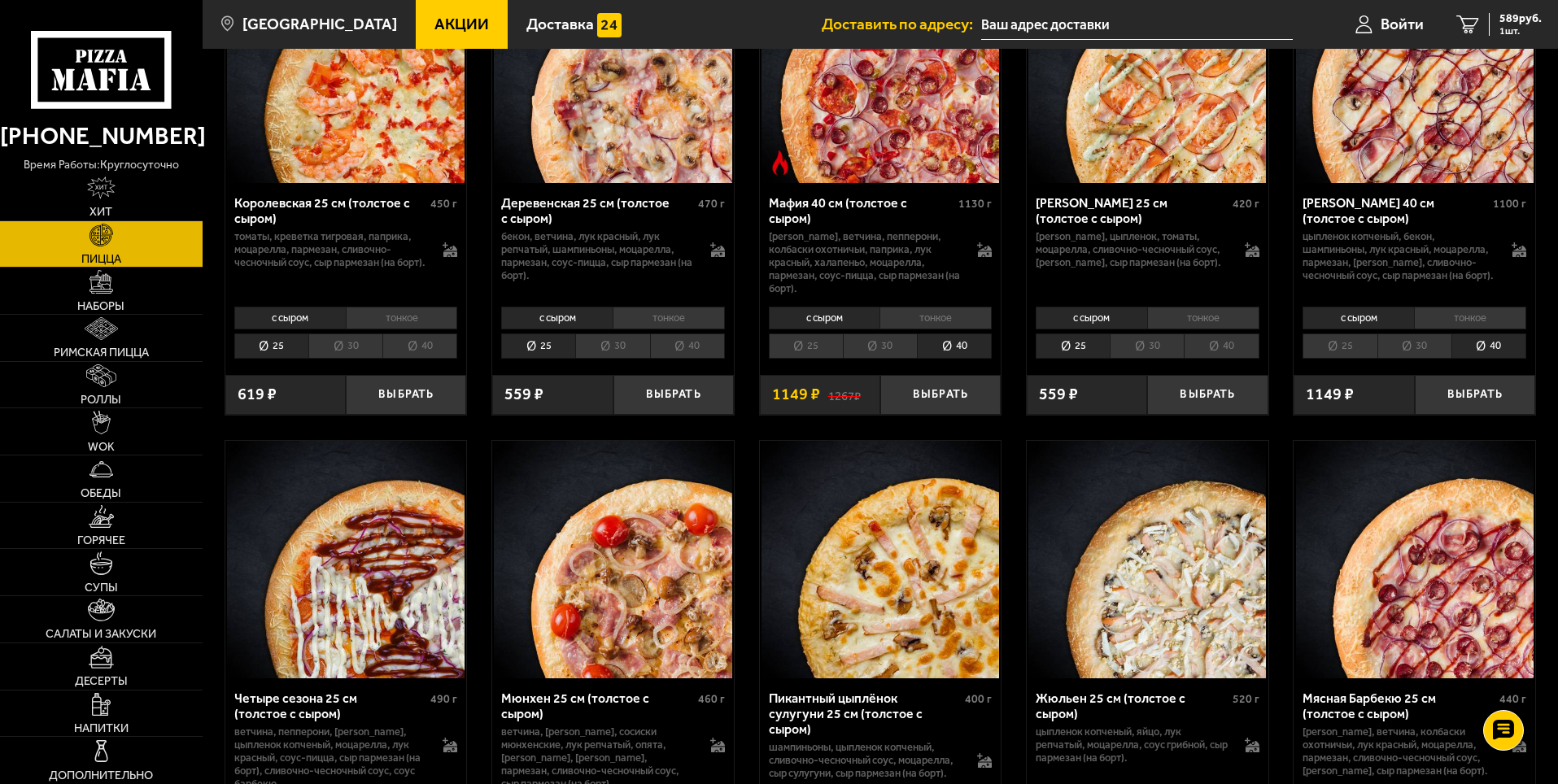
click at [1212, 359] on li "40" at bounding box center [1221, 346] width 75 height 26
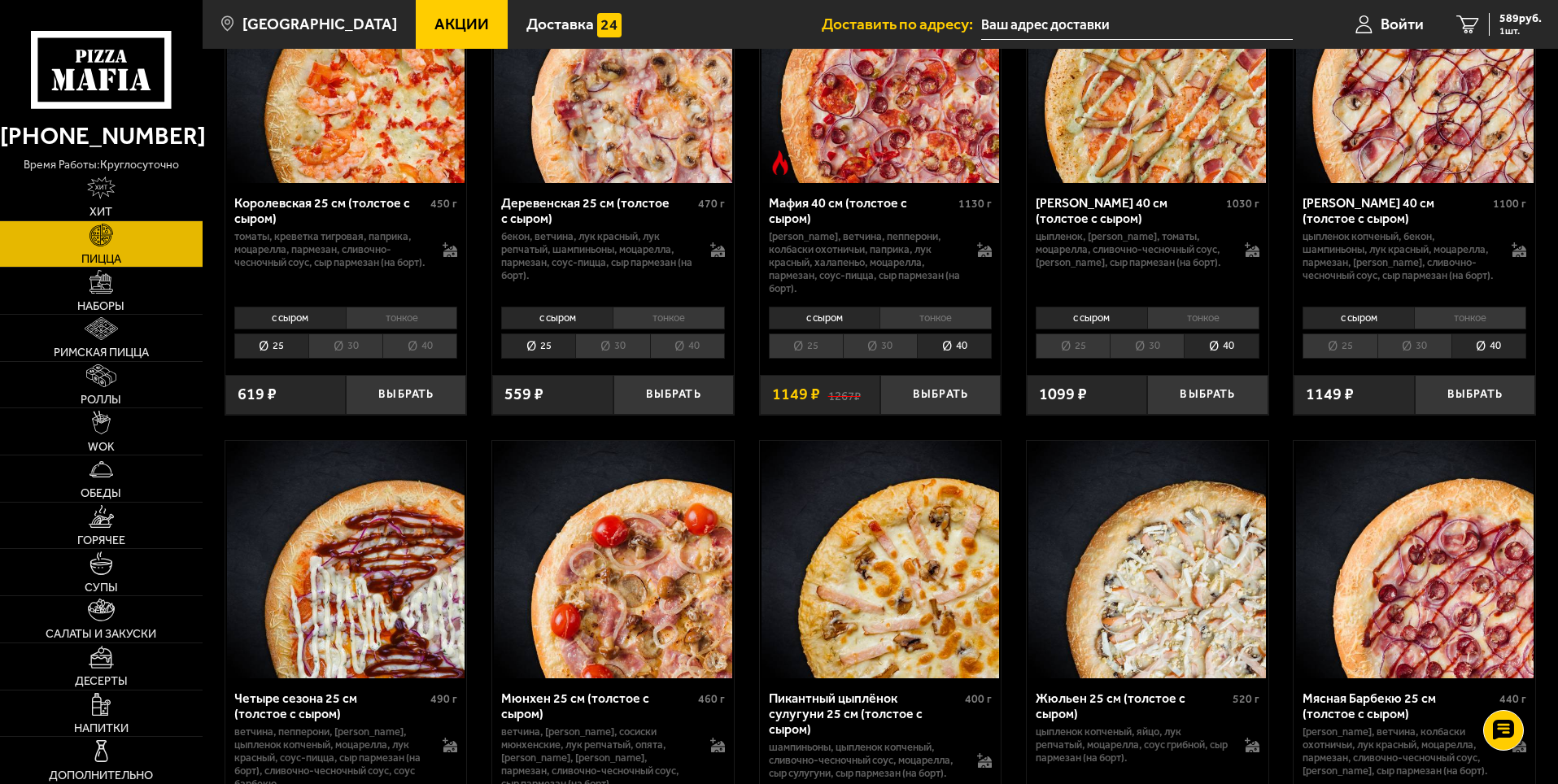
click at [665, 359] on li "40" at bounding box center [688, 346] width 75 height 26
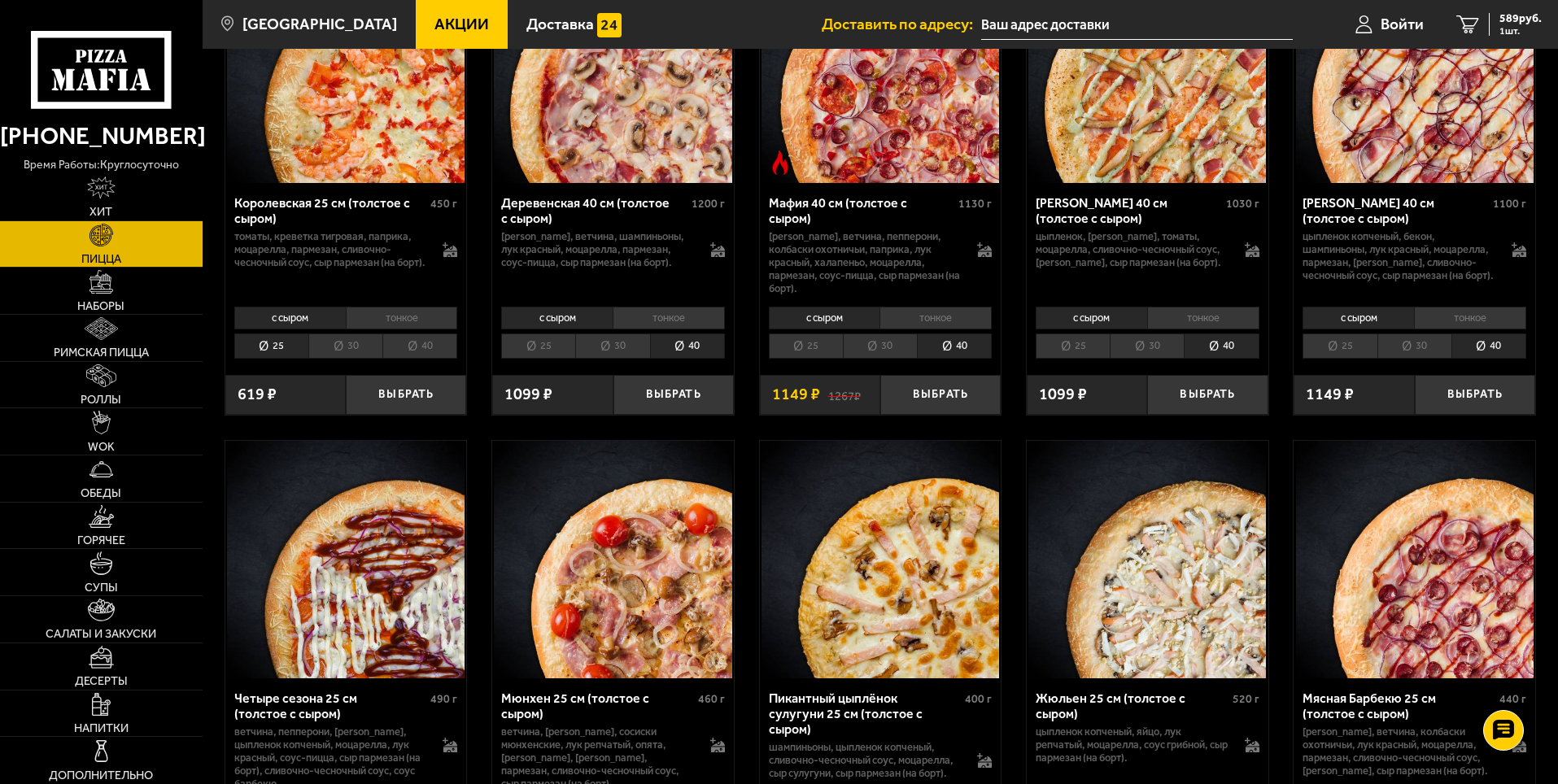
click at [430, 359] on li "40" at bounding box center [420, 346] width 75 height 26
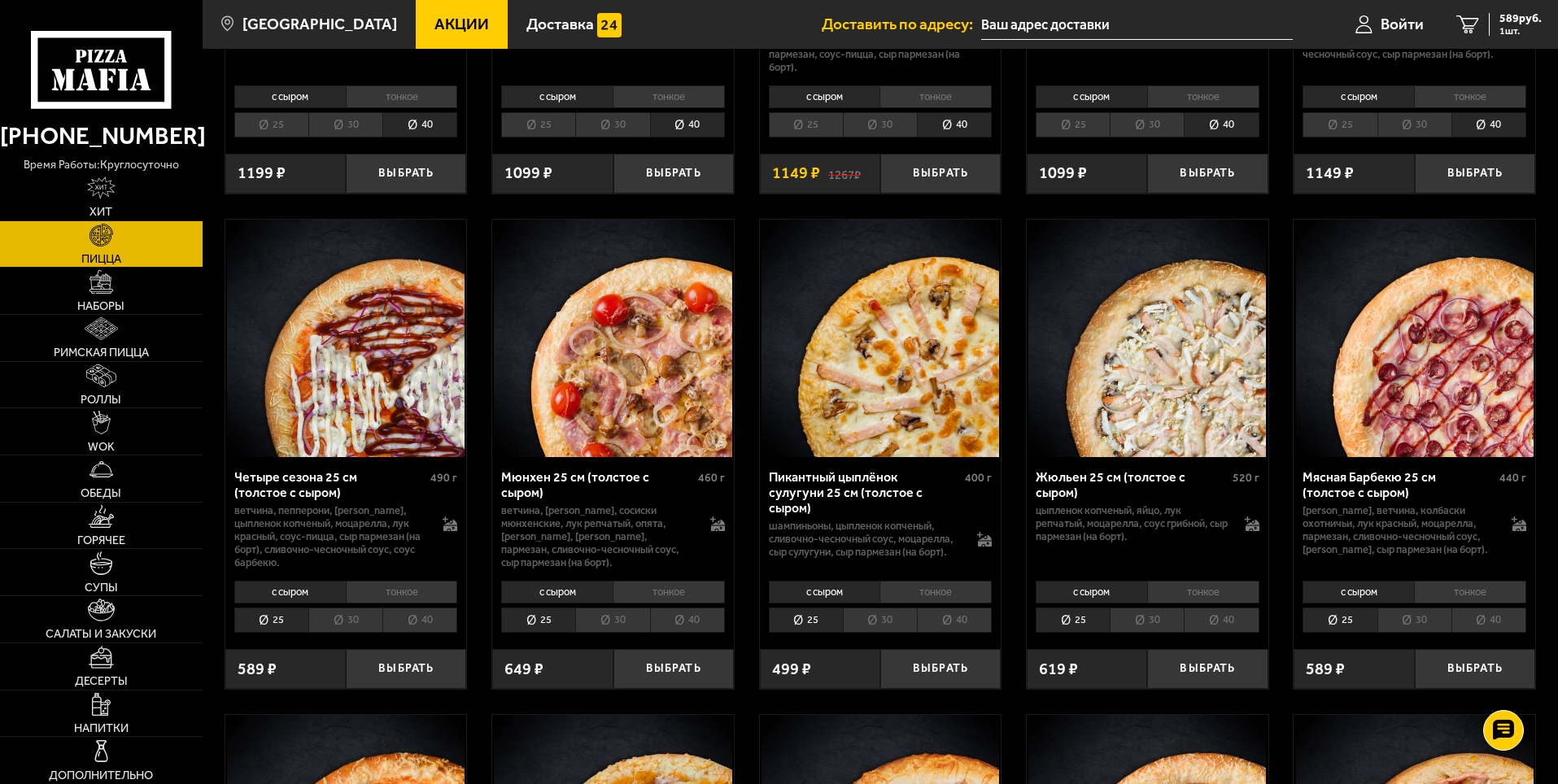
scroll to position [1951, 0]
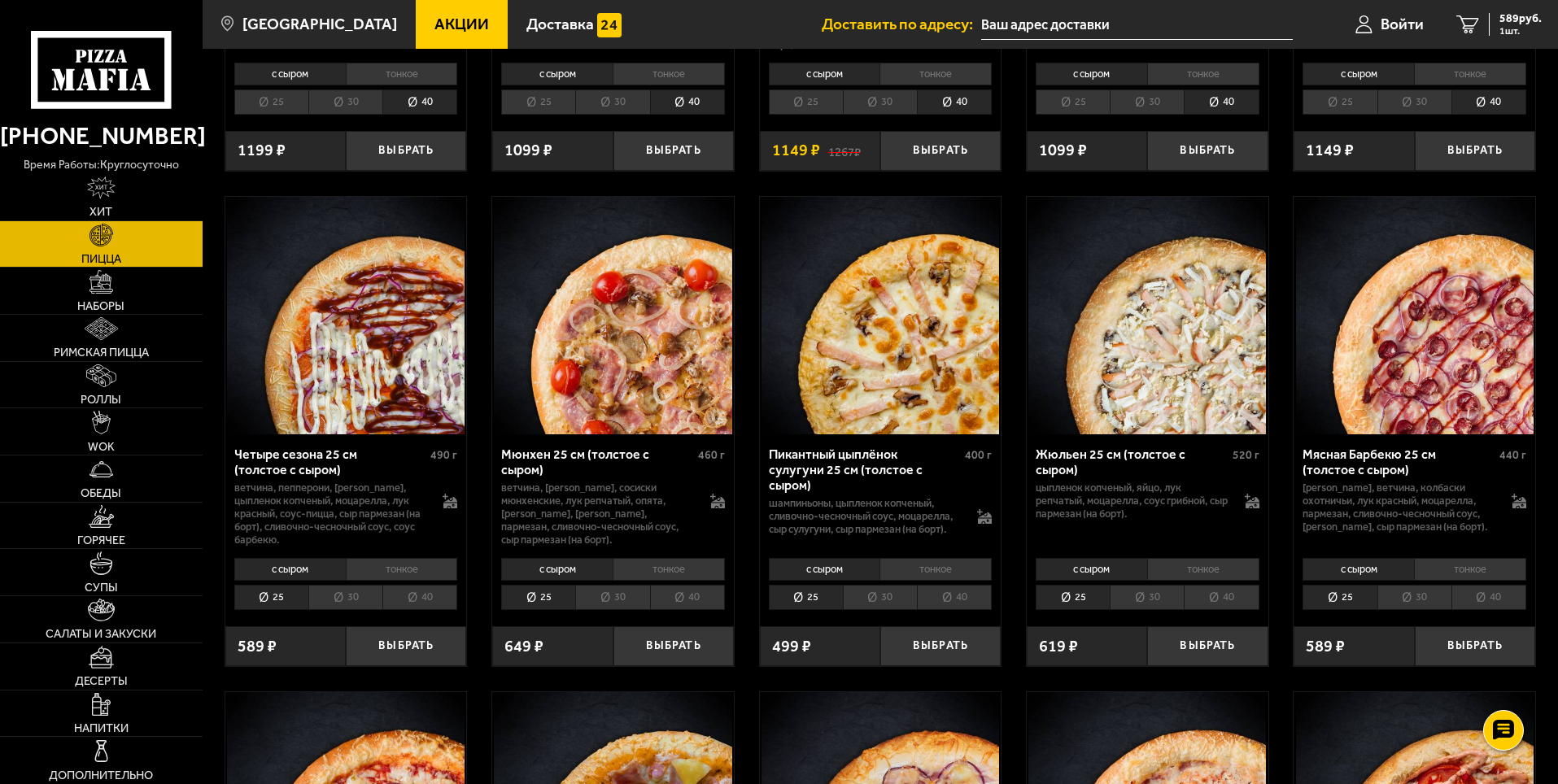
click at [424, 610] on li "40" at bounding box center [420, 598] width 75 height 26
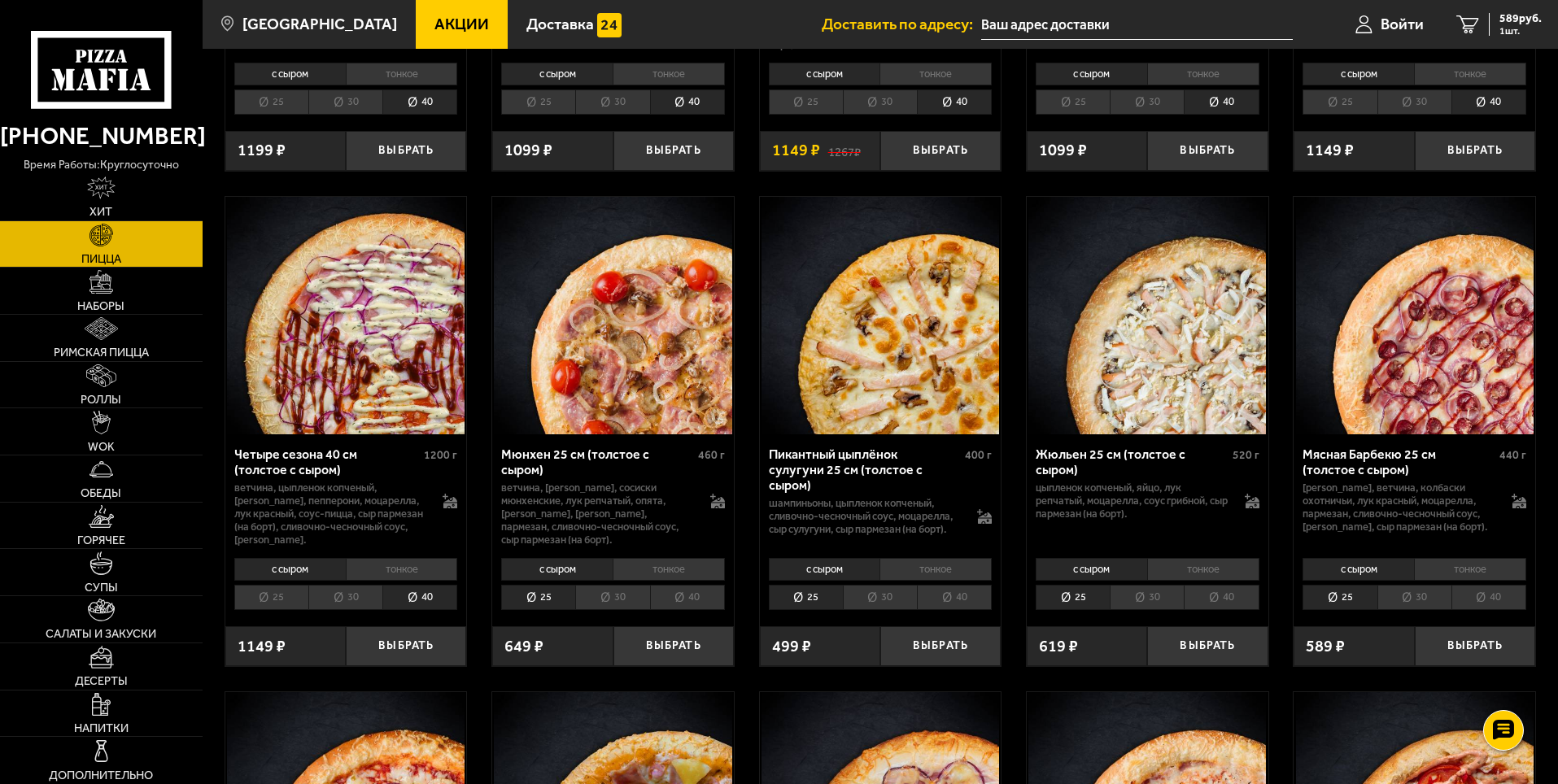
click at [698, 610] on li "40" at bounding box center [688, 598] width 75 height 26
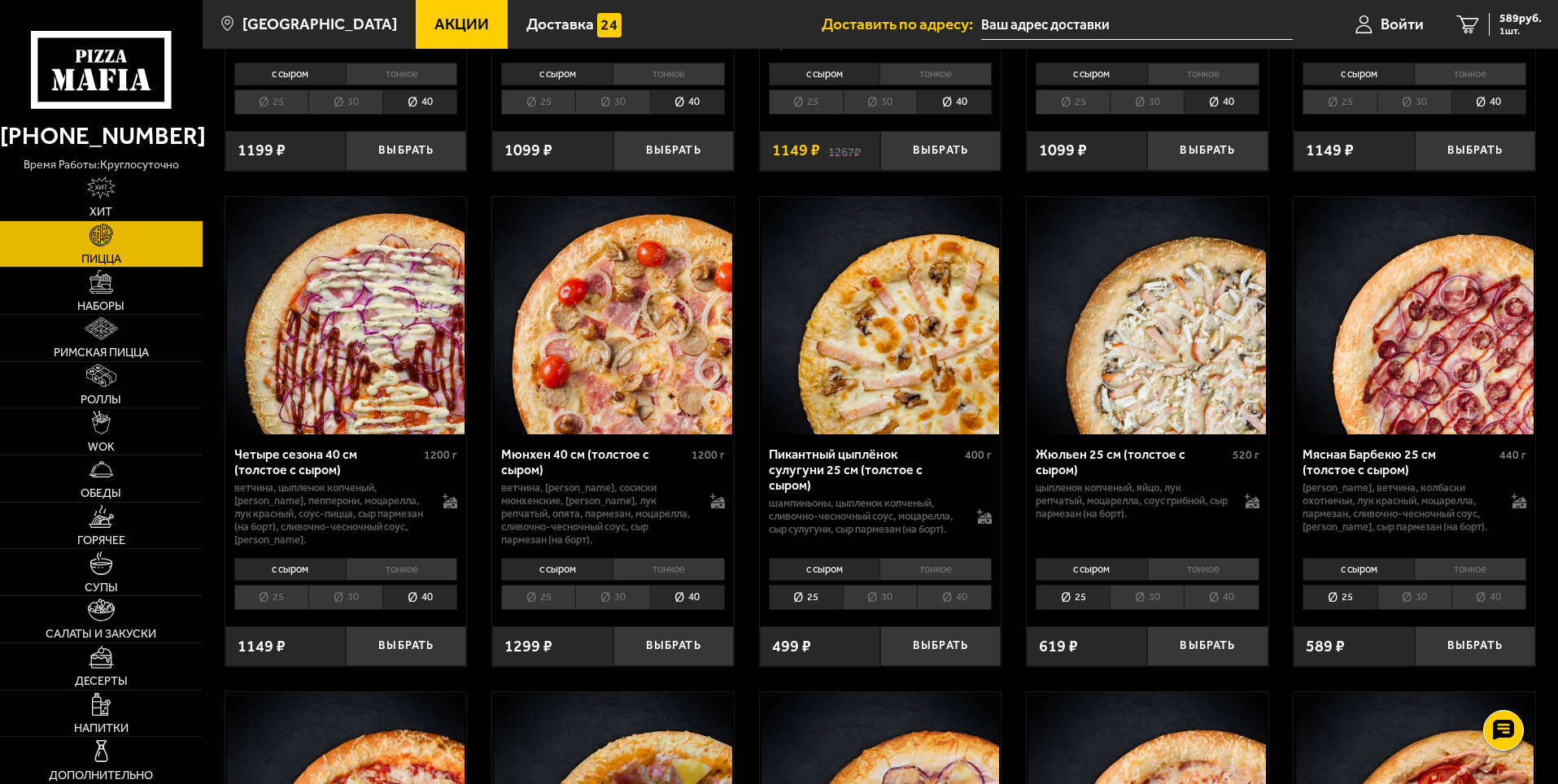
click at [963, 610] on li "40" at bounding box center [954, 598] width 75 height 26
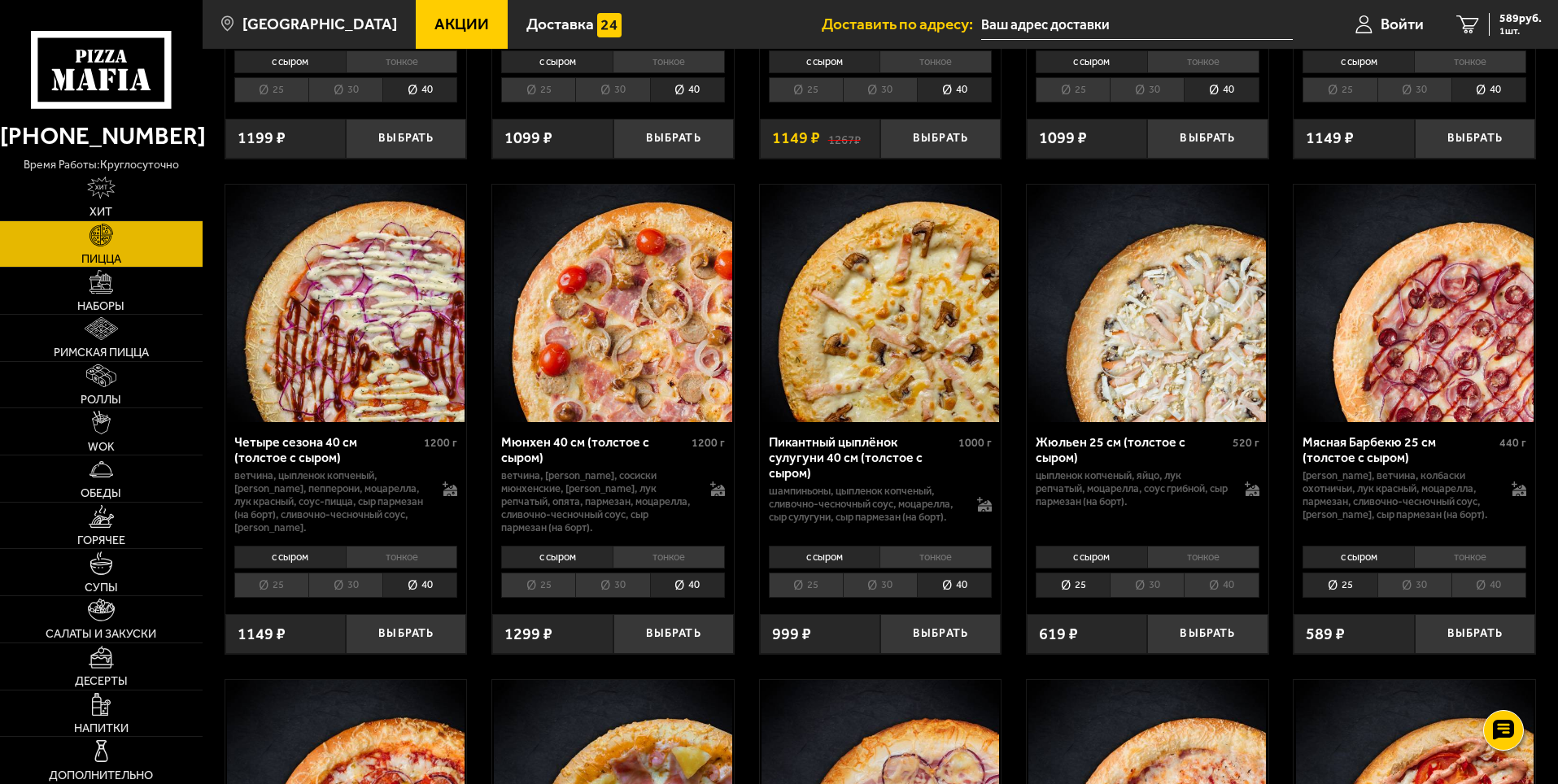
scroll to position [2033, 0]
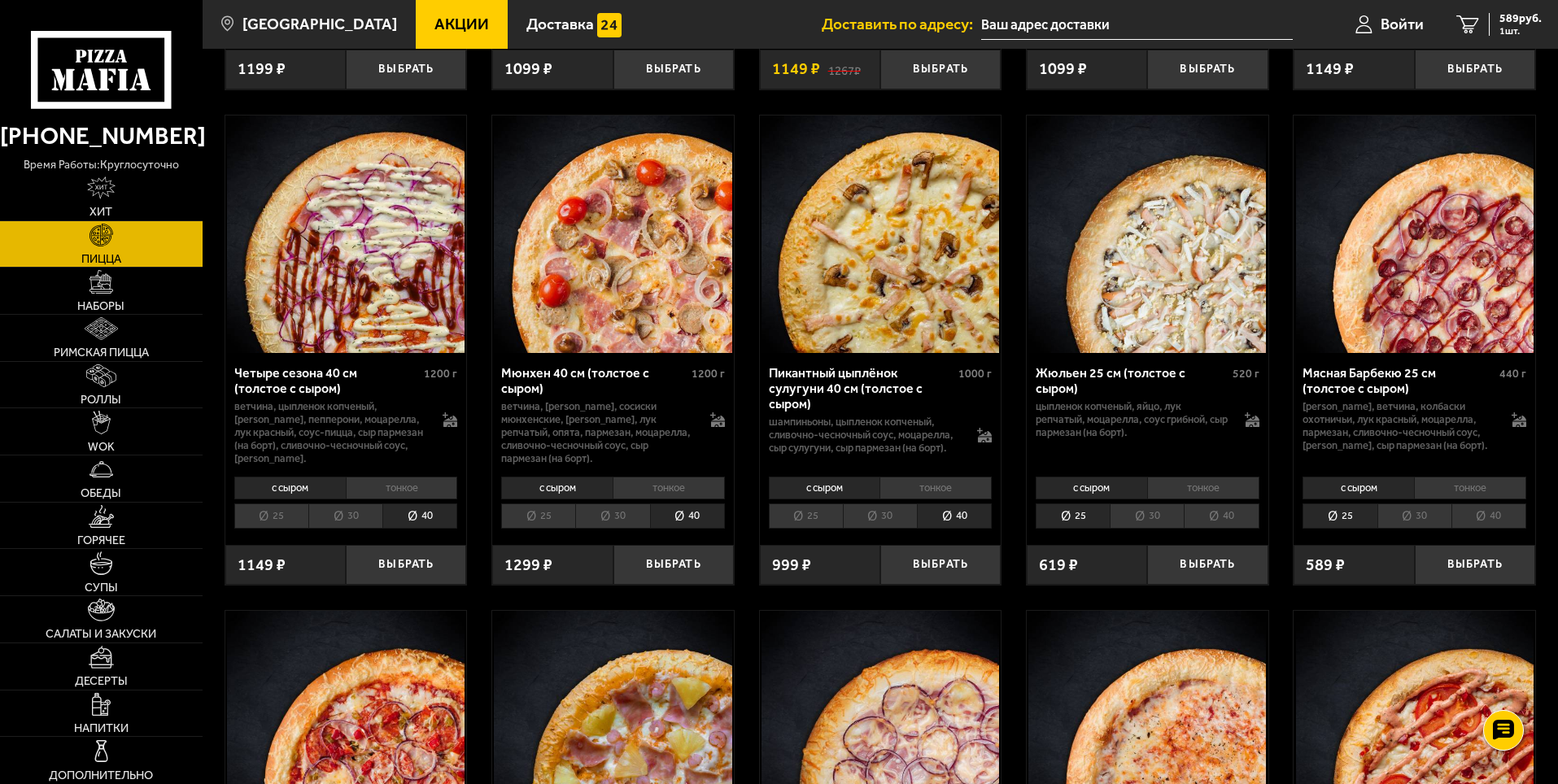
click at [1214, 529] on li "40" at bounding box center [1221, 516] width 75 height 26
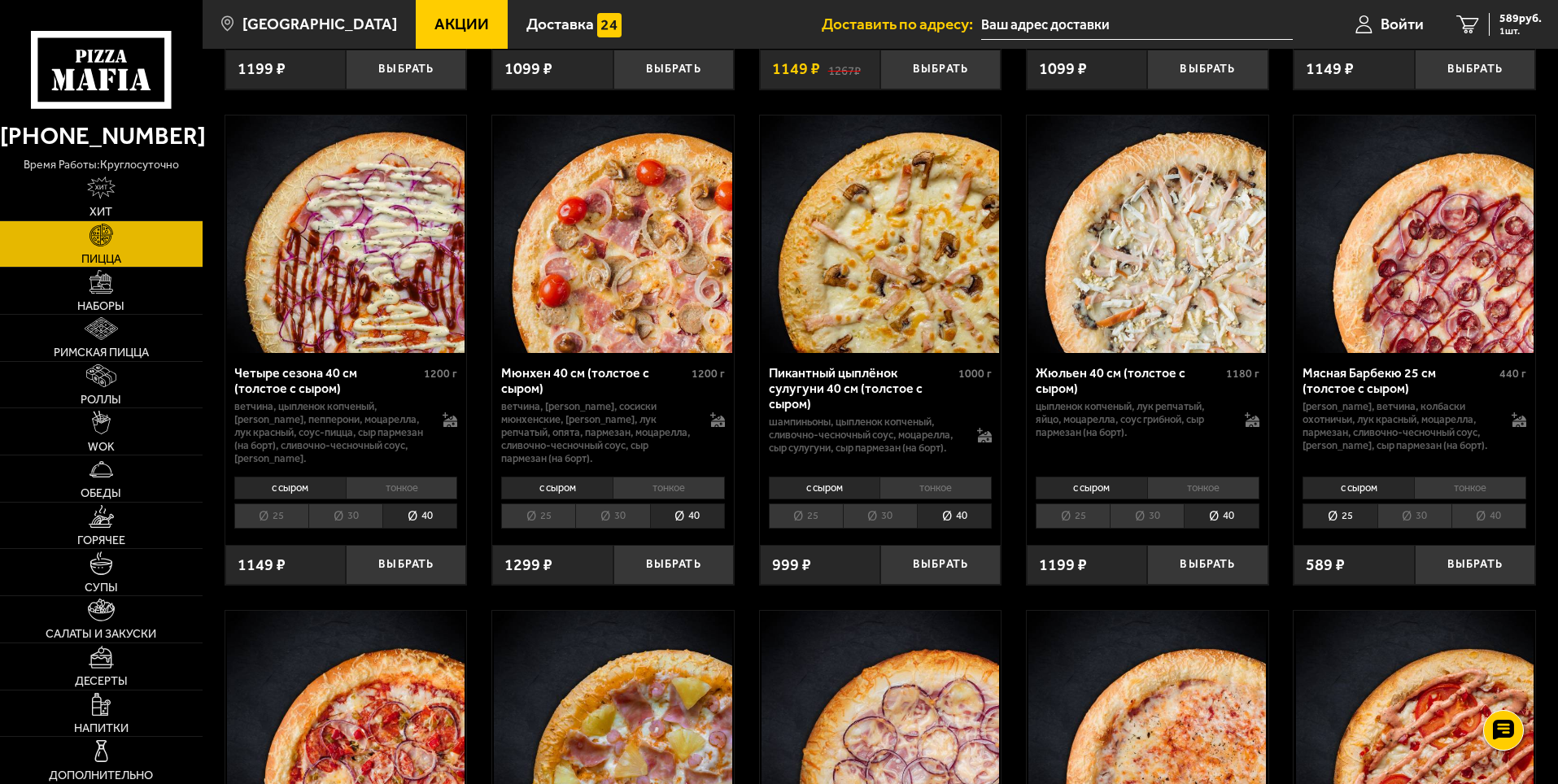
click at [1484, 529] on li "40" at bounding box center [1489, 516] width 75 height 26
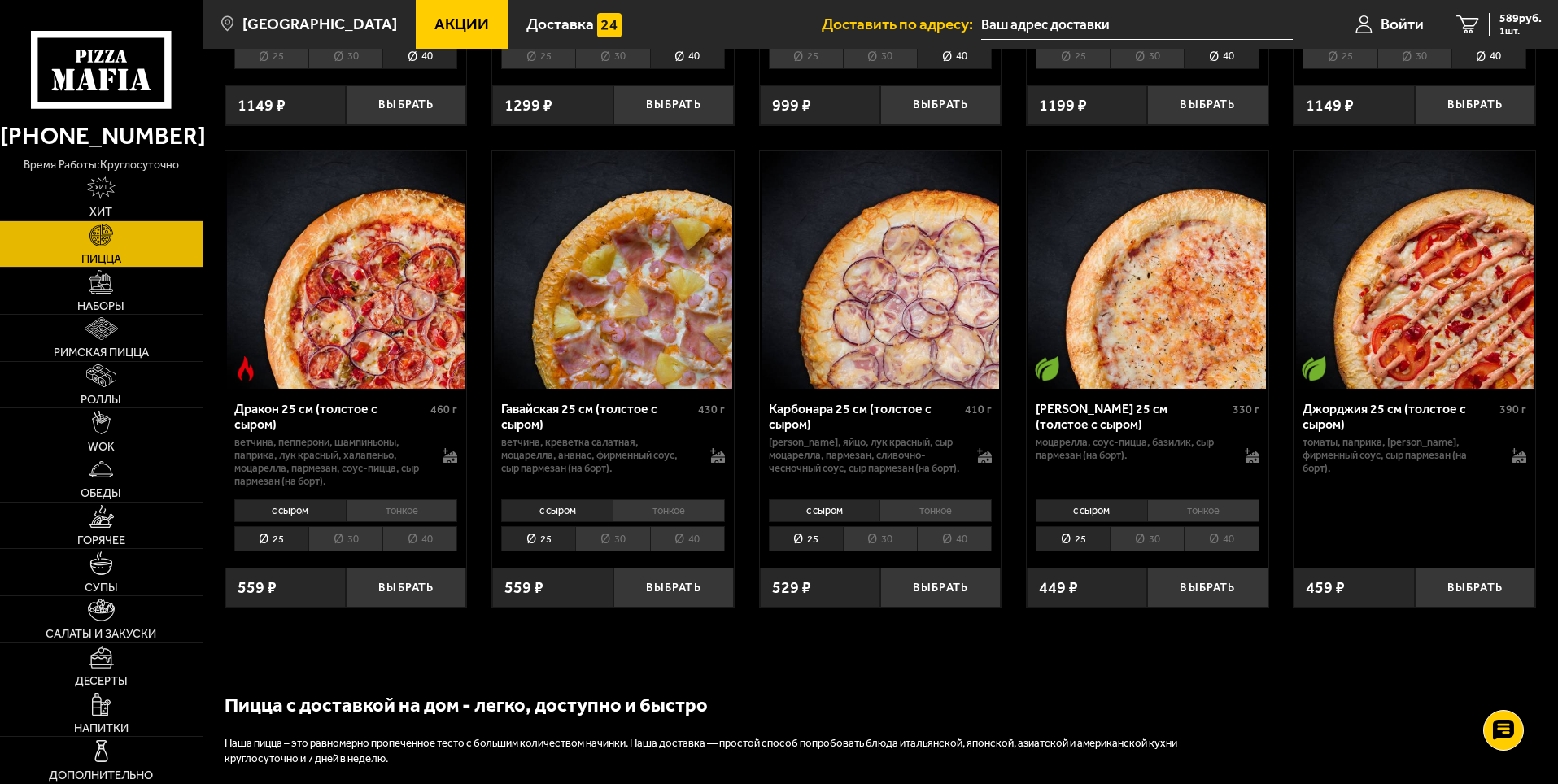
scroll to position [2521, 0]
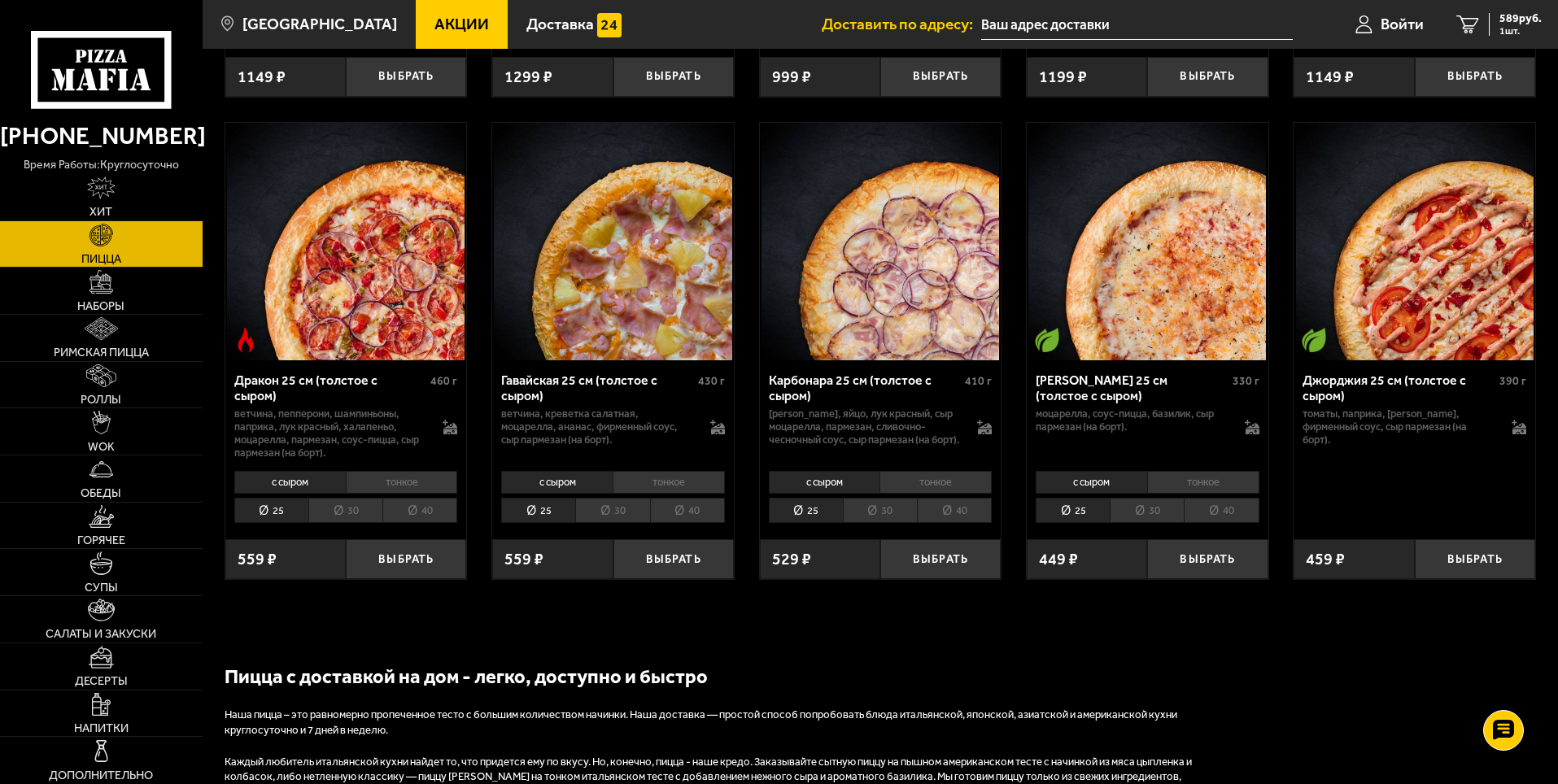
click at [1202, 523] on li "40" at bounding box center [1221, 511] width 75 height 26
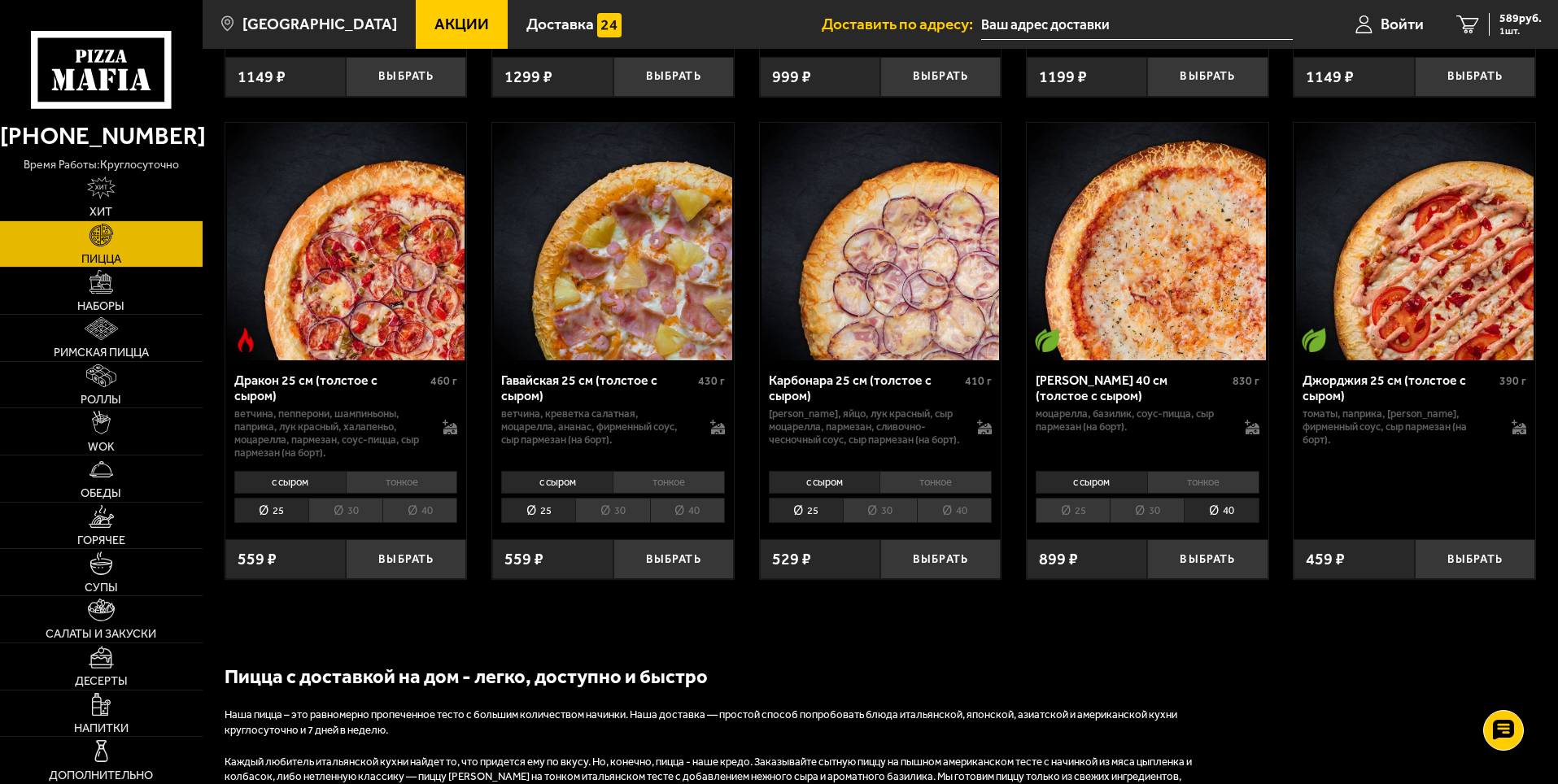
click at [964, 523] on li "40" at bounding box center [954, 511] width 75 height 26
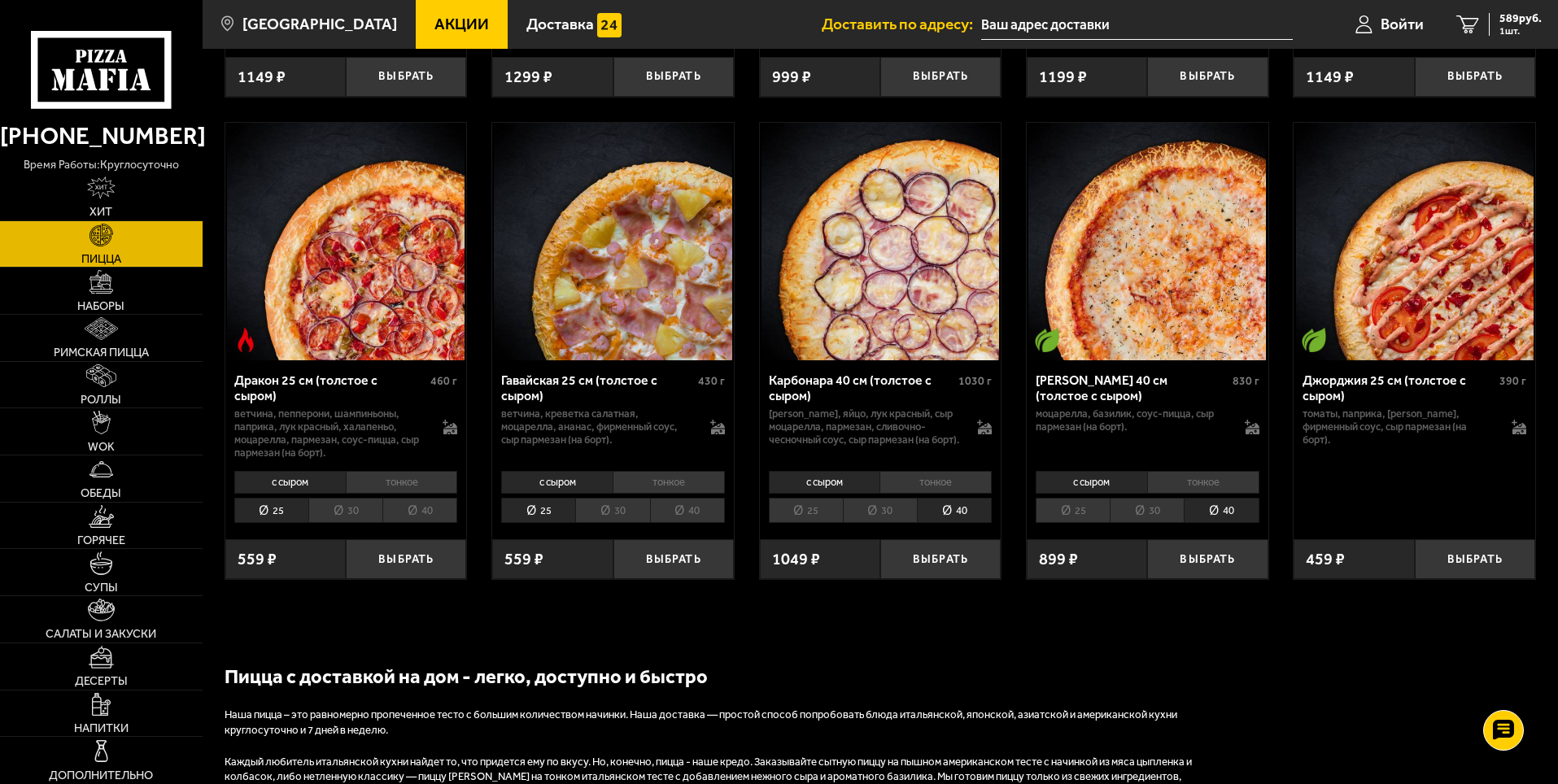
click at [701, 523] on li "40" at bounding box center [688, 511] width 75 height 26
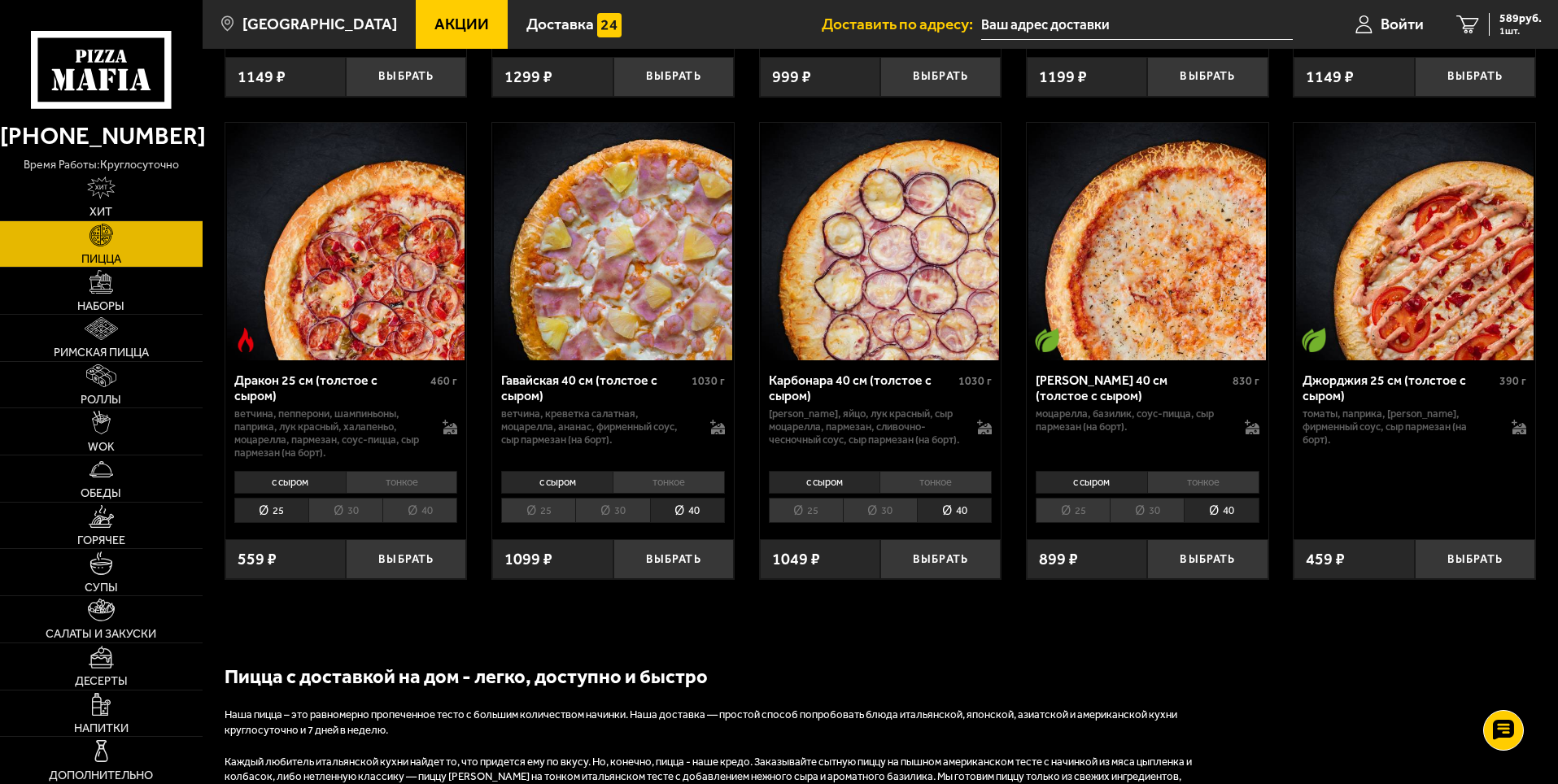
click at [424, 523] on li "40" at bounding box center [420, 511] width 75 height 26
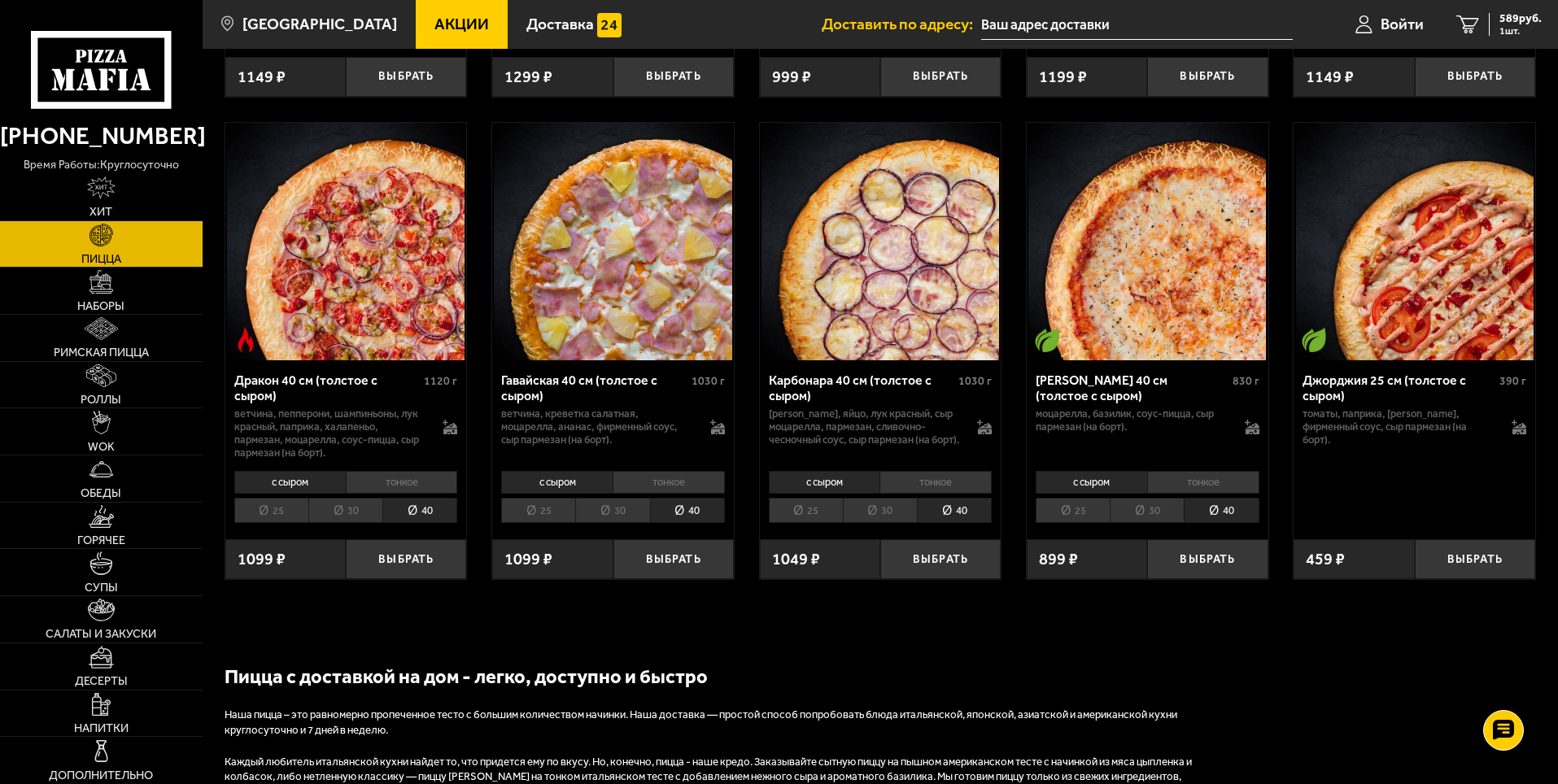
click at [683, 494] on li "тонкое" at bounding box center [668, 482] width 112 height 23
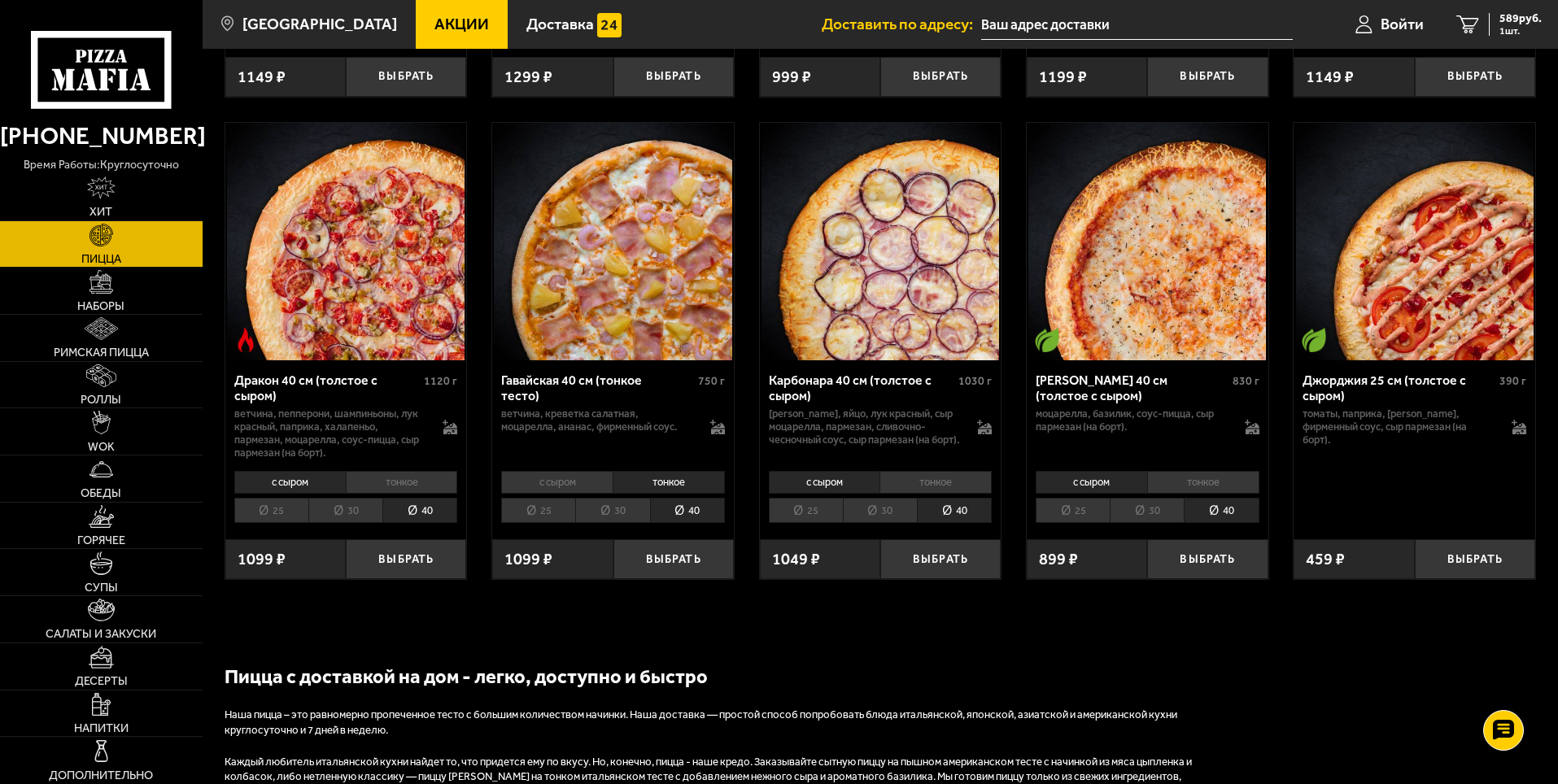
click at [581, 494] on li "с сыром" at bounding box center [557, 482] width 111 height 23
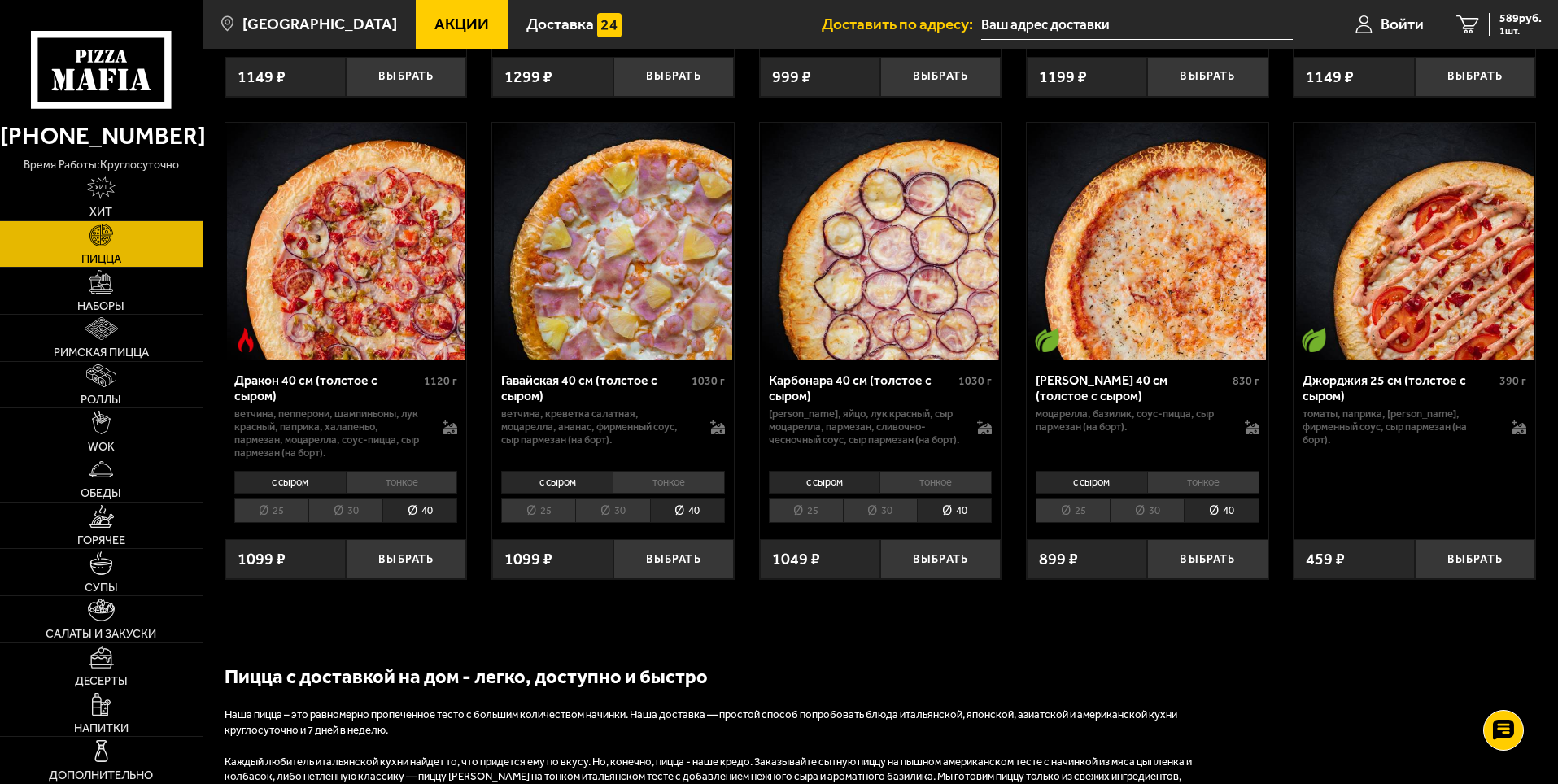
click at [638, 494] on li "тонкое" at bounding box center [668, 482] width 112 height 23
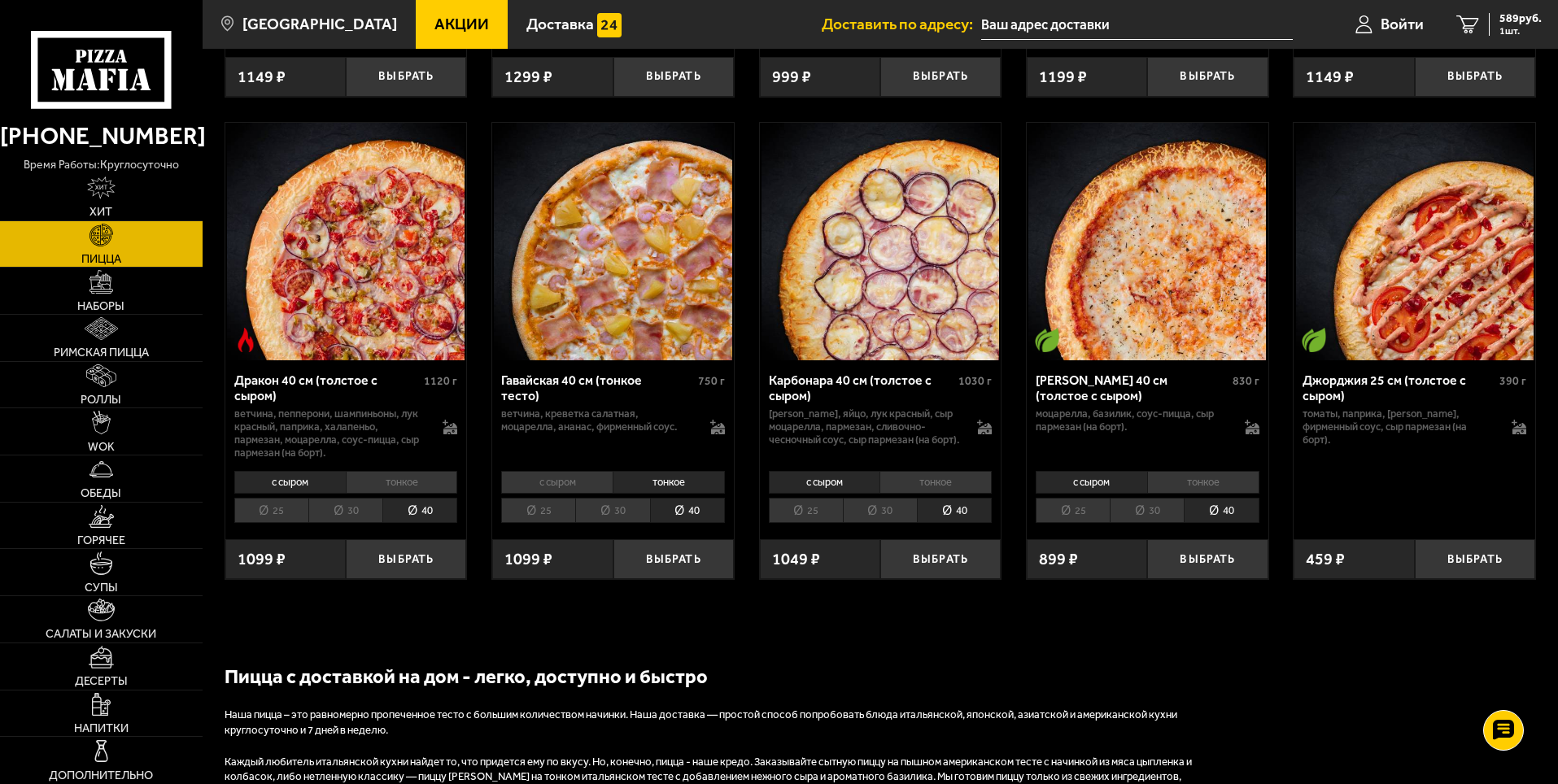
click at [604, 523] on li "30" at bounding box center [612, 511] width 74 height 26
click at [590, 523] on li "30" at bounding box center [612, 511] width 74 height 26
click at [557, 523] on li "25" at bounding box center [538, 511] width 74 height 26
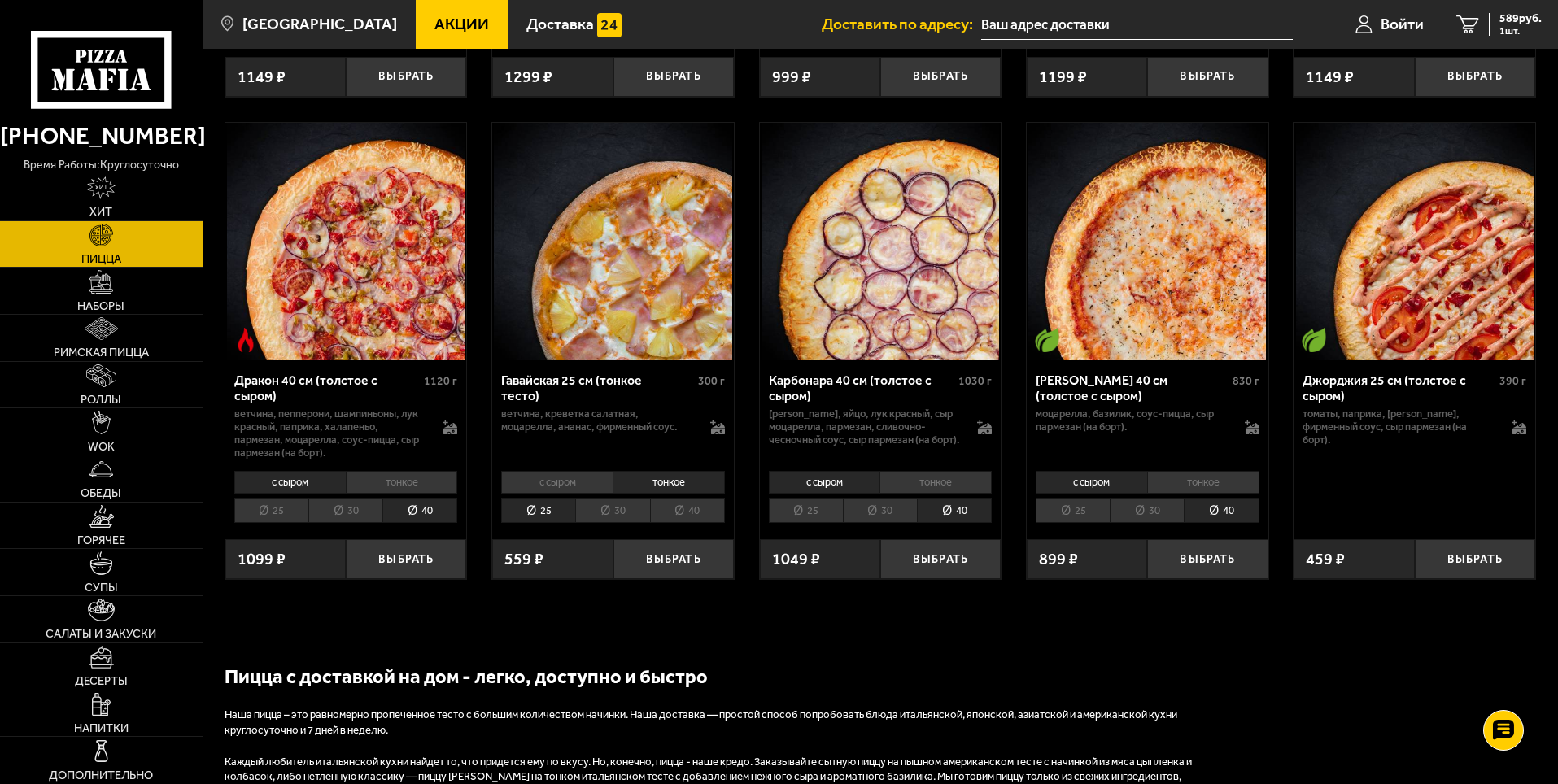
click at [586, 523] on li "30" at bounding box center [612, 511] width 74 height 26
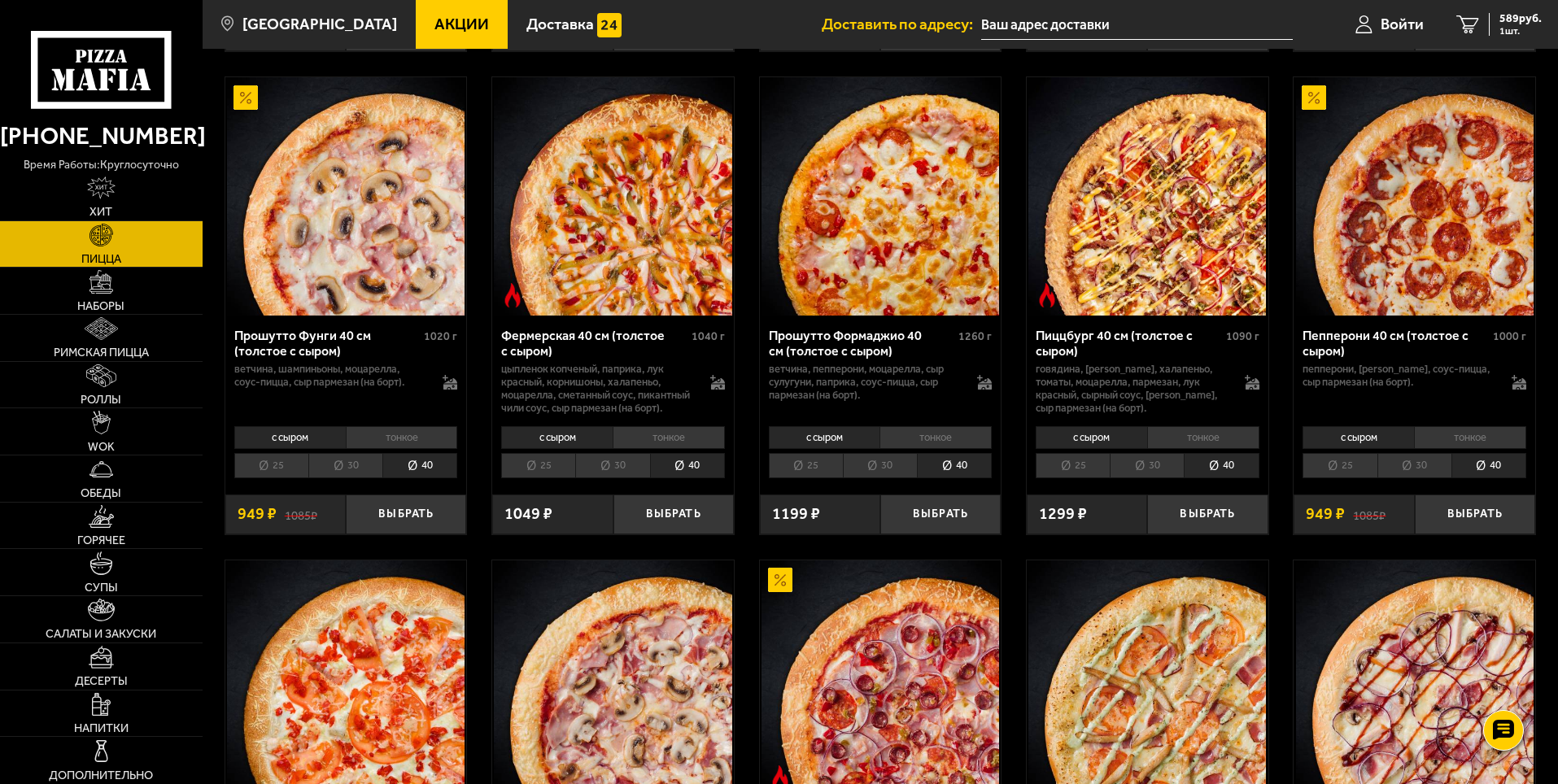
scroll to position [1057, 0]
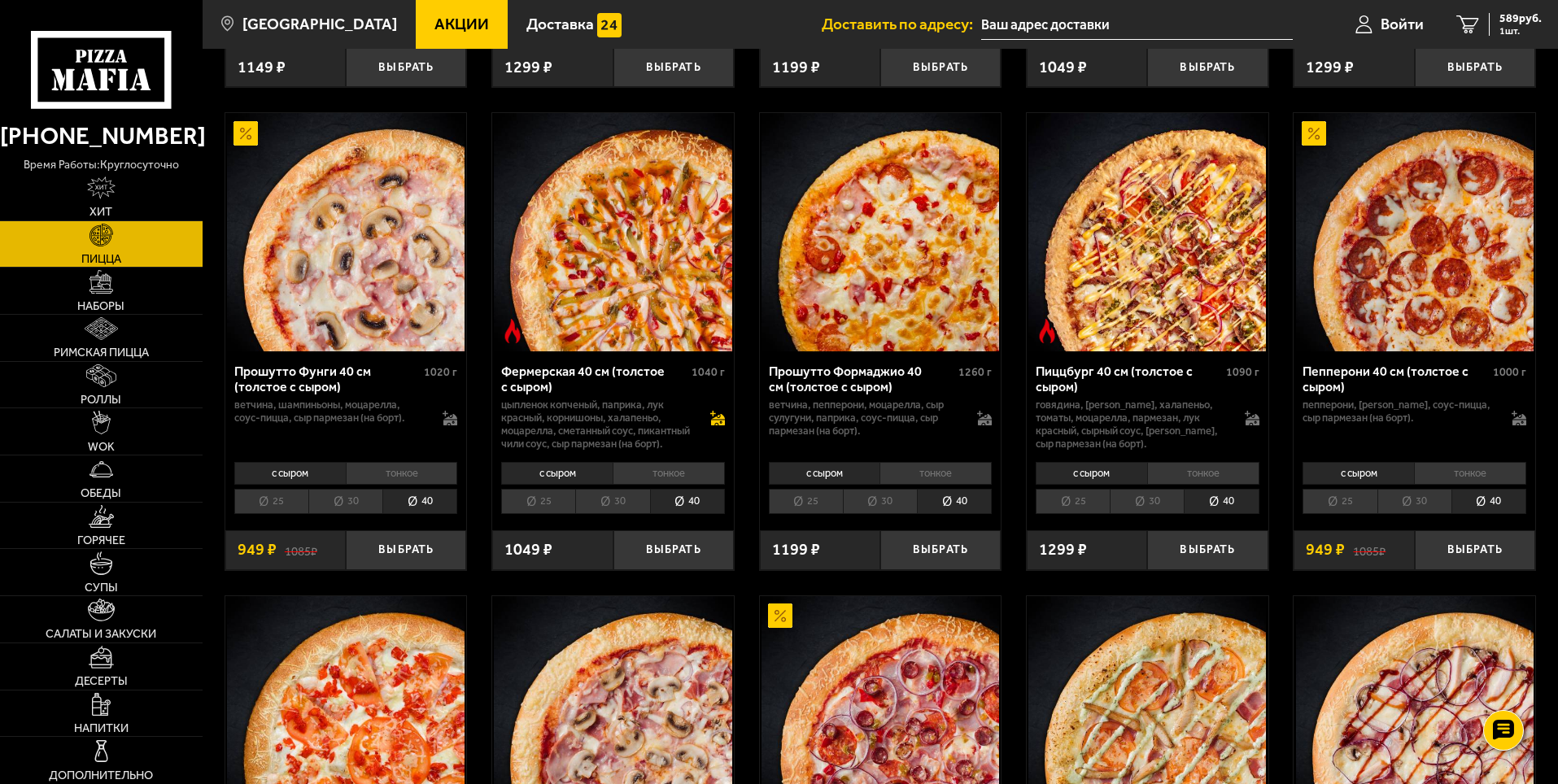
click at [718, 425] on icon at bounding box center [718, 422] width 14 height 6
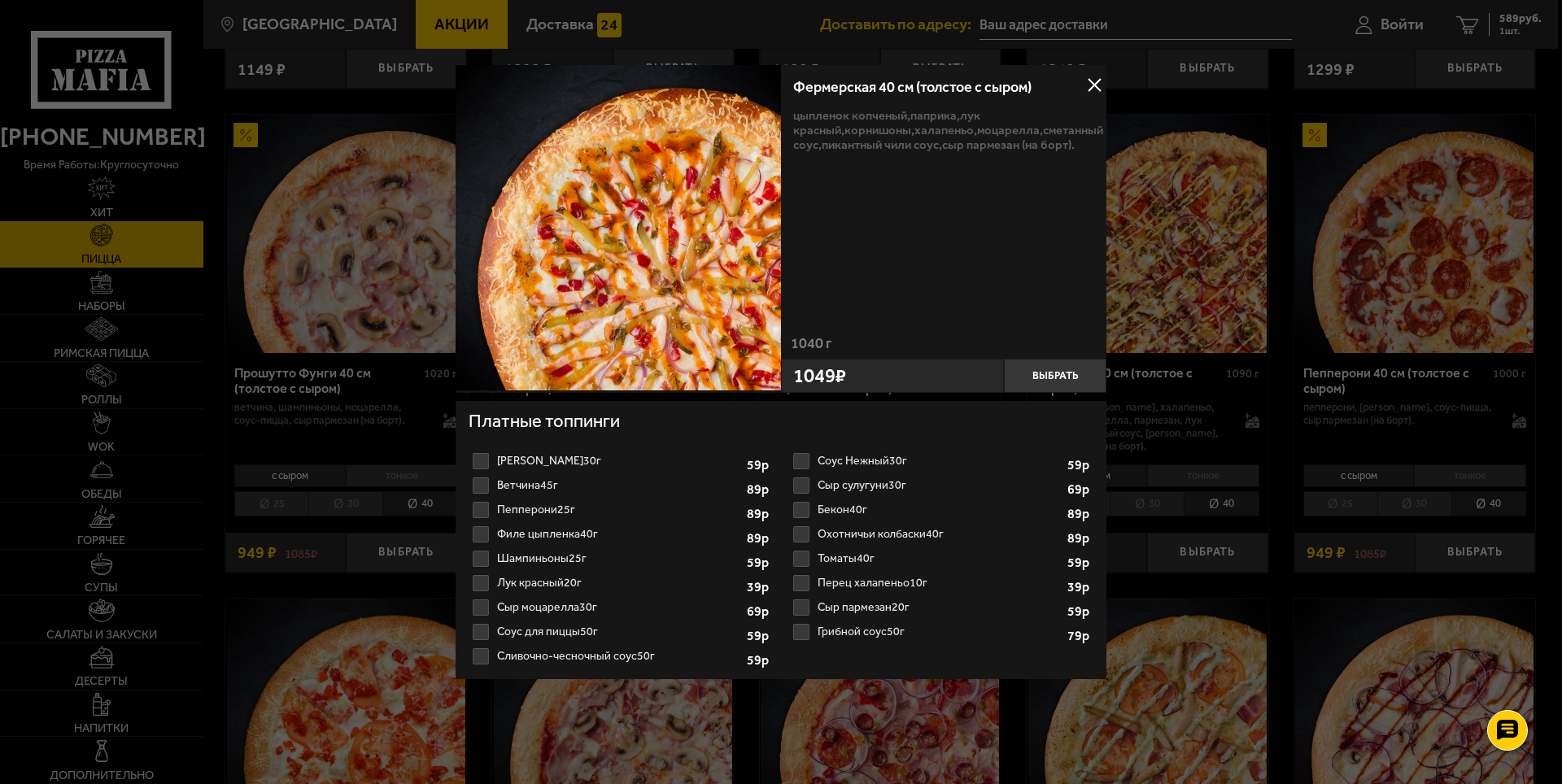
click at [514, 483] on label "Ветчина 45г 1 2 3 4 5 6 7 8" at bounding box center [621, 485] width 304 height 25
click at [0, 0] on input "Ветчина 45г 1 2 3 4 5 6 7 8" at bounding box center [0, 0] width 0 height 0
click at [508, 508] on label "Пепперони 25г 1 2 3 4 5 6 7" at bounding box center [621, 510] width 304 height 25
click at [0, 0] on input "Пепперони 25г 1 2 3 4 5 6 7" at bounding box center [0, 0] width 0 height 0
click at [508, 508] on label "Пепперони 25г 1 2 3 4 5 6 7" at bounding box center [621, 510] width 304 height 25
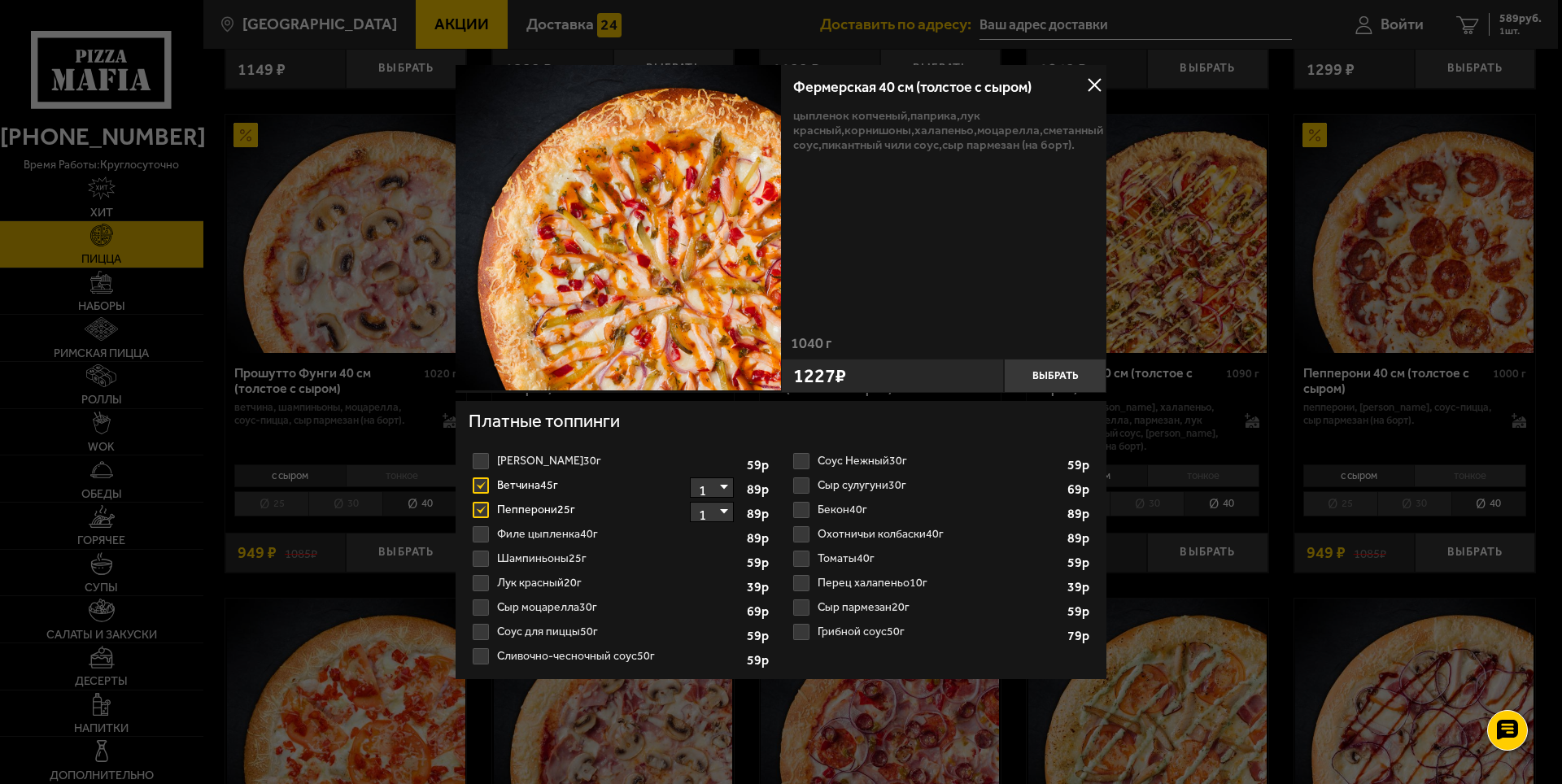
click at [0, 0] on input "Пепперони 25г 1 2 3 4 5 6 7" at bounding box center [0, 0] width 0 height 0
click at [503, 482] on label "Ветчина 45г 1 2 3 4 5 6 7 8" at bounding box center [621, 485] width 304 height 25
click at [0, 0] on input "Ветчина 45г 1 2 3 4 5 6 7 8" at bounding box center [0, 0] width 0 height 0
click at [503, 482] on label "Ветчина 45г 1 2 3 4 5 6 7 8" at bounding box center [621, 485] width 304 height 25
click at [0, 0] on input "Ветчина 45г 1 2 3 4 5 6 7 8" at bounding box center [0, 0] width 0 height 0
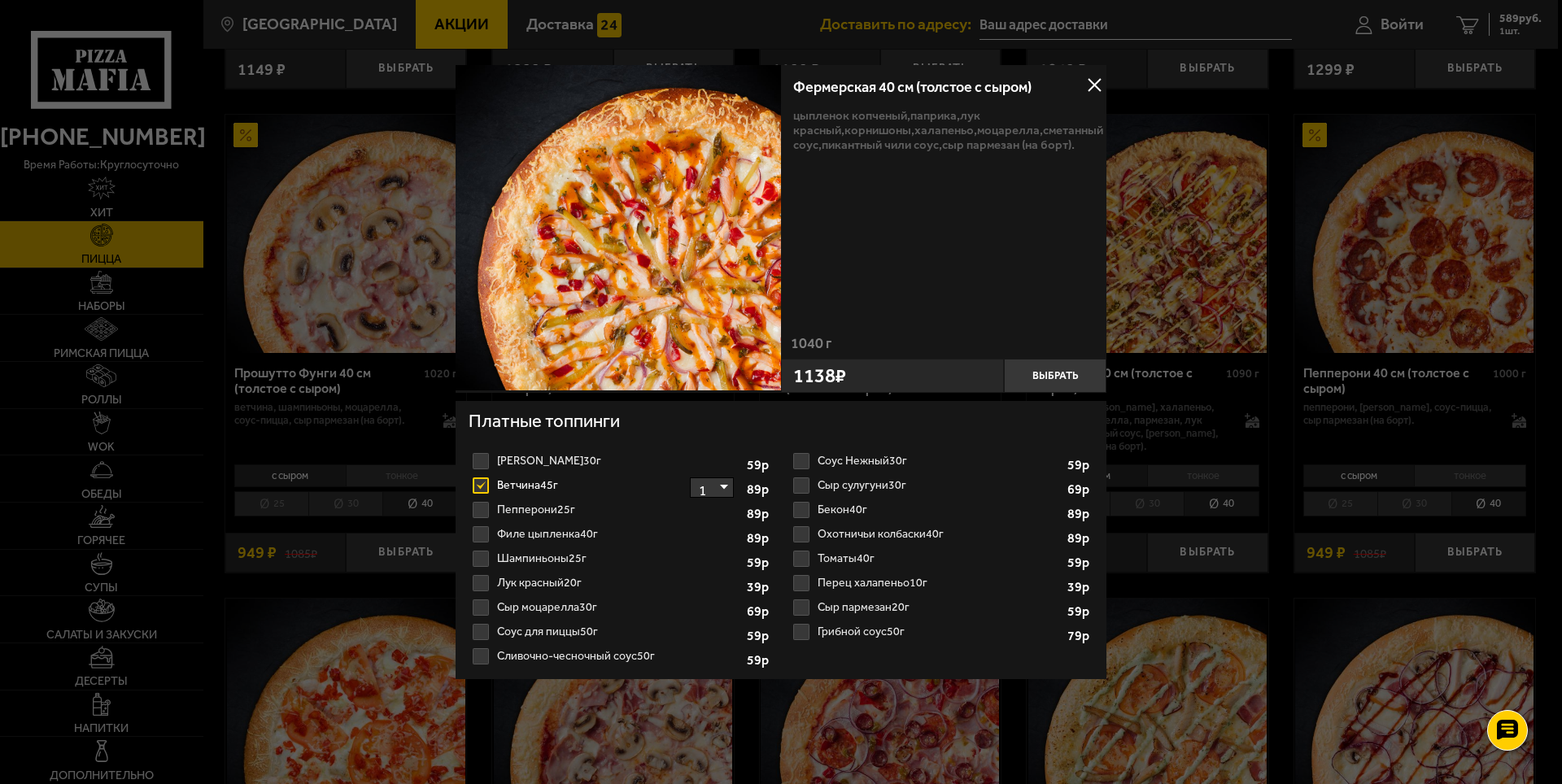
click at [503, 512] on label "Пепперони 25г 1 2 3 4 5 6 7" at bounding box center [621, 510] width 304 height 25
click at [0, 0] on input "Пепперони 25г 1 2 3 4 5 6 7" at bounding box center [0, 0] width 0 height 0
click at [508, 529] on label "Филе цыпленка 40г 1 2 3 4 5 6" at bounding box center [621, 534] width 304 height 25
click at [0, 0] on input "Филе цыпленка 40г 1 2 3 4 5 6" at bounding box center [0, 0] width 0 height 0
click at [514, 553] on label "Шампиньоны 25г 1 2 3 4 5" at bounding box center [621, 559] width 304 height 25
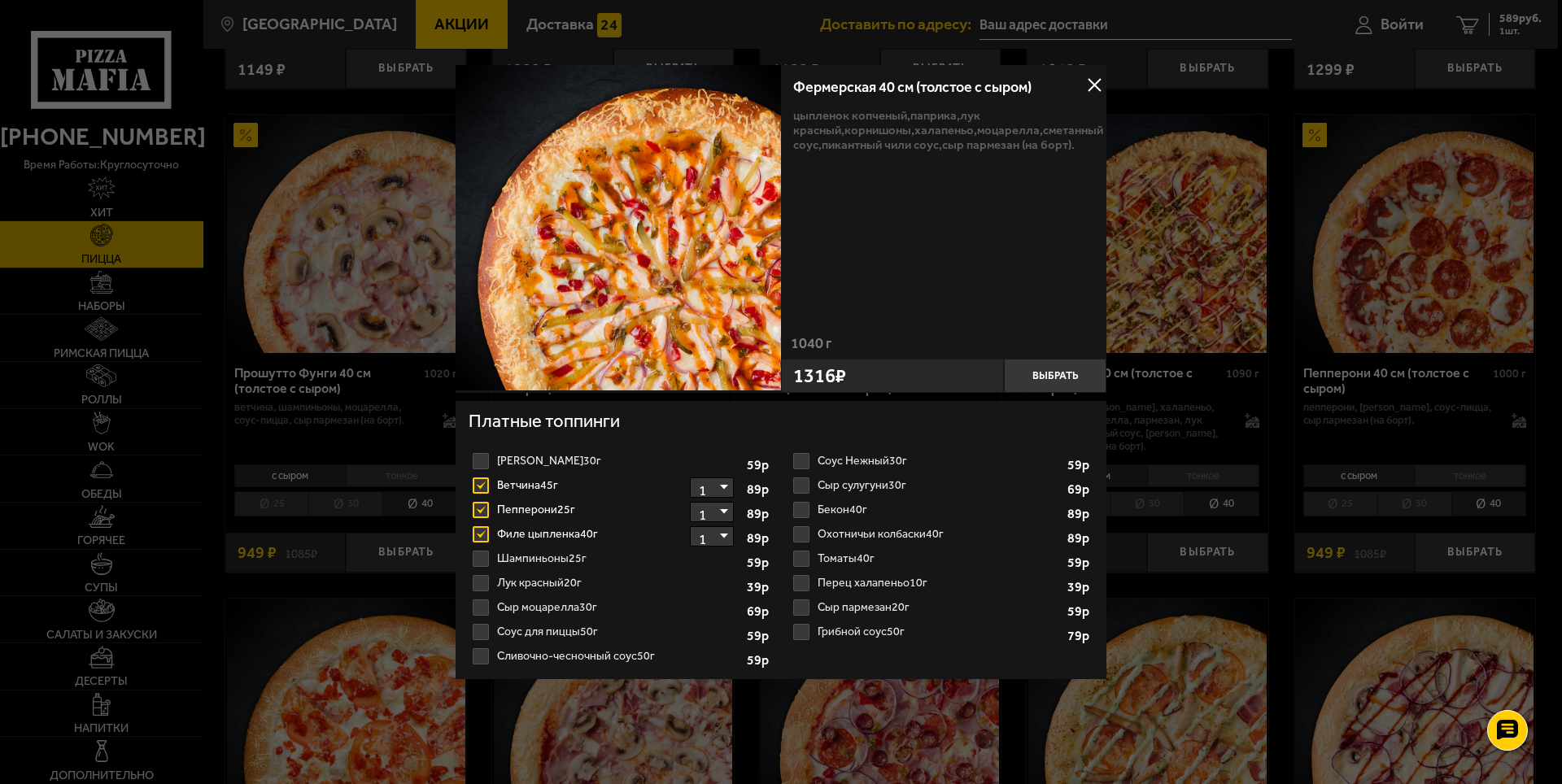
click at [0, 0] on input "Шампиньоны 25г 1 2 3 4 5" at bounding box center [0, 0] width 0 height 0
click at [520, 582] on label "Лук красный 20г 1 2 3 4" at bounding box center [621, 583] width 304 height 25
click at [0, 0] on input "Лук красный 20г 1 2 3 4" at bounding box center [0, 0] width 0 height 0
click at [525, 606] on label "Сыр моцарелла 30г 1 2 3" at bounding box center [621, 607] width 304 height 25
click at [0, 0] on input "Сыр моцарелла 30г 1 2 3" at bounding box center [0, 0] width 0 height 0
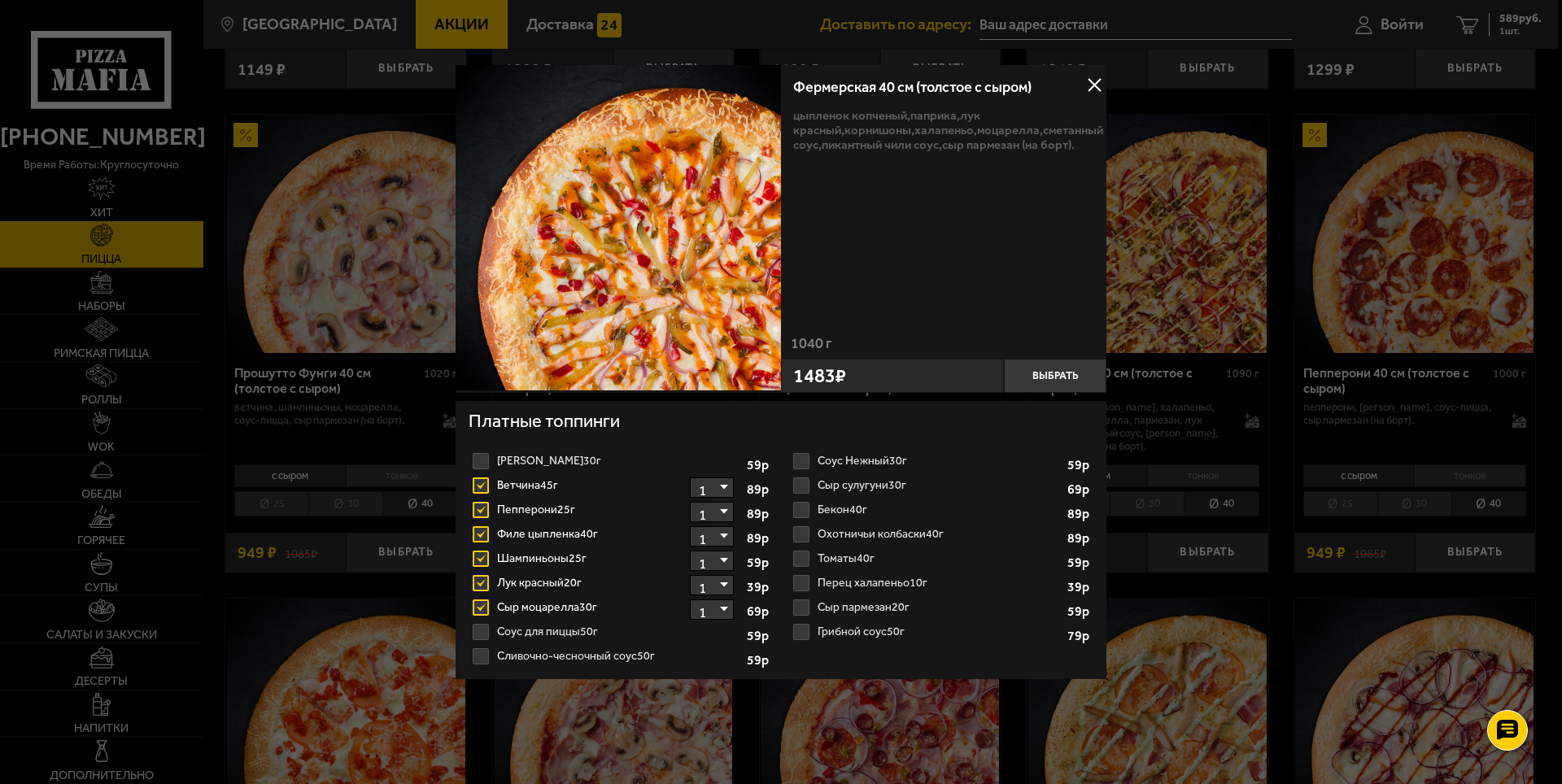
click at [527, 629] on label "Соус для пиццы 50г 1 2" at bounding box center [621, 632] width 304 height 25
click at [0, 0] on input "Соус для пиццы 50г 1 2" at bounding box center [0, 0] width 0 height 0
click at [528, 627] on label "Соус для пиццы 50г 1 2" at bounding box center [621, 632] width 304 height 25
click at [0, 0] on input "Соус для пиццы 50г 1 2" at bounding box center [0, 0] width 0 height 0
click at [840, 508] on label "Бекон 40г 1 2" at bounding box center [942, 510] width 304 height 25
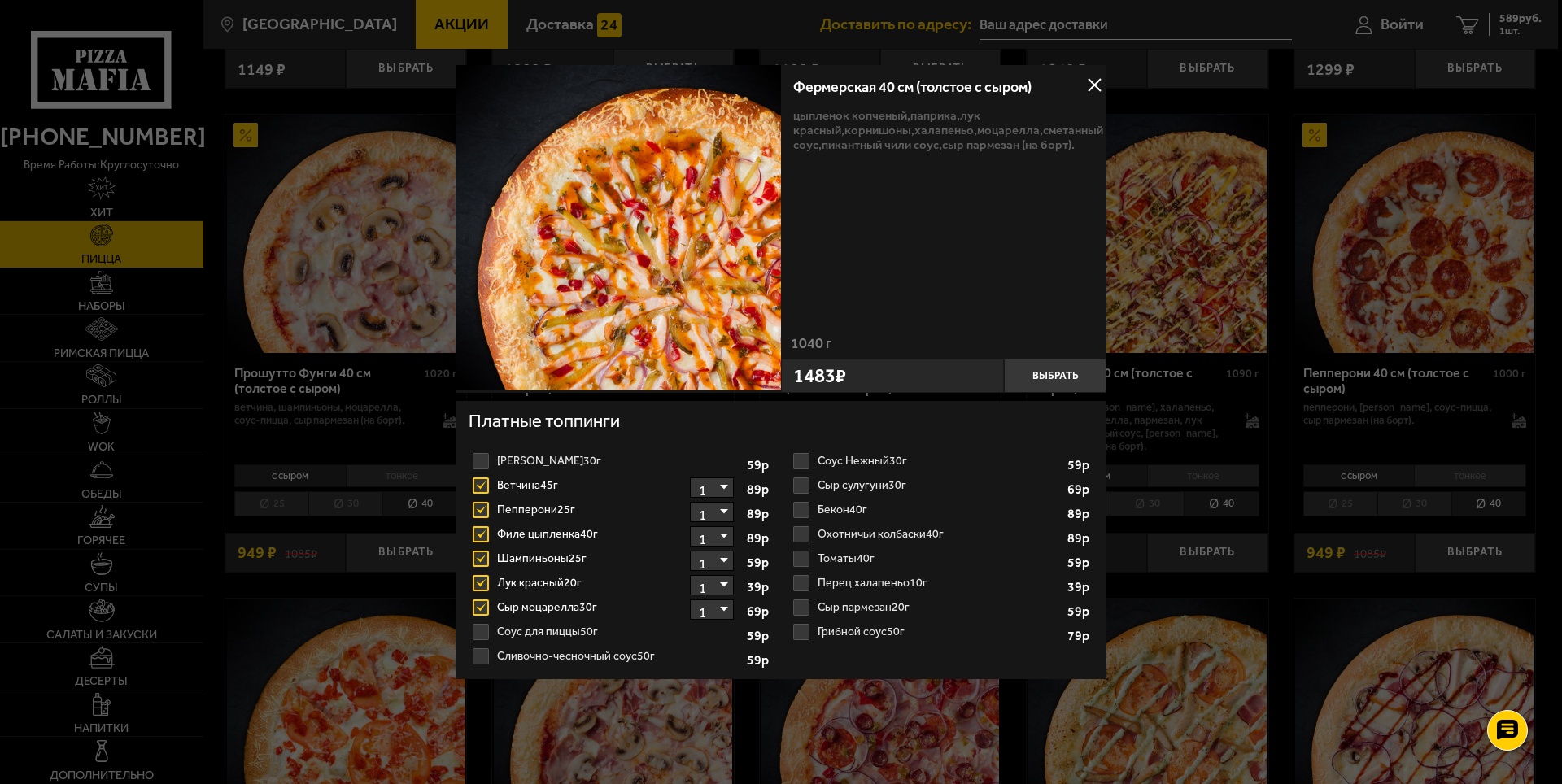
click at [0, 0] on input "Бекон 40г 1 2" at bounding box center [0, 0] width 0 height 0
click at [846, 532] on label "Охотничьи колбаски 40г 1" at bounding box center [942, 534] width 304 height 25
click at [0, 0] on input "Охотничьи колбаски 40г 1" at bounding box center [0, 0] width 0 height 0
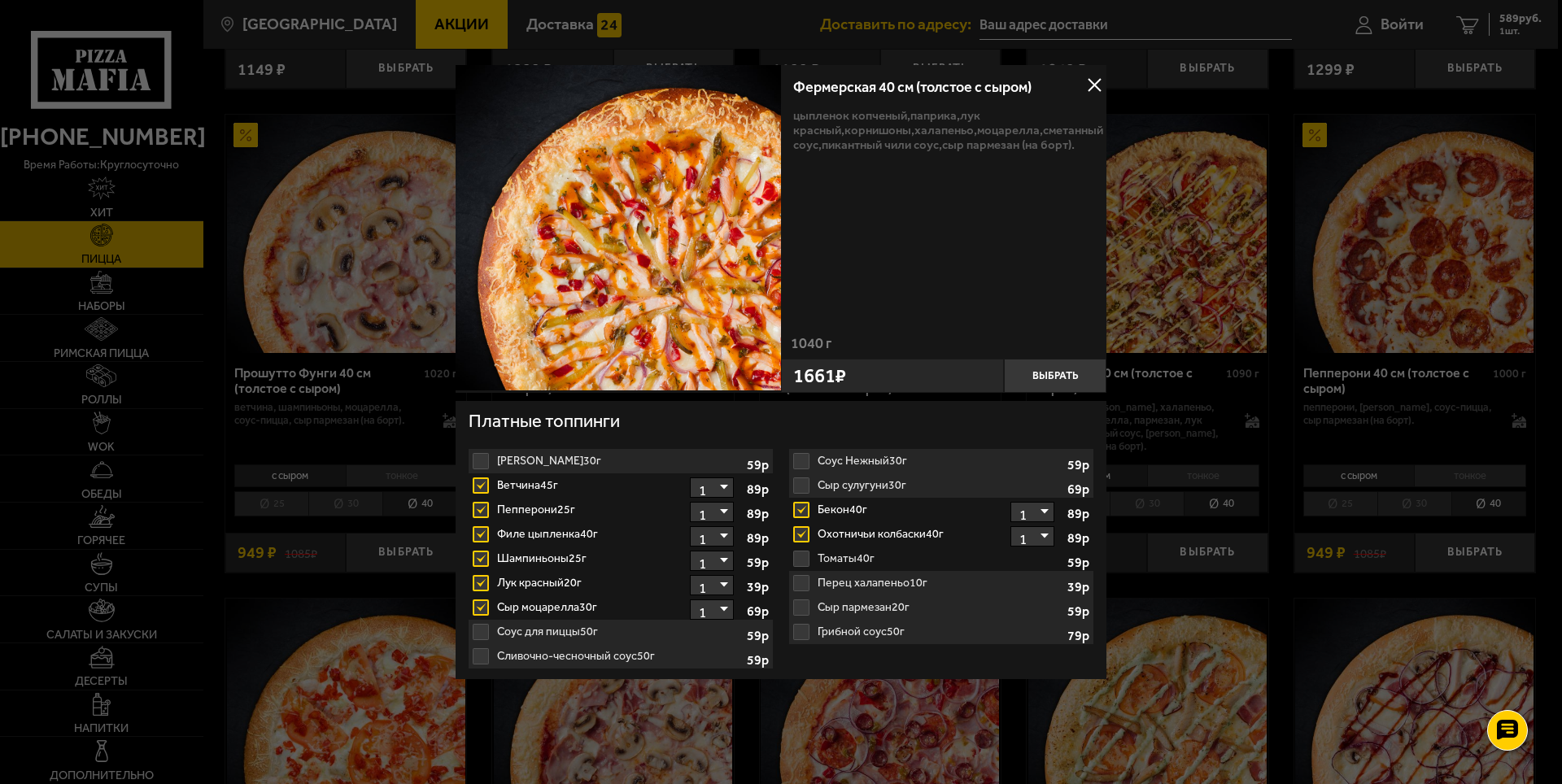
click at [846, 532] on label "Охотничьи колбаски 40г 1" at bounding box center [942, 534] width 304 height 25
click at [0, 0] on input "Охотничьи колбаски 40г 1" at bounding box center [0, 0] width 0 height 0
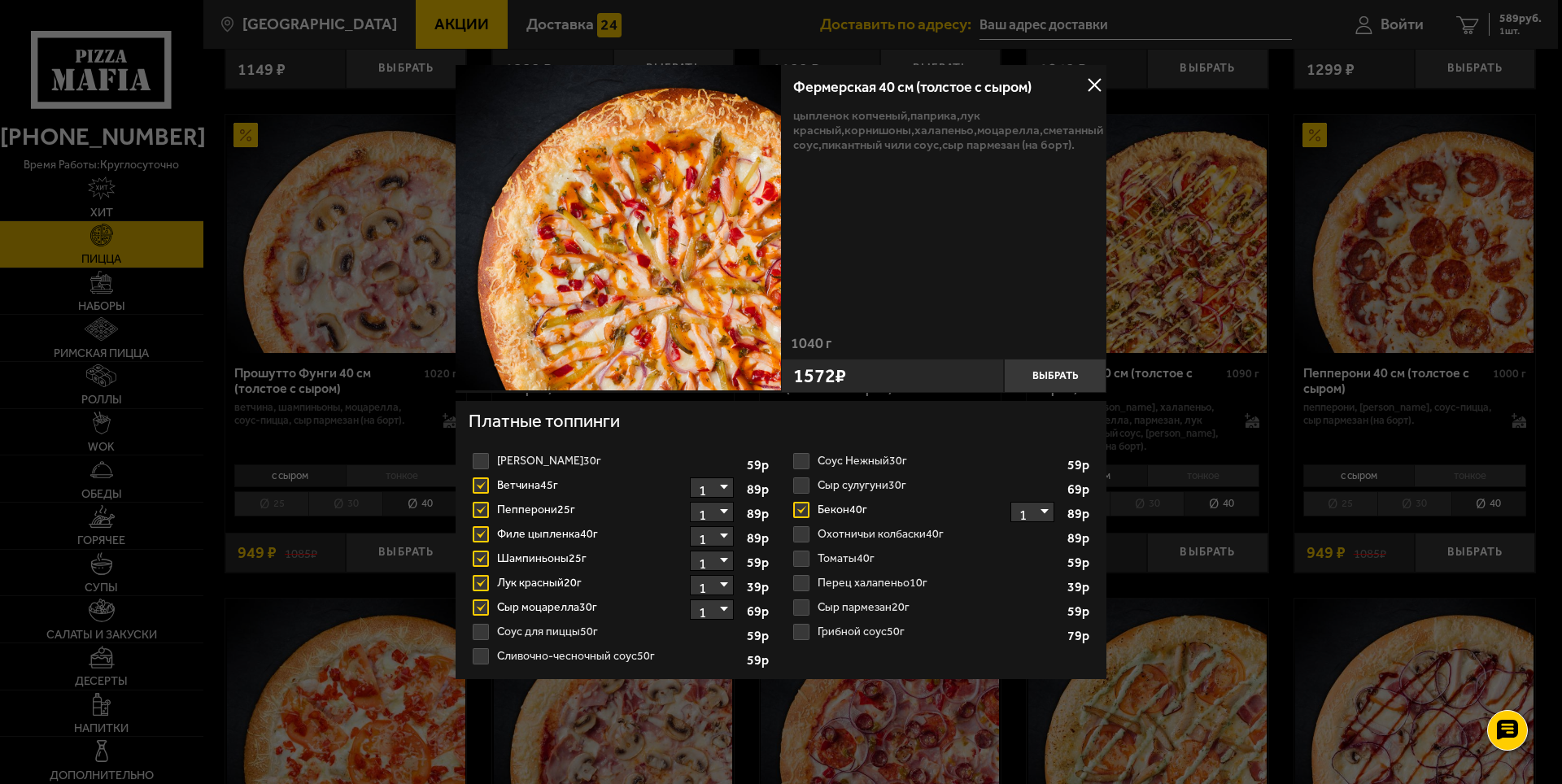
click at [846, 532] on label "Охотничьи колбаски 40г 1" at bounding box center [942, 534] width 304 height 25
click at [0, 0] on input "Охотничьи колбаски 40г 1" at bounding box center [0, 0] width 0 height 0
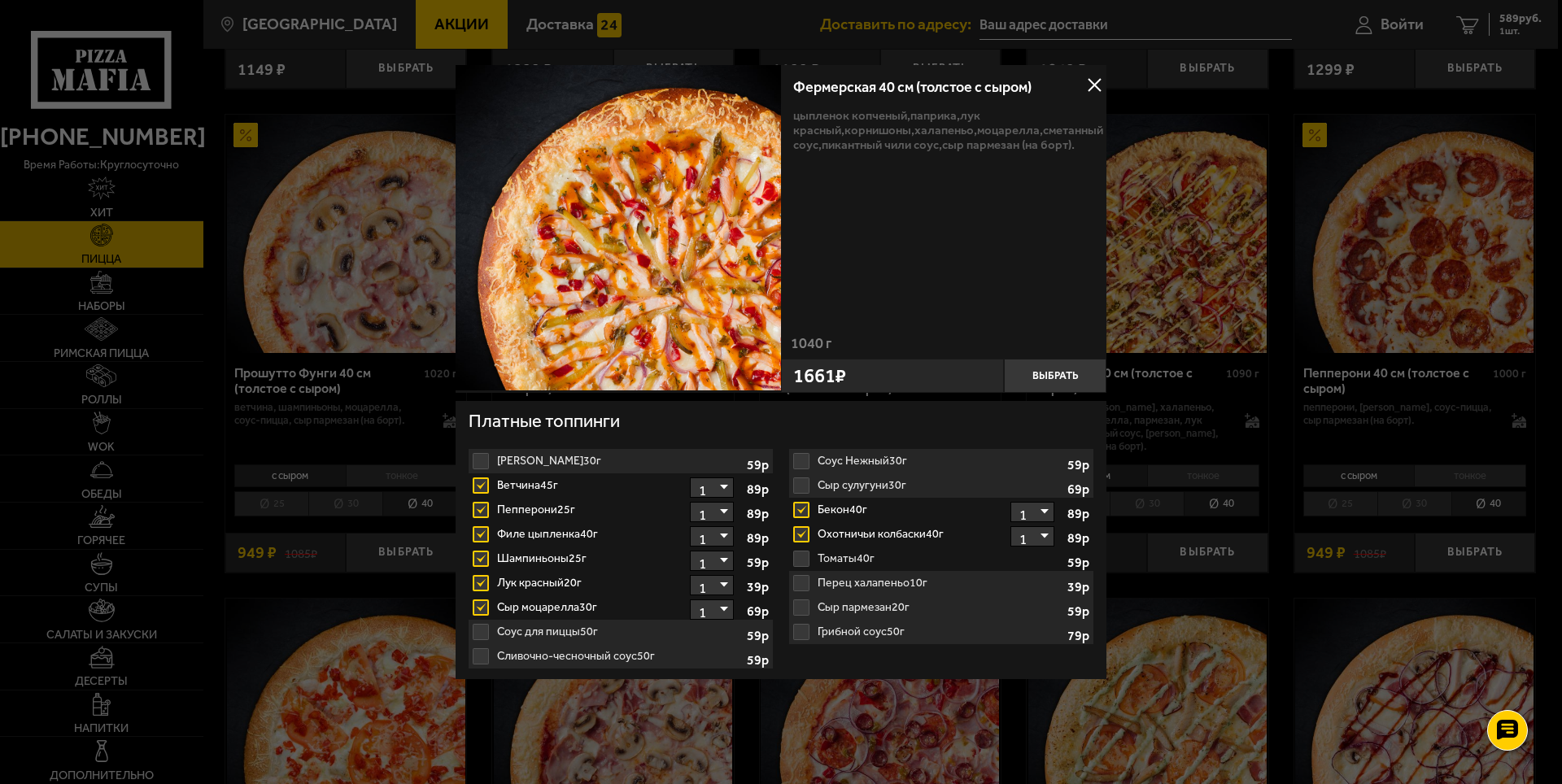
click at [837, 559] on label "Томаты 40г 1" at bounding box center [942, 559] width 304 height 25
click at [0, 0] on input "Томаты 40г 1" at bounding box center [0, 0] width 0 height 0
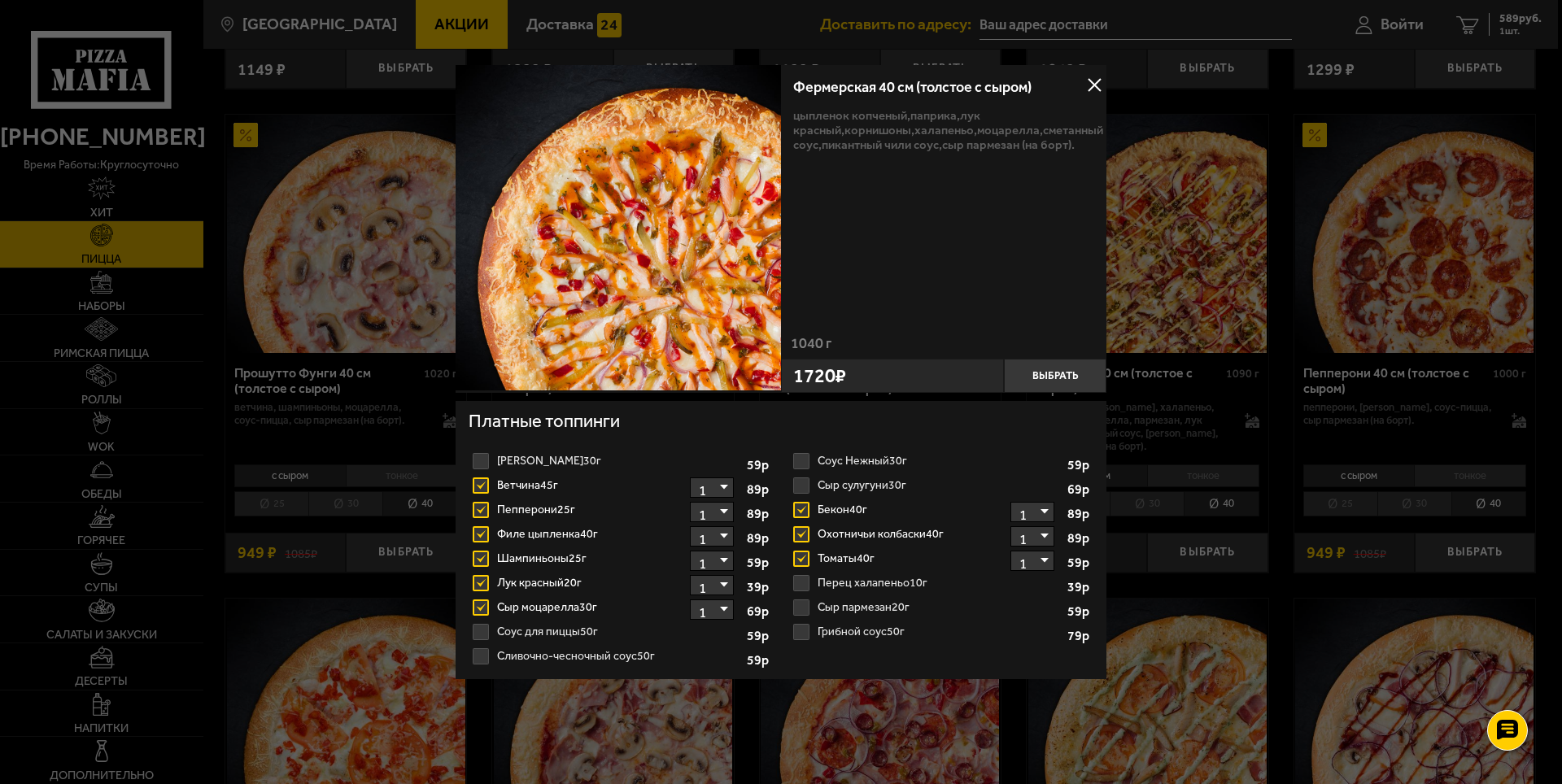
click at [836, 559] on label "Томаты 40г 1" at bounding box center [942, 559] width 304 height 25
click at [0, 0] on input "Томаты 40г 1" at bounding box center [0, 0] width 0 height 0
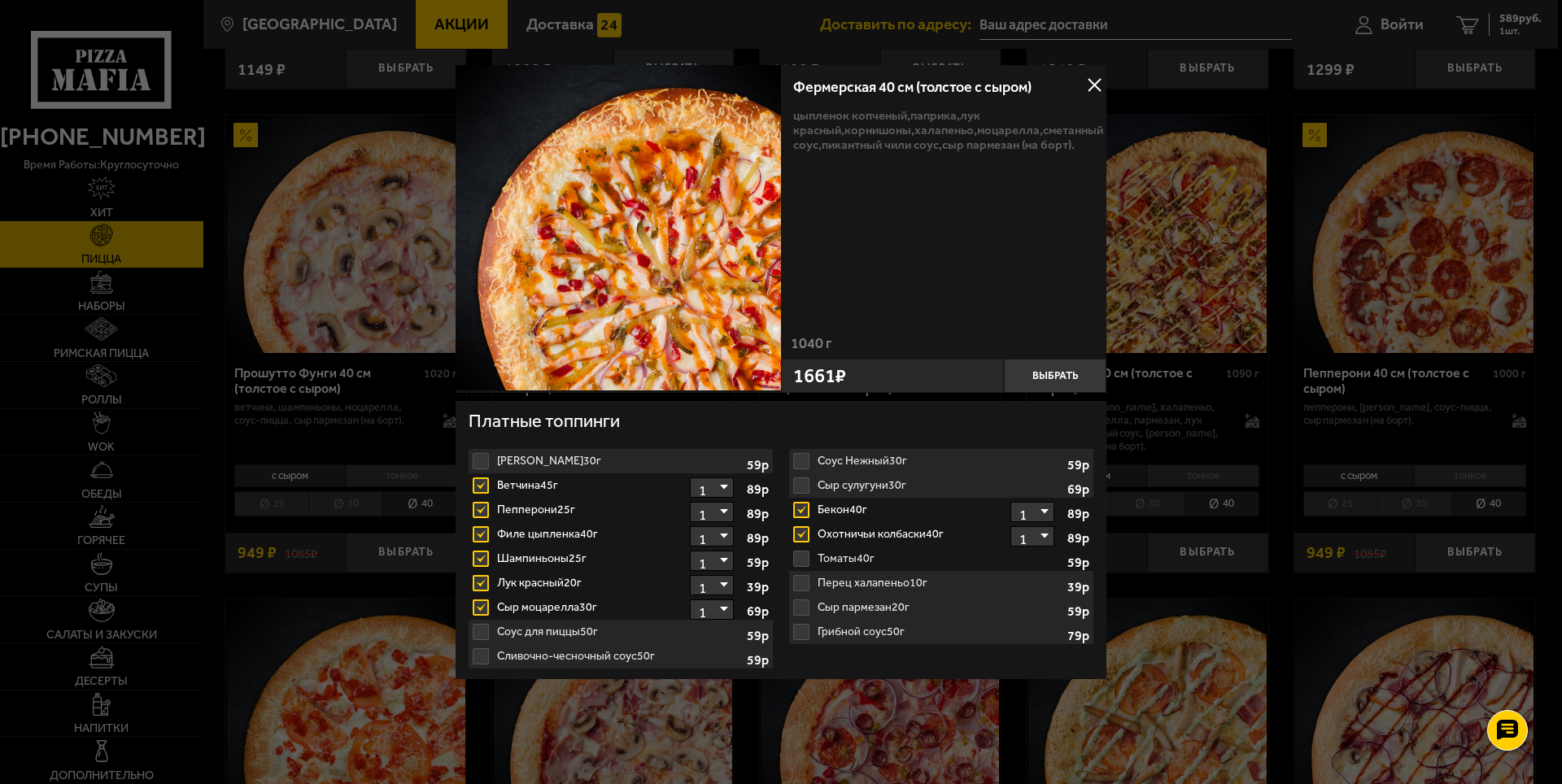
click at [800, 554] on label "Томаты 40г 1" at bounding box center [942, 559] width 304 height 25
click at [0, 0] on input "Томаты 40г 1" at bounding box center [0, 0] width 0 height 0
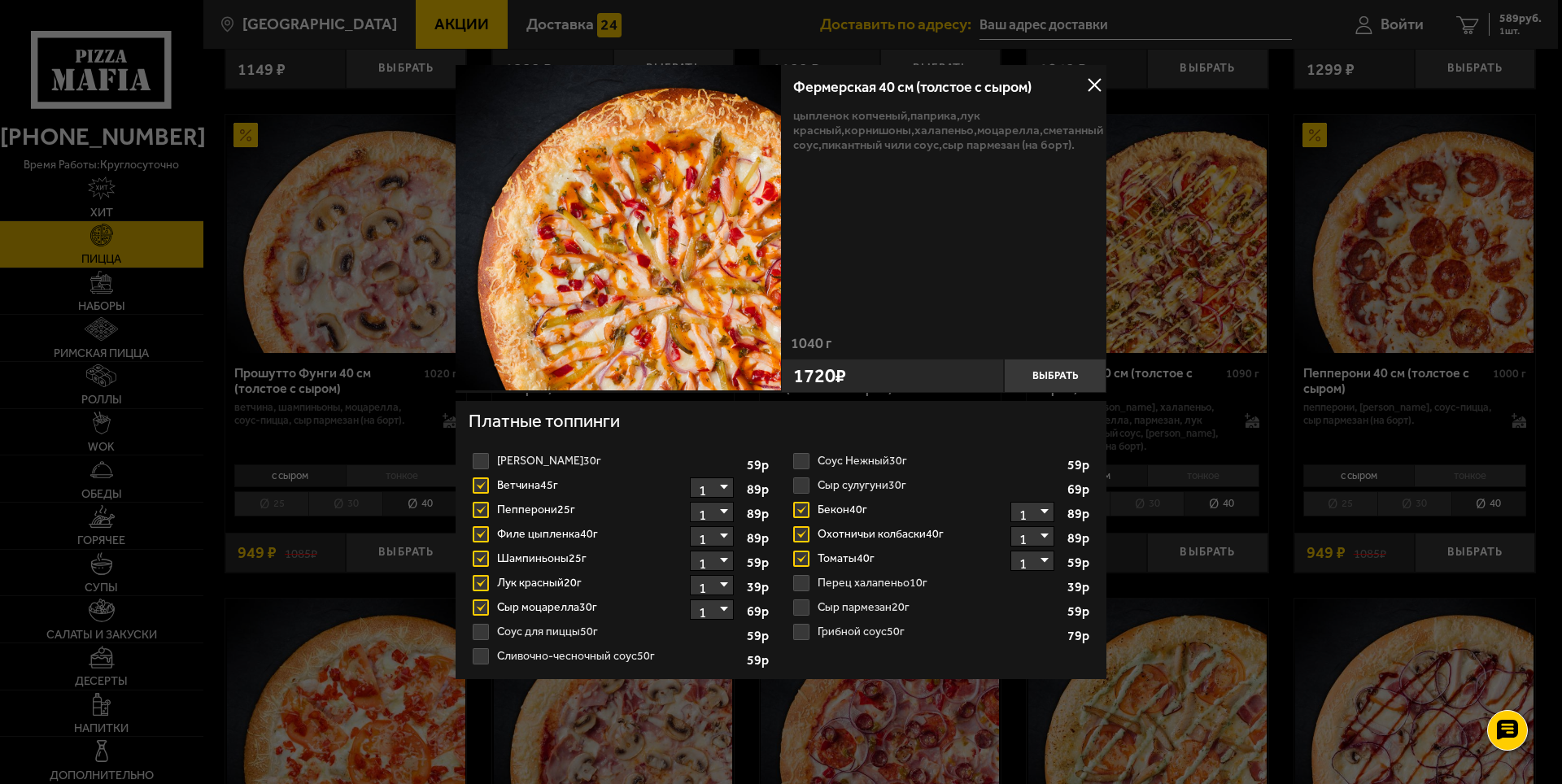
click at [803, 575] on label "Перец халапеньо 10г 1" at bounding box center [942, 583] width 304 height 25
click at [0, 0] on input "Перец халапеньо 10г 1" at bounding box center [0, 0] width 0 height 0
click at [805, 575] on label "Перец халапеньо 10г 1" at bounding box center [942, 583] width 304 height 25
click at [0, 0] on input "Перец халапеньо 10г 1" at bounding box center [0, 0] width 0 height 0
click at [797, 557] on label "Томаты 40г 1" at bounding box center [942, 559] width 304 height 25
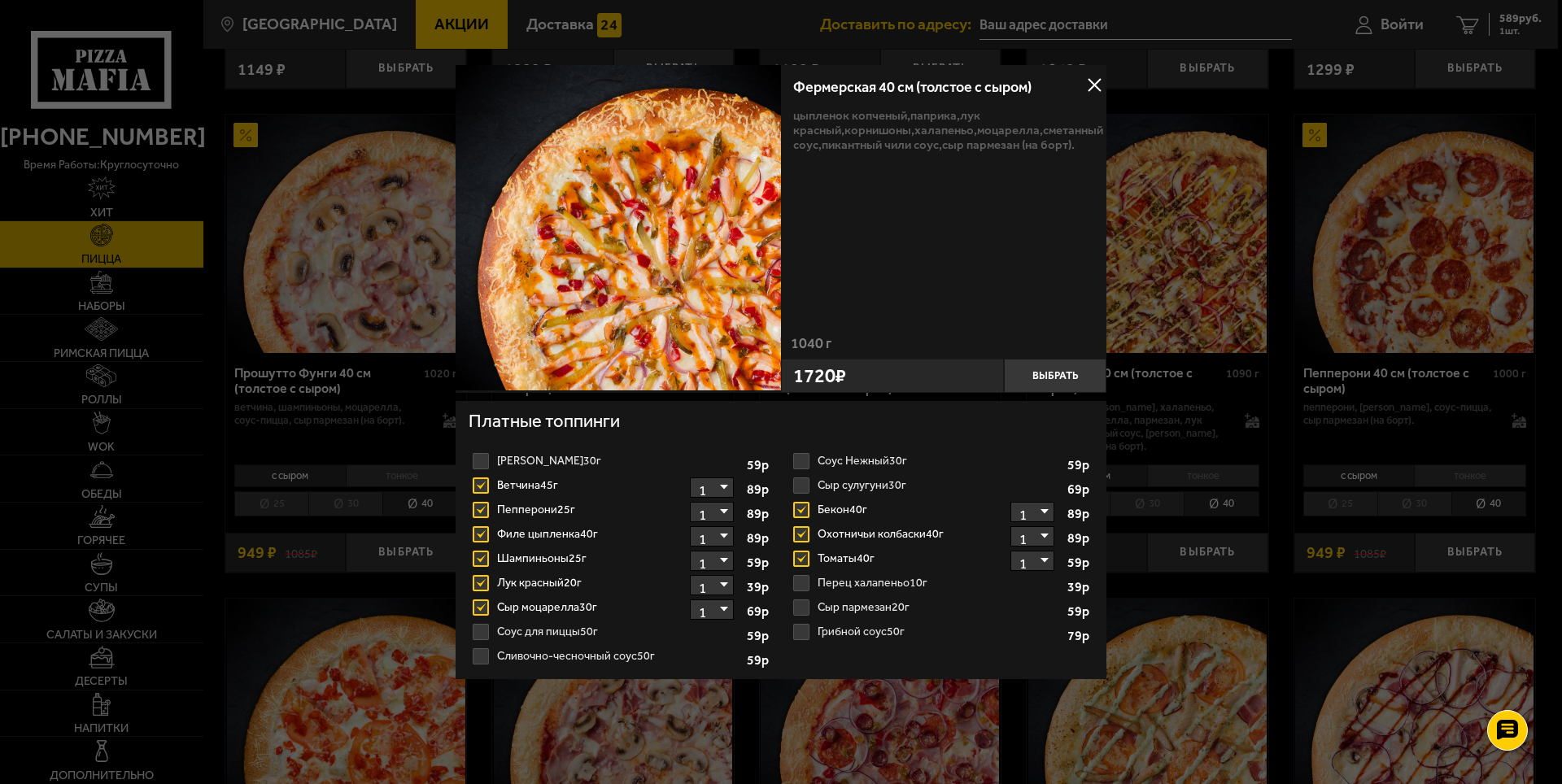
click at [0, 0] on input "Томаты 40г 1" at bounding box center [0, 0] width 0 height 0
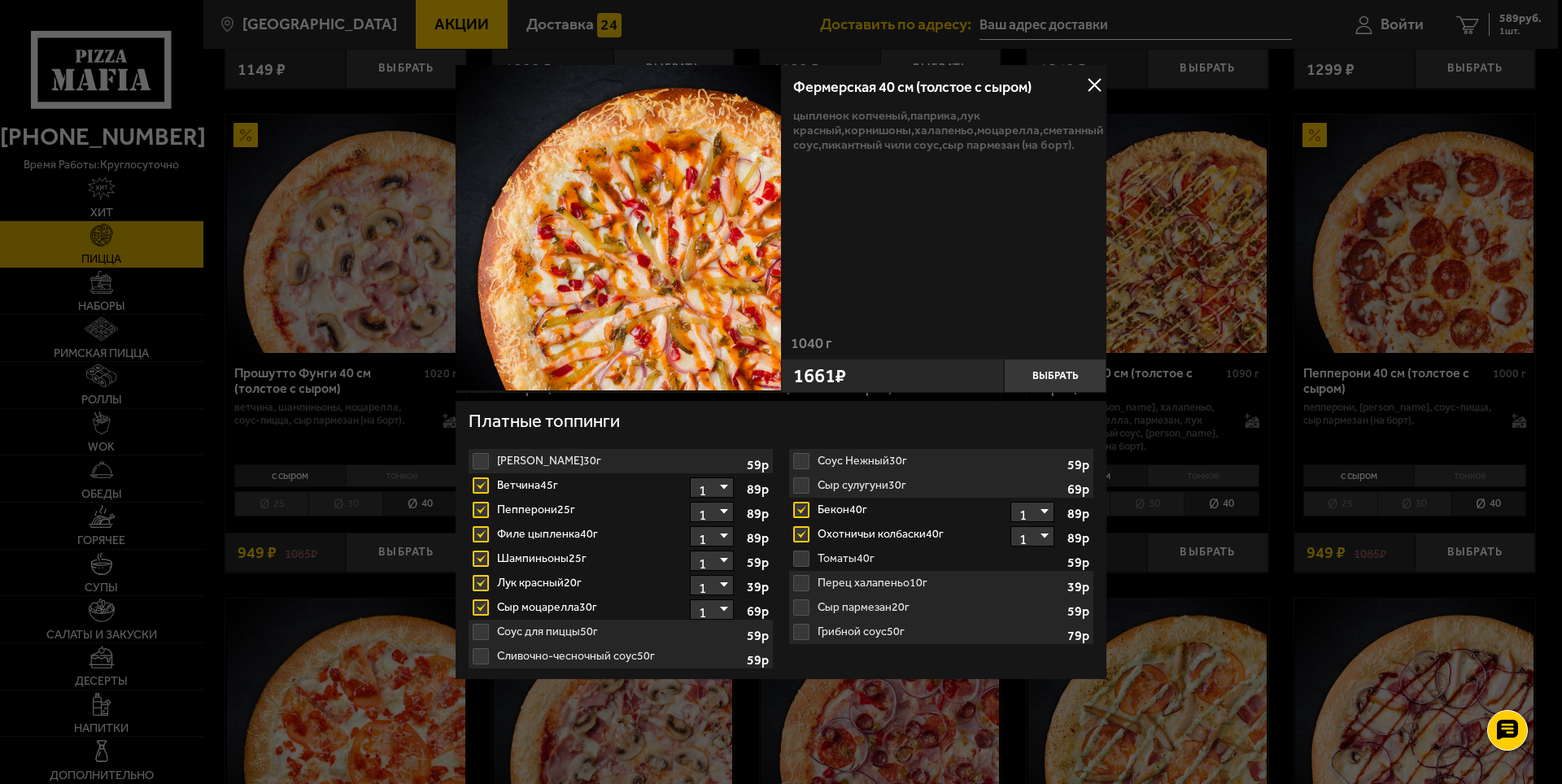
click at [1087, 89] on button at bounding box center [1095, 85] width 25 height 25
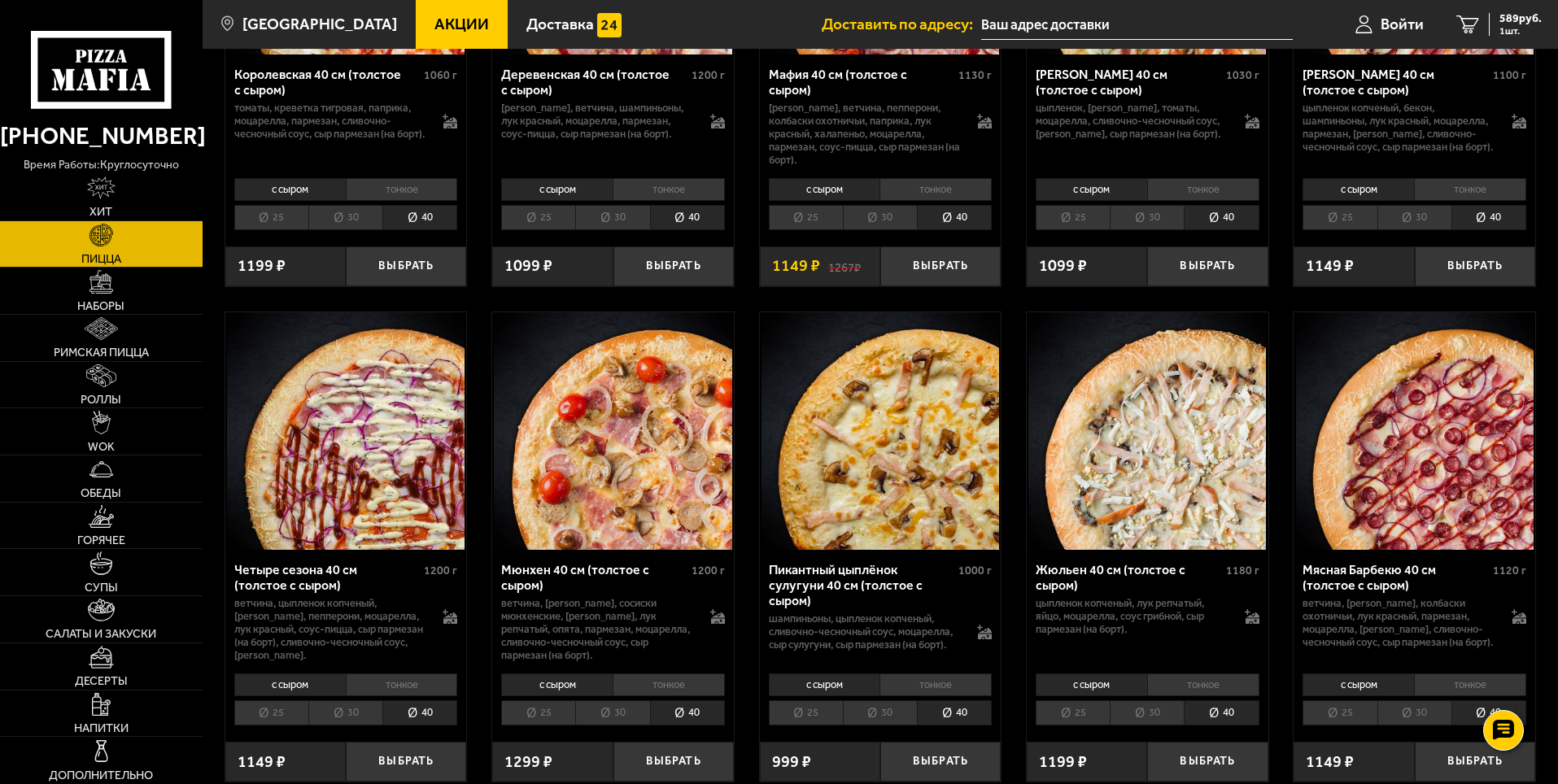
scroll to position [1870, 0]
